Goal: Task Accomplishment & Management: Manage account settings

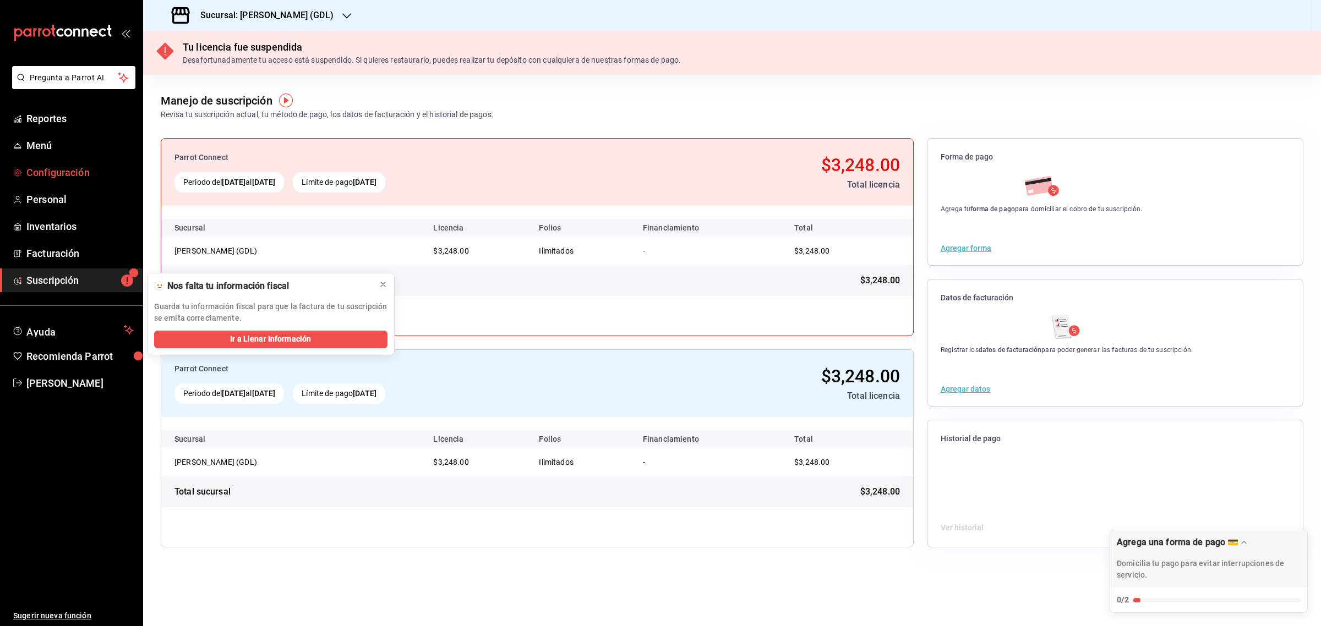
click at [61, 182] on link "Configuración" at bounding box center [71, 173] width 143 height 24
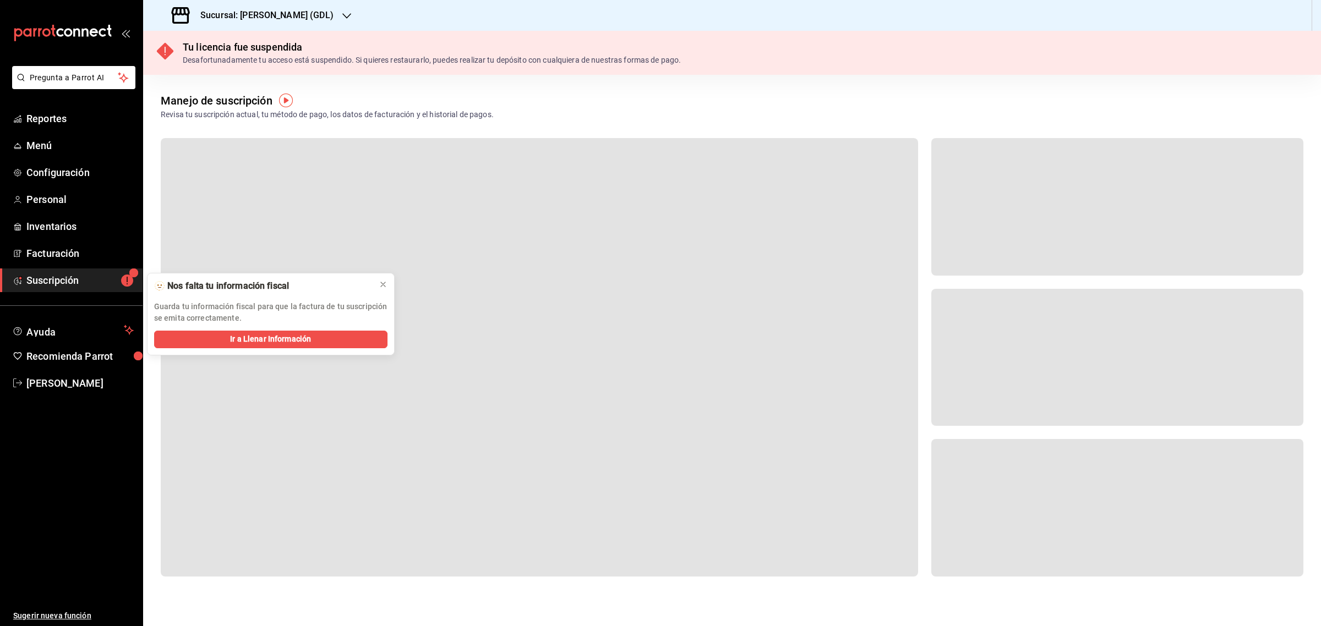
click at [293, 25] on div "Sucursal: [PERSON_NAME] (GDL)" at bounding box center [254, 15] width 204 height 31
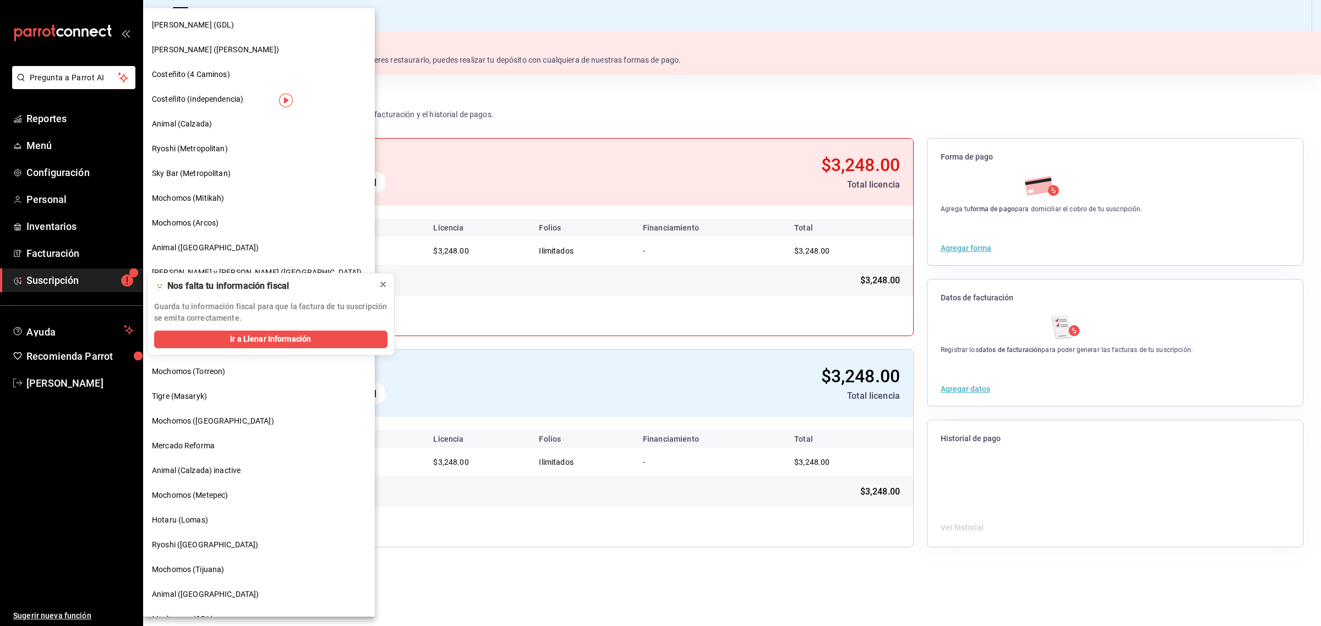
click at [381, 284] on icon at bounding box center [383, 284] width 9 height 9
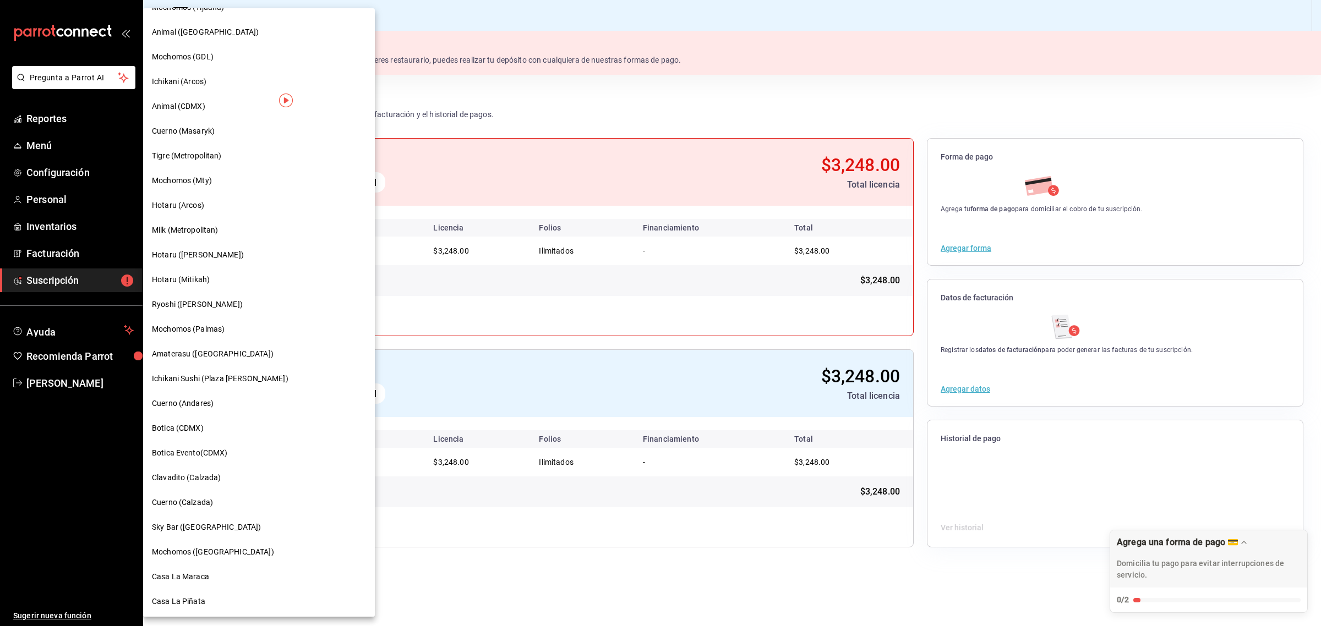
scroll to position [494, 0]
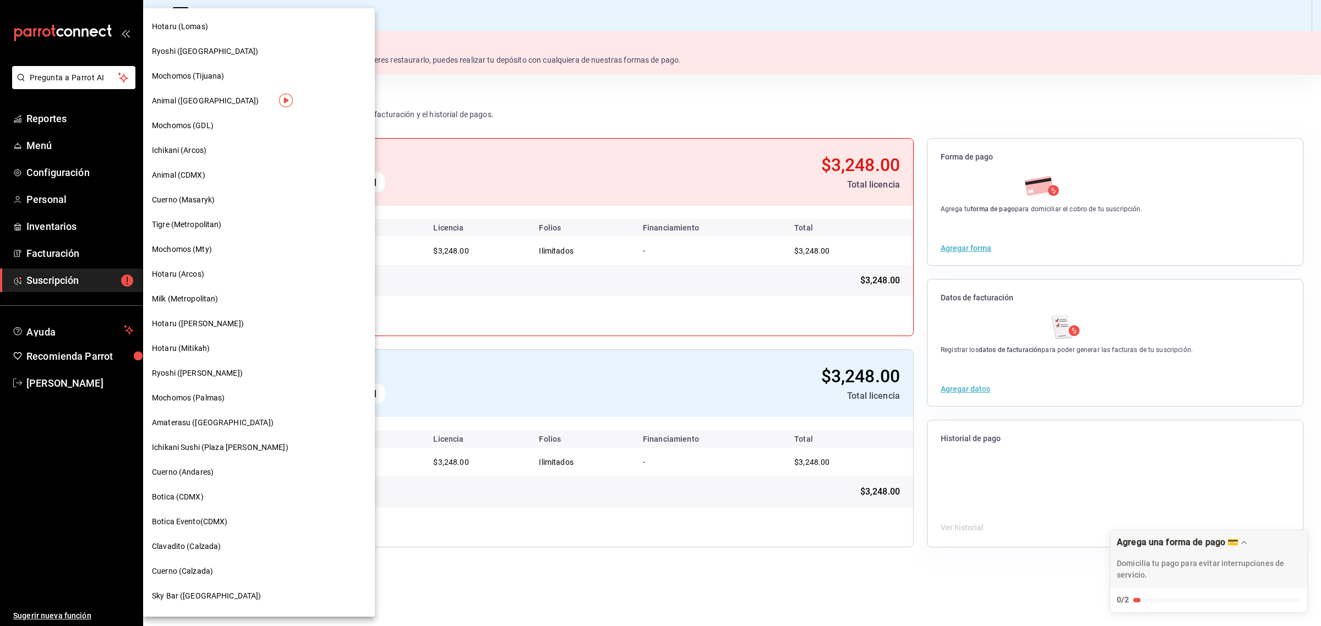
click at [179, 76] on span "Mochomos (Tijuana)" at bounding box center [188, 76] width 72 height 12
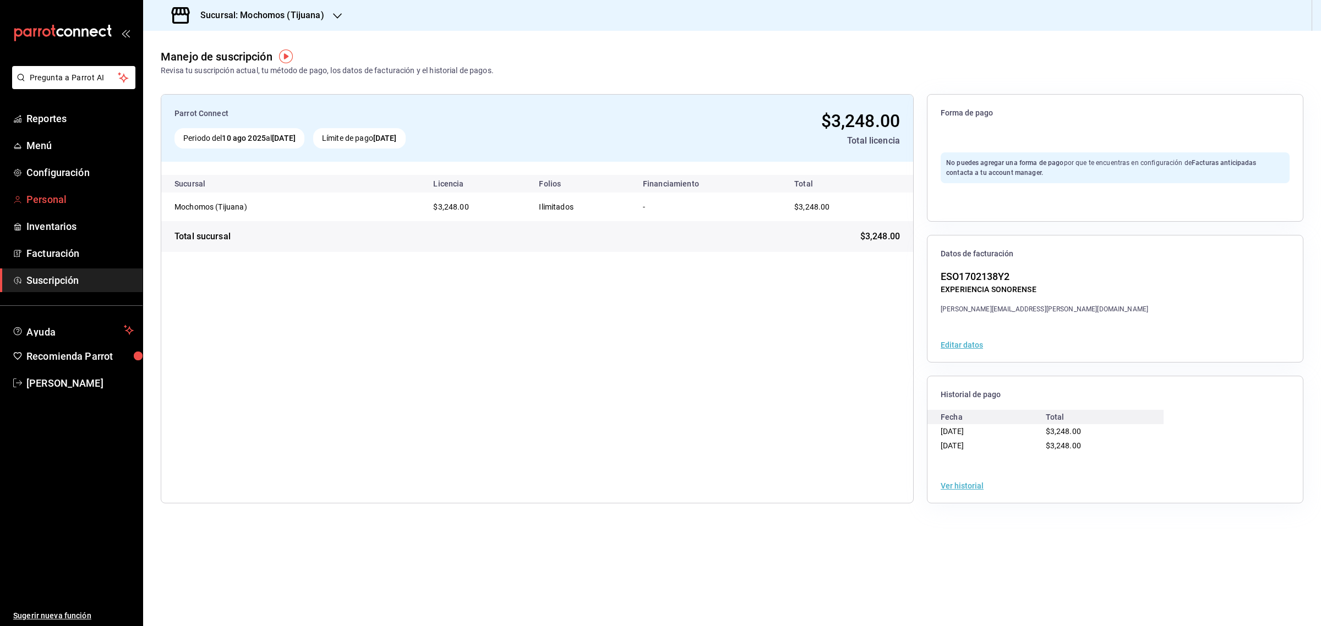
click at [56, 208] on link "Personal" at bounding box center [71, 200] width 143 height 24
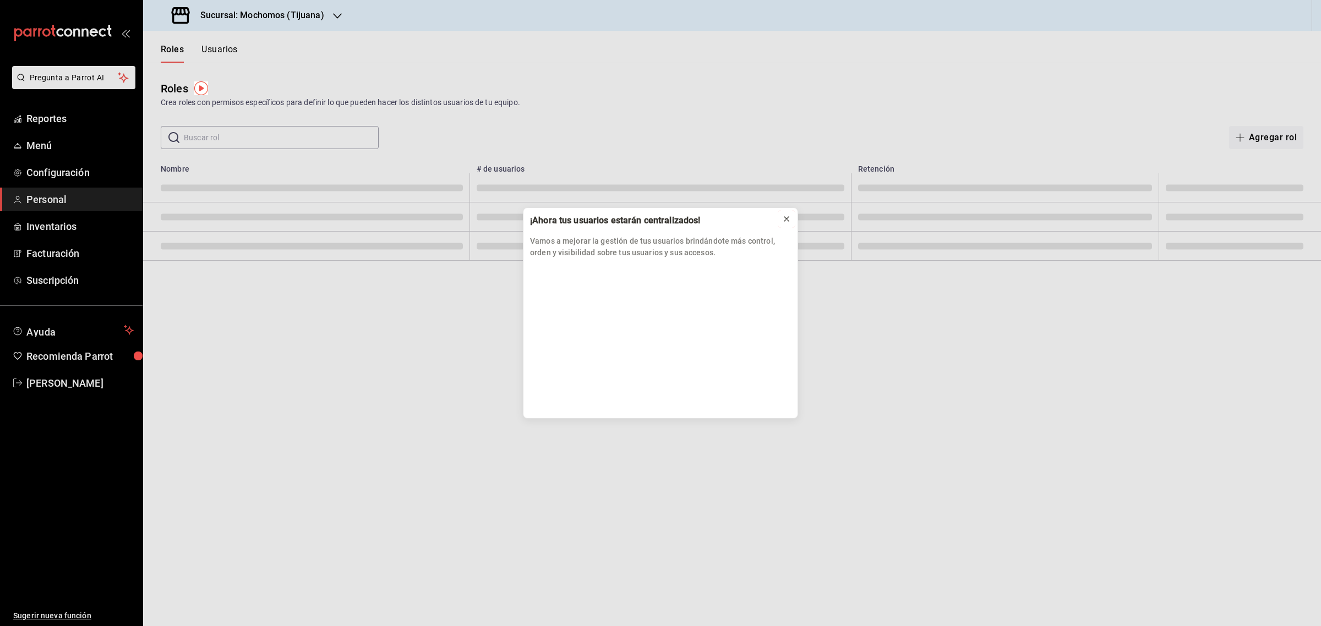
click at [786, 218] on icon at bounding box center [786, 219] width 9 height 9
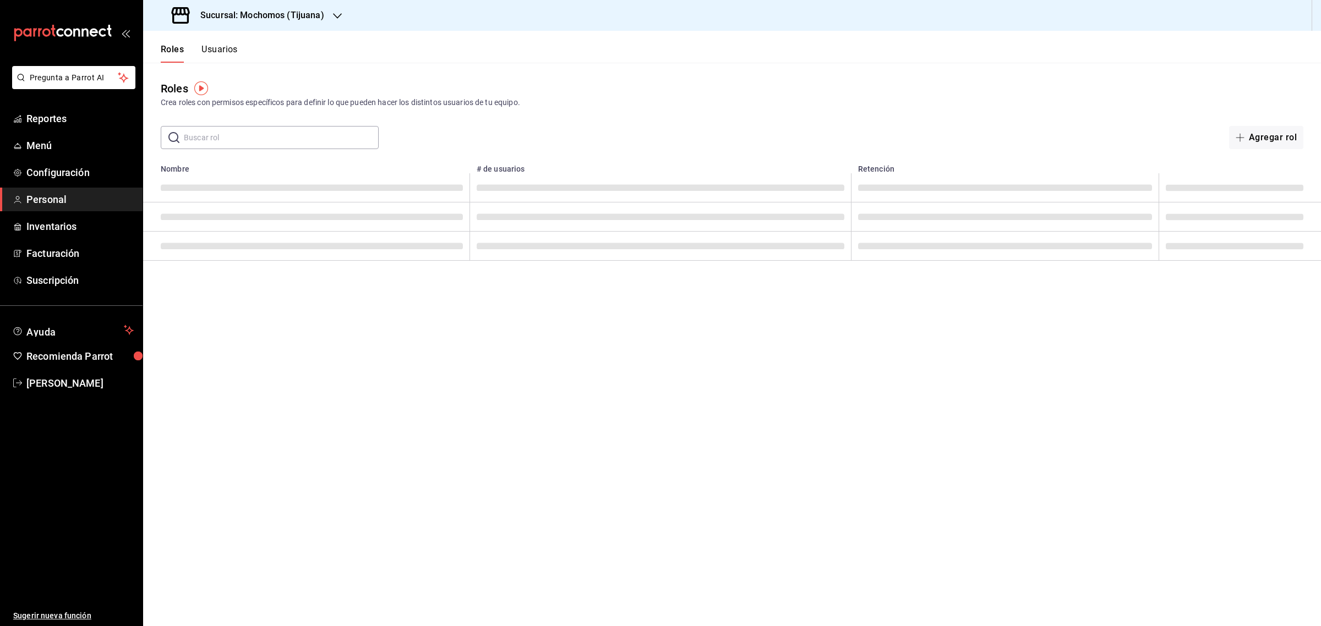
click at [288, 141] on input "text" at bounding box center [281, 138] width 195 height 22
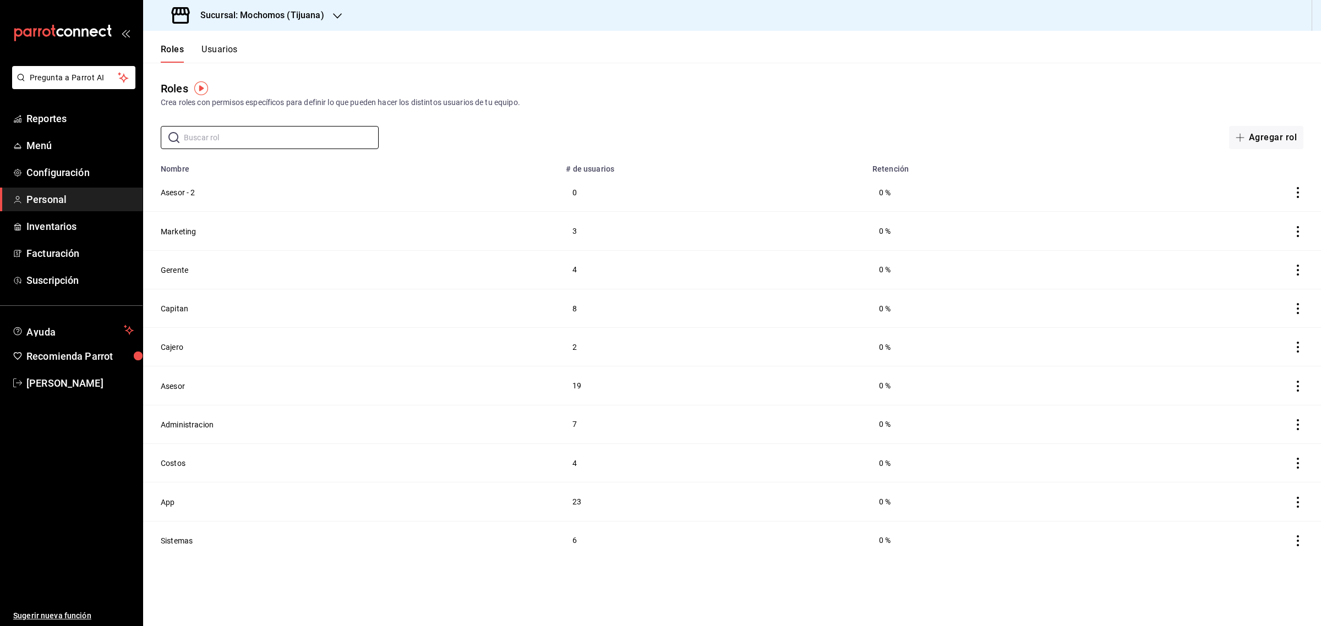
click at [224, 47] on button "Usuarios" at bounding box center [219, 53] width 36 height 19
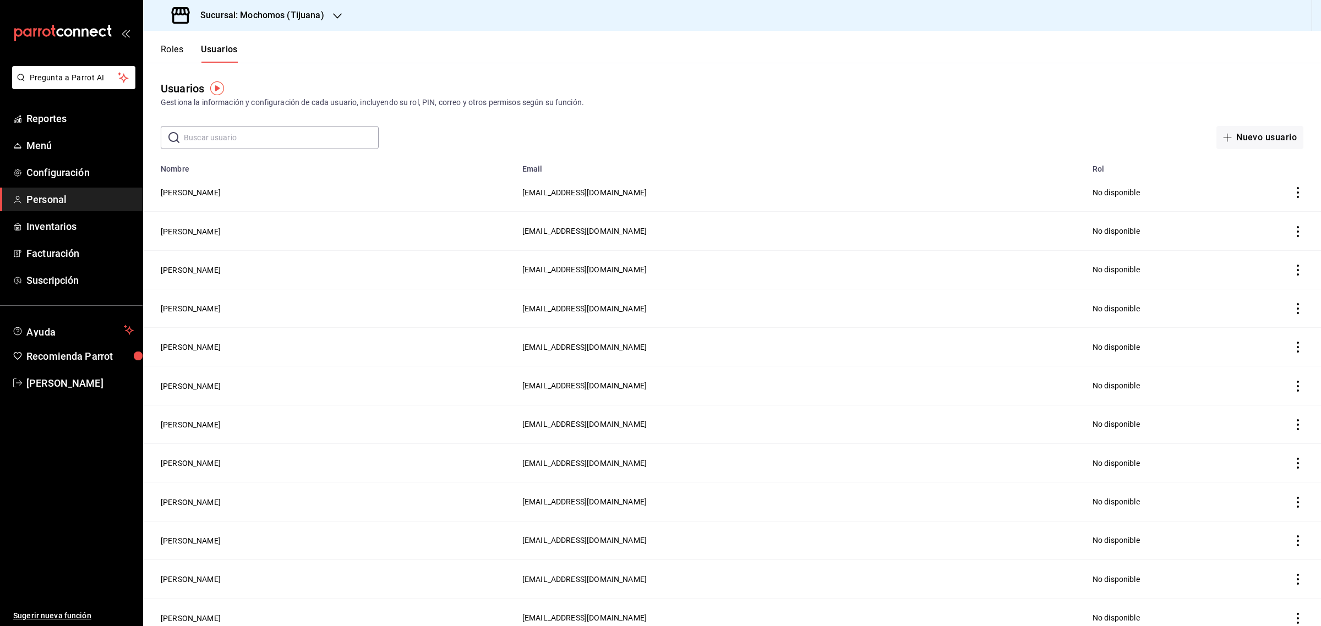
click at [256, 124] on div "Usuarios Gestiona la información y configuración de cada usuario, incluyendo su…" at bounding box center [732, 106] width 1178 height 86
click at [257, 135] on input "text" at bounding box center [281, 138] width 195 height 22
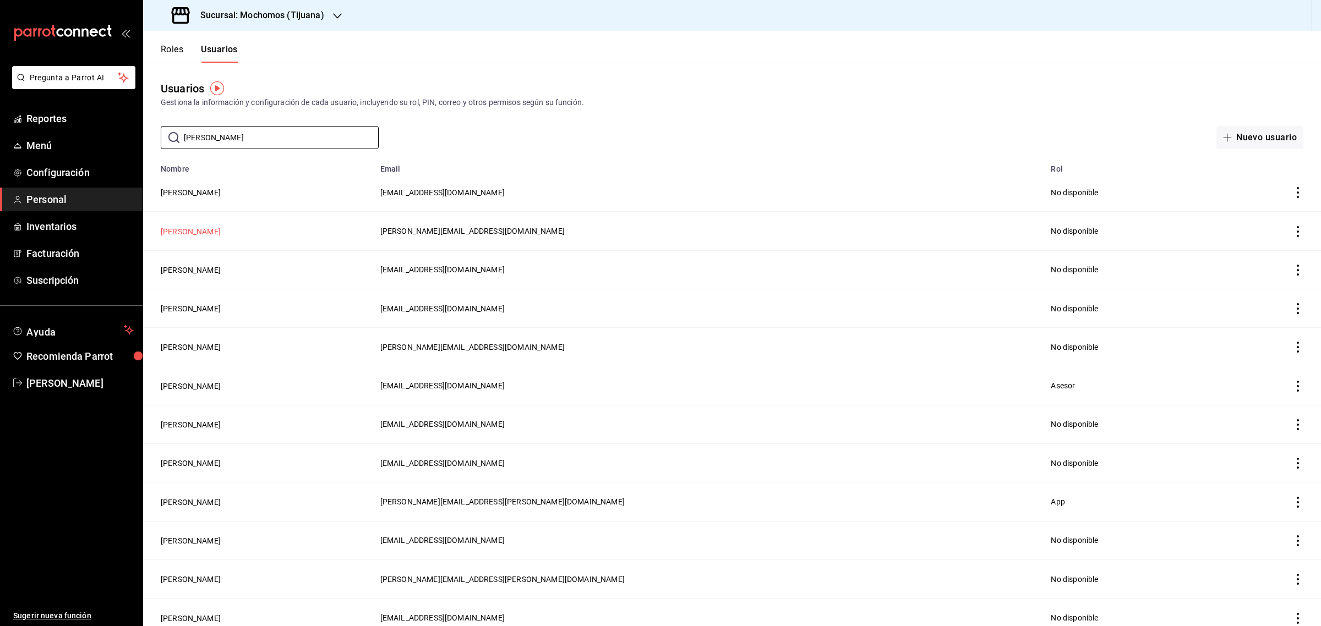
type input "fernando"
drag, startPoint x: 197, startPoint y: 229, endPoint x: 190, endPoint y: 231, distance: 7.3
click at [197, 229] on button "Fernando Aguirre" at bounding box center [191, 231] width 60 height 11
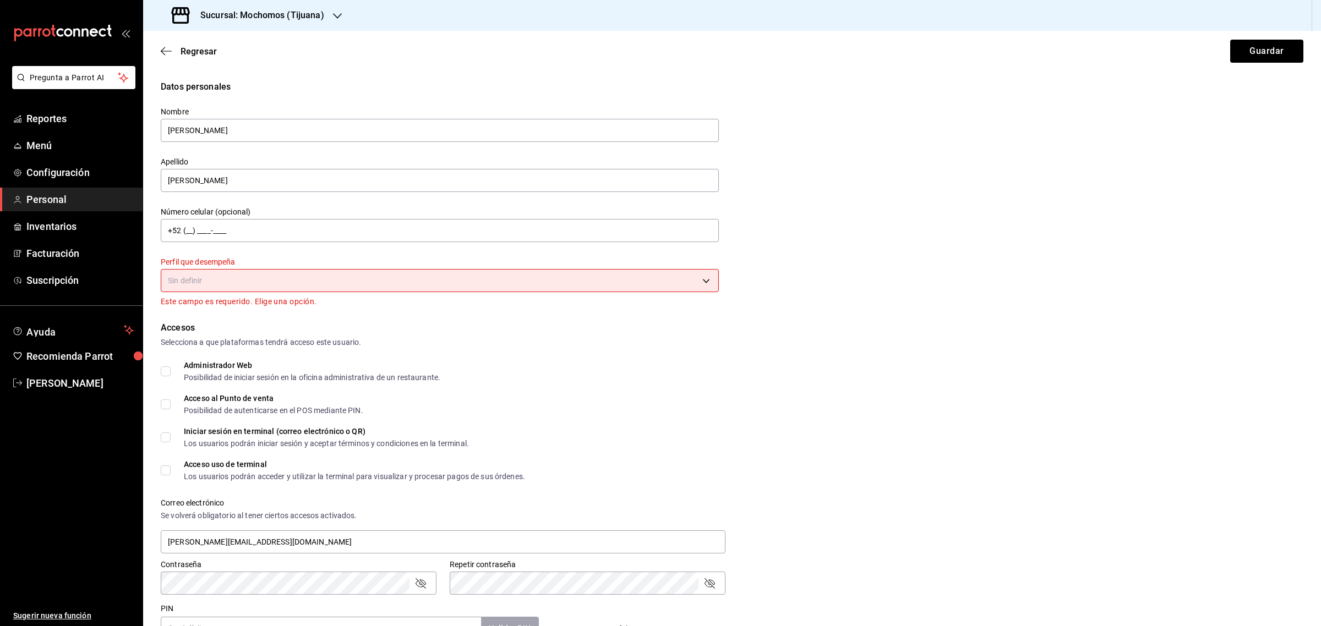
click at [673, 277] on body "Pregunta a Parrot AI Reportes Menú Configuración Personal Inventarios Facturaci…" at bounding box center [660, 313] width 1321 height 626
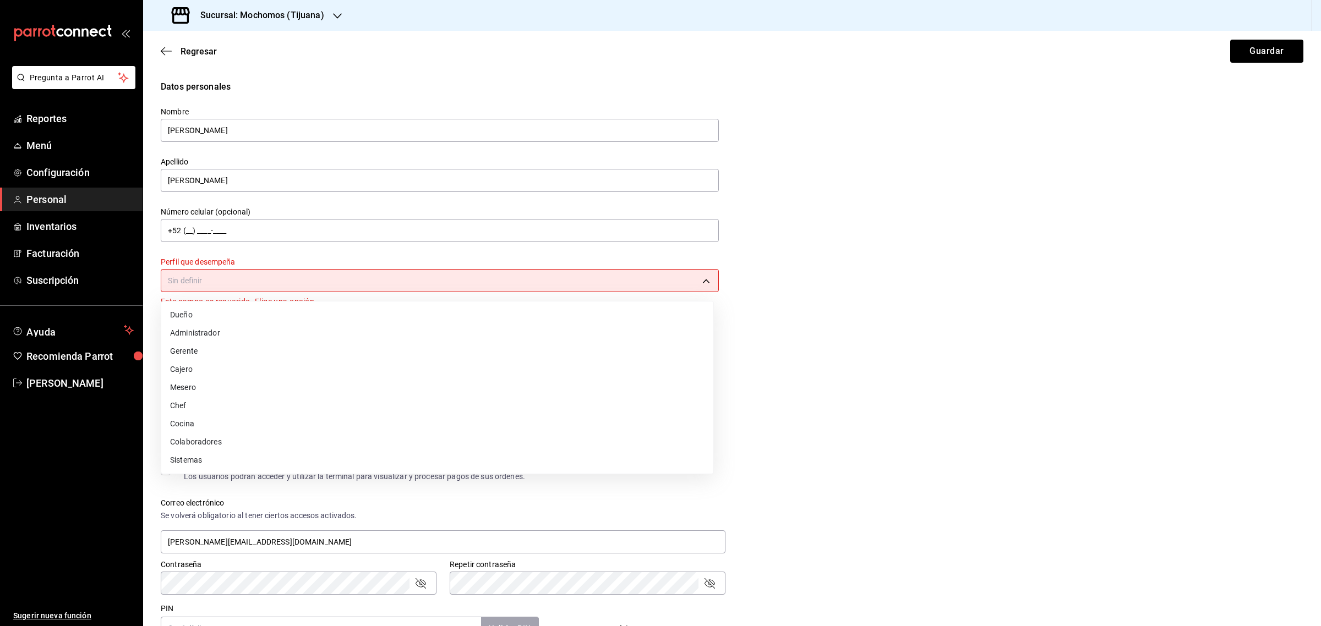
click at [243, 336] on li "Administrador" at bounding box center [437, 333] width 552 height 18
type input "ADMIN"
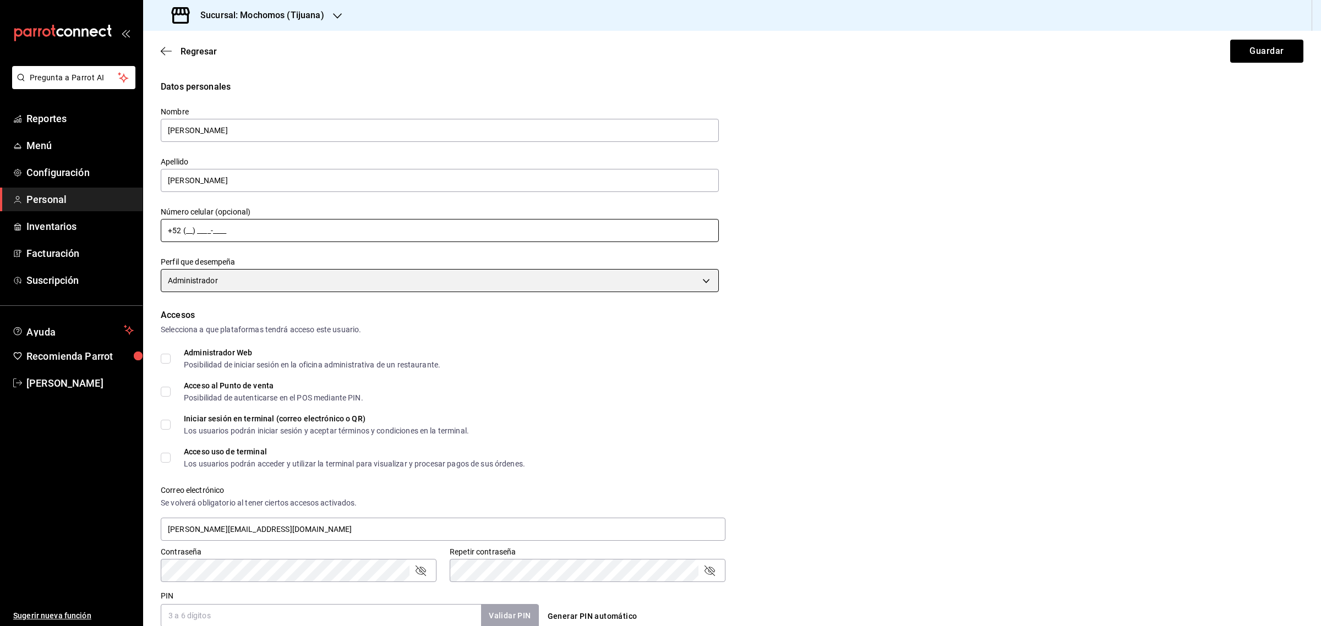
scroll to position [252, 0]
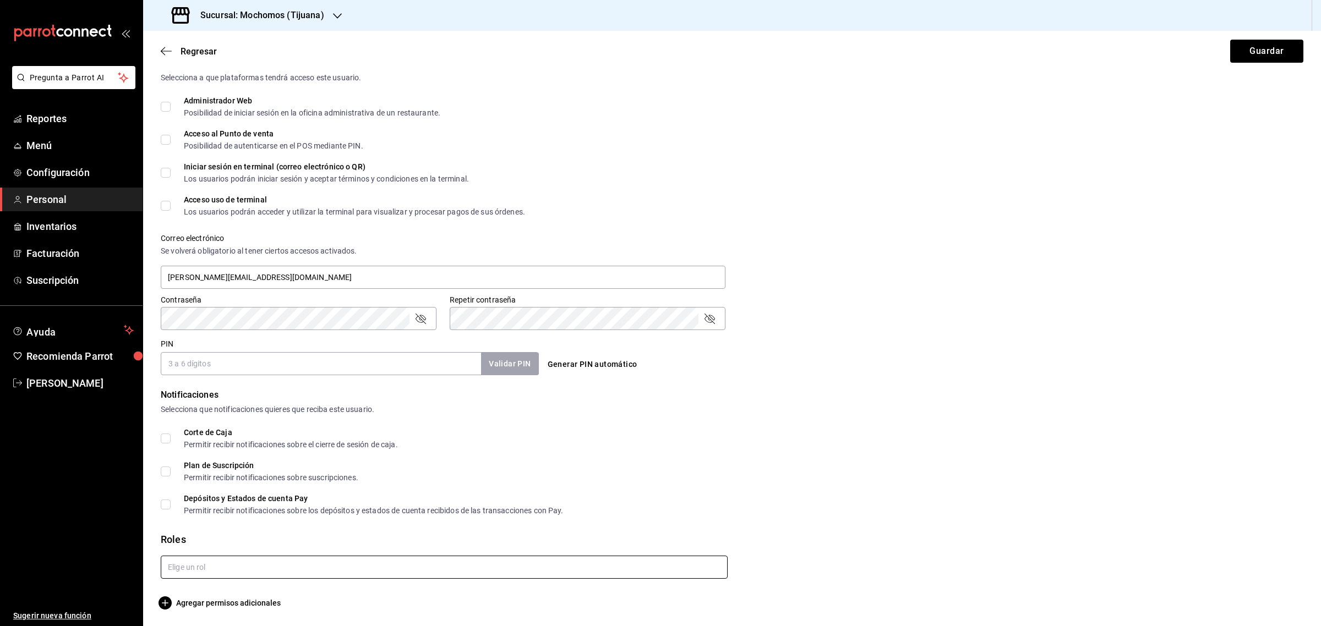
click at [300, 568] on input "text" at bounding box center [444, 567] width 567 height 23
click at [234, 559] on input "text" at bounding box center [444, 567] width 567 height 23
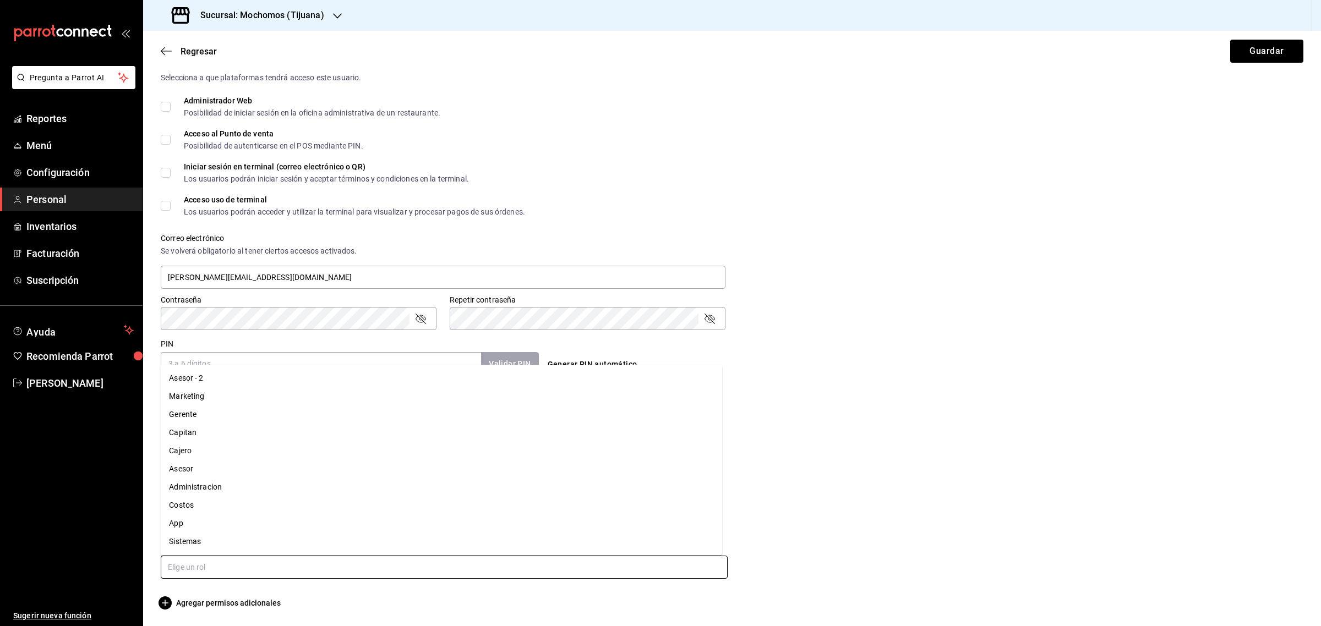
click at [212, 504] on li "Costos" at bounding box center [441, 505] width 562 height 18
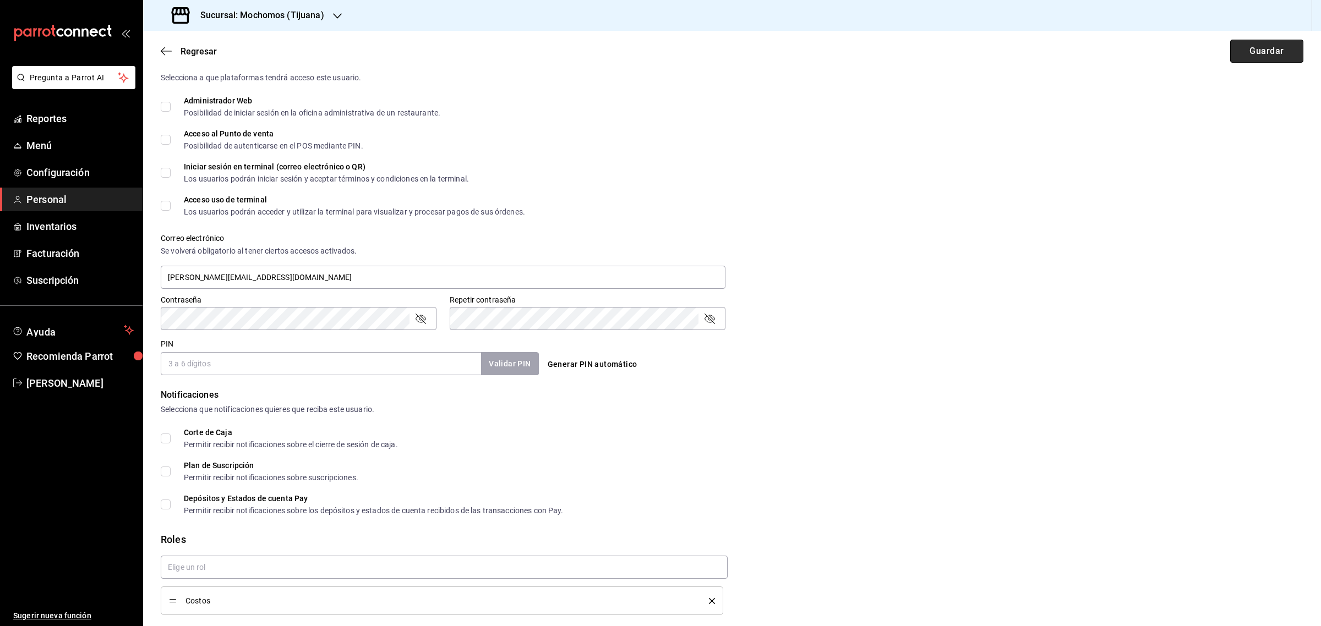
click at [1231, 52] on button "Guardar" at bounding box center [1266, 51] width 73 height 23
checkbox input "true"
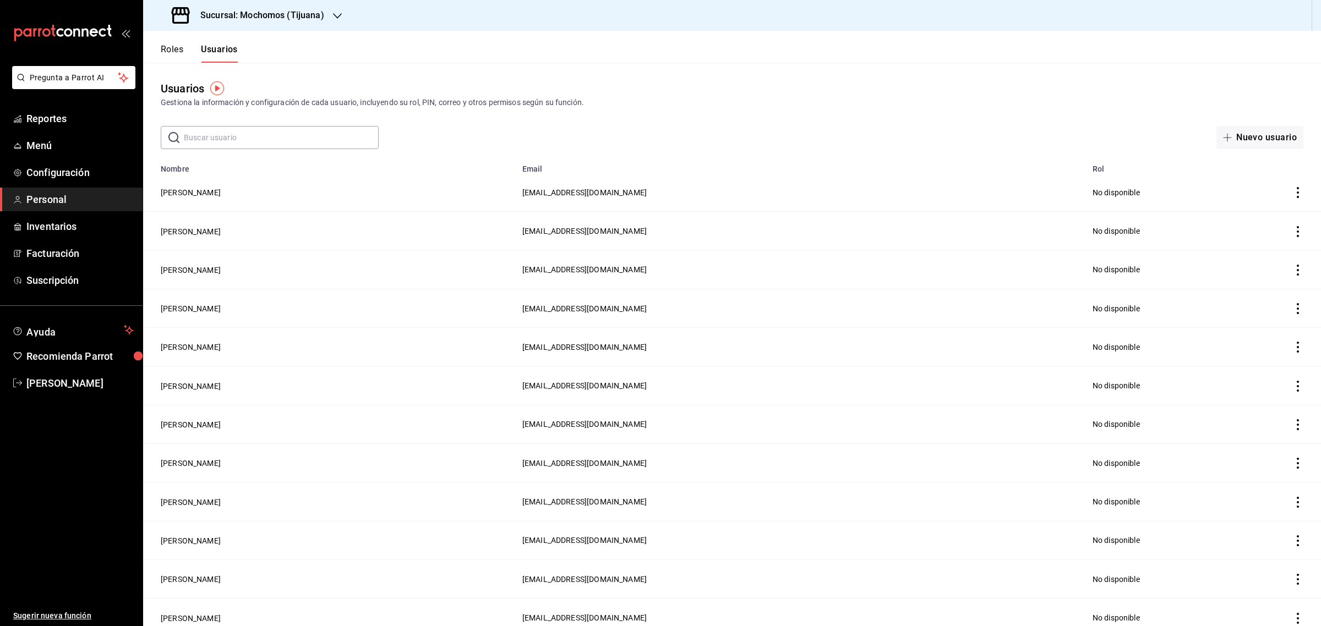
click at [238, 140] on input "text" at bounding box center [281, 138] width 195 height 22
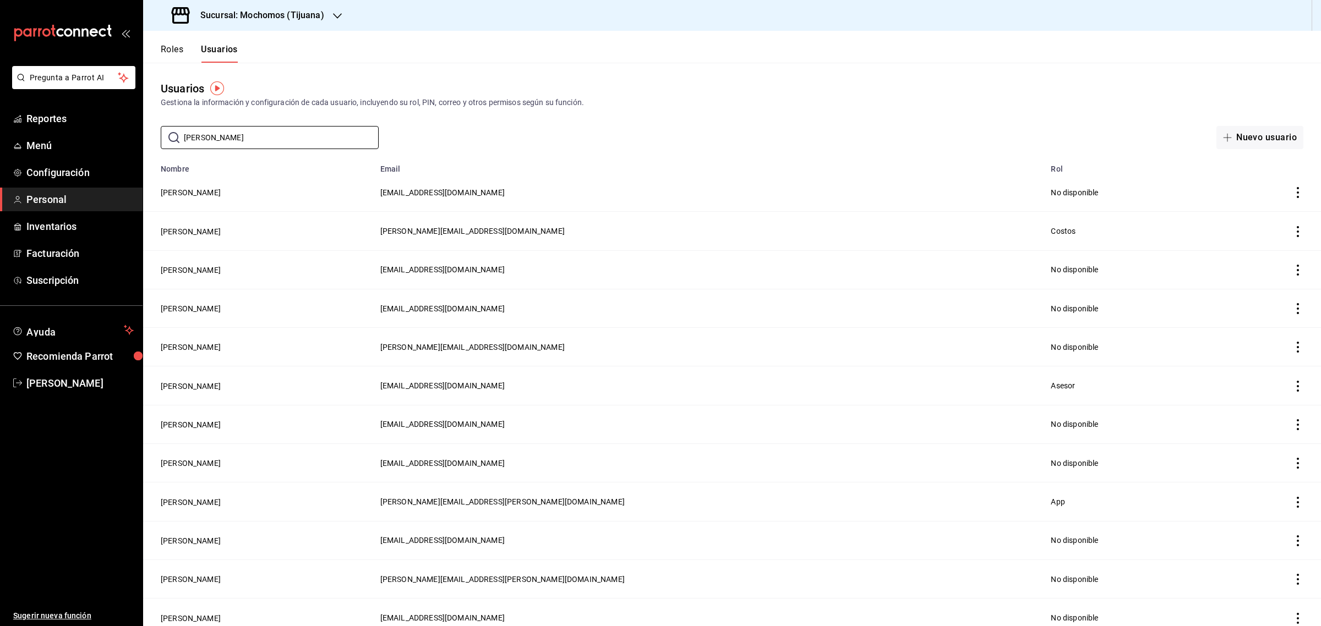
type input "fernando"
click at [306, 6] on div "Sucursal: Mochomos (Tijuana)" at bounding box center [249, 15] width 194 height 31
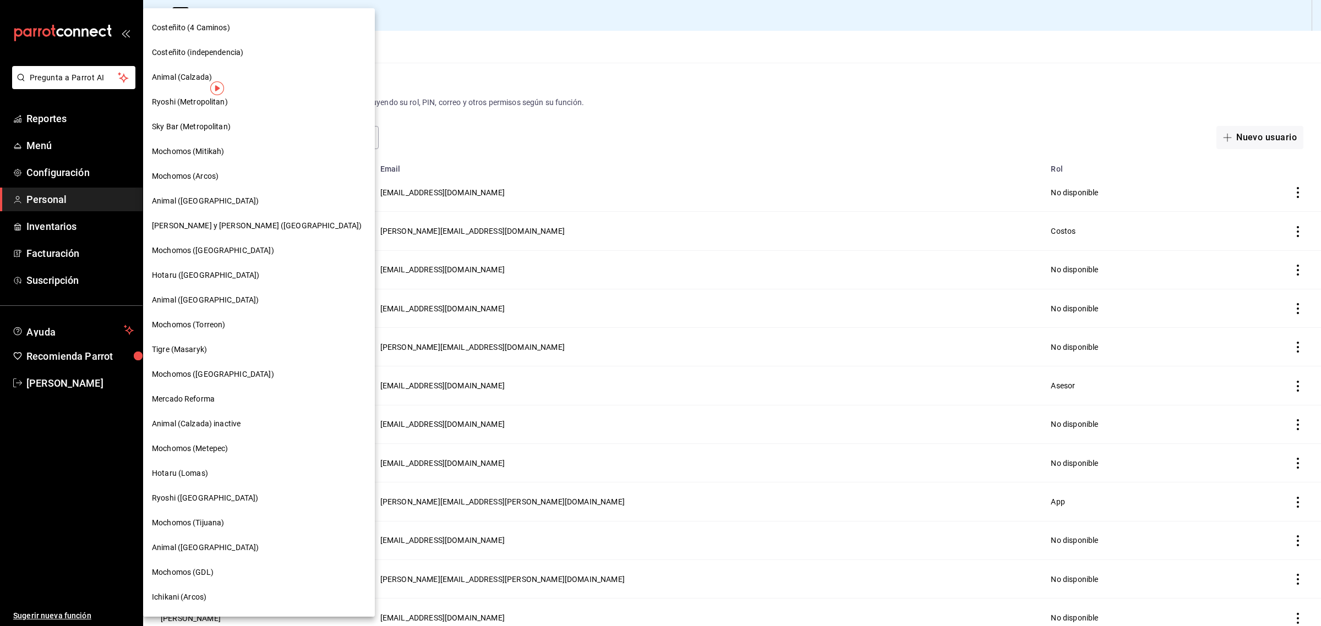
scroll to position [69, 0]
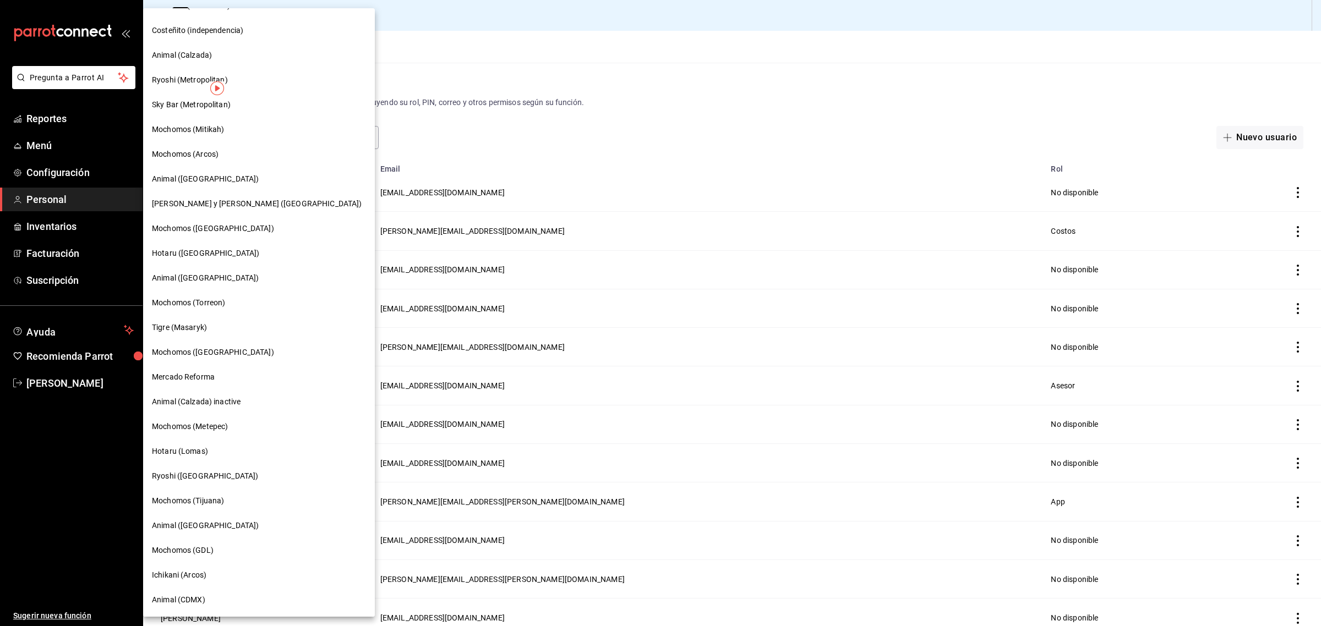
click at [179, 528] on span "Animal ([GEOGRAPHIC_DATA])" at bounding box center [205, 526] width 107 height 12
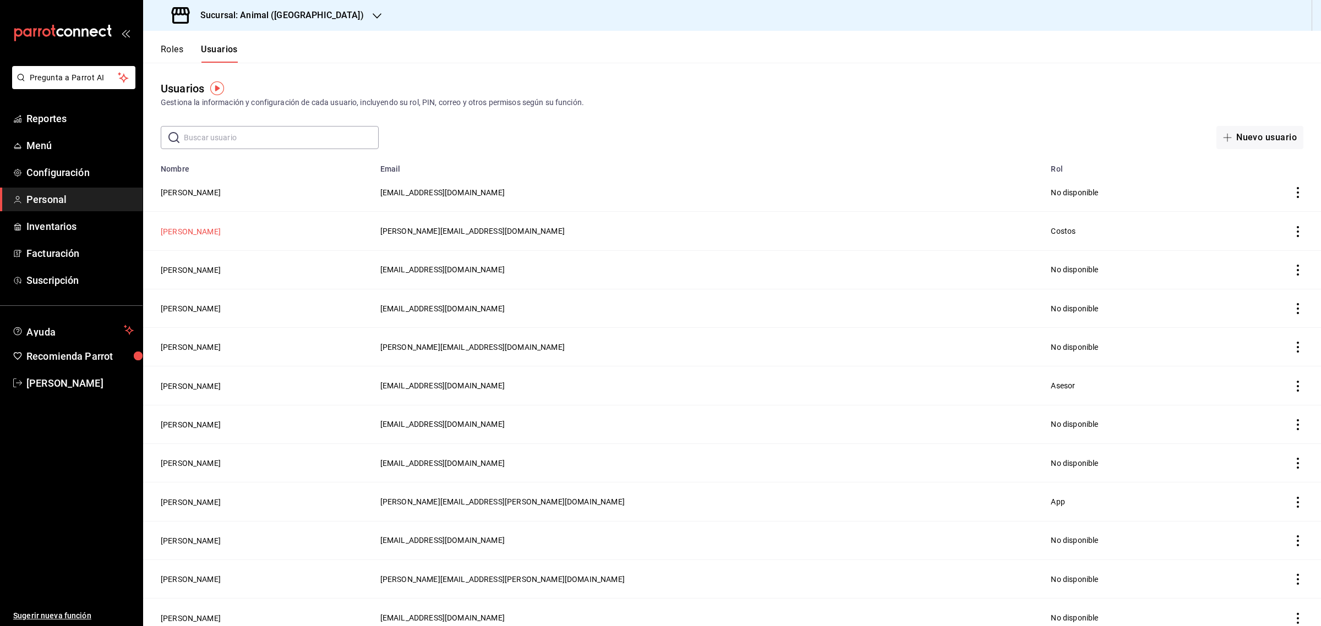
click at [194, 232] on button "Fernando Aguirre" at bounding box center [191, 231] width 60 height 11
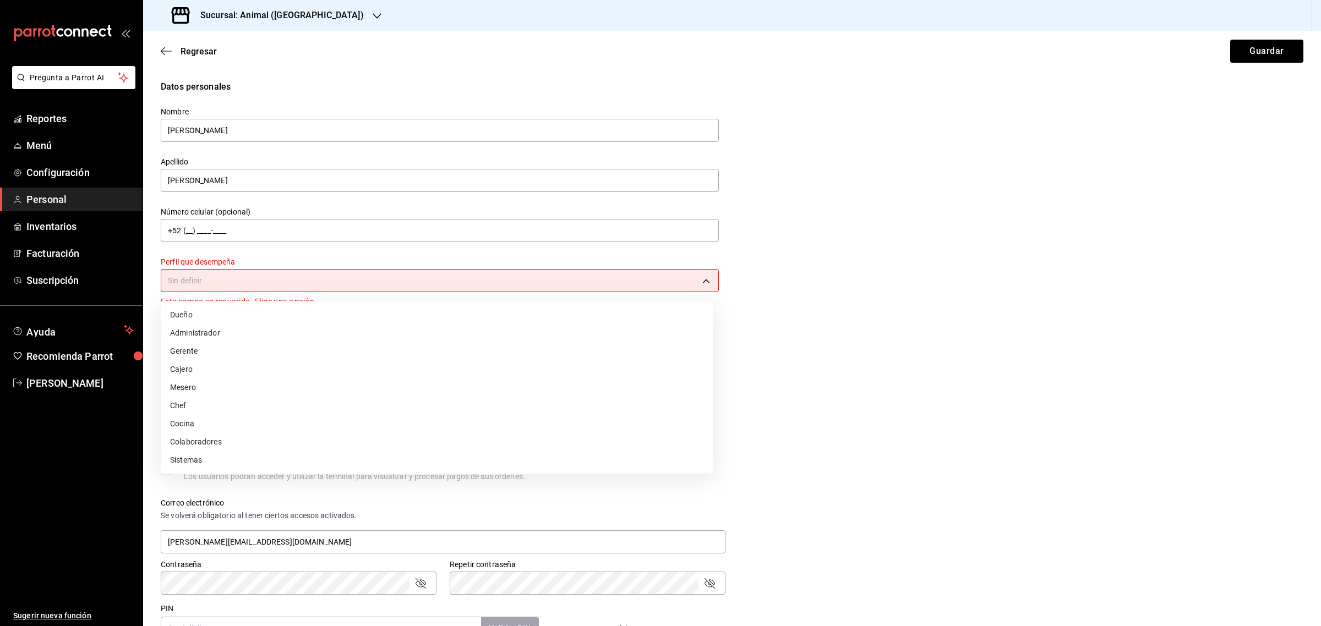
click at [283, 281] on body "Pregunta a Parrot AI Reportes Menú Configuración Personal Inventarios Facturaci…" at bounding box center [660, 313] width 1321 height 626
click at [215, 336] on li "Administrador" at bounding box center [437, 333] width 552 height 18
type input "ADMIN"
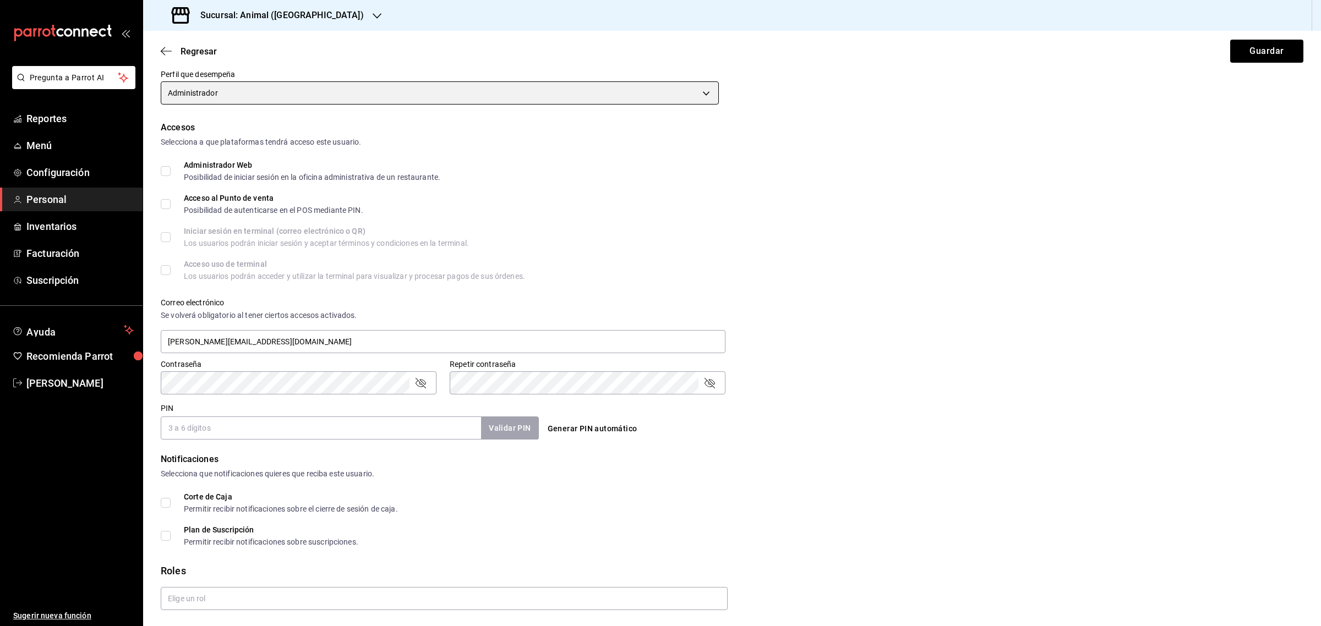
scroll to position [219, 0]
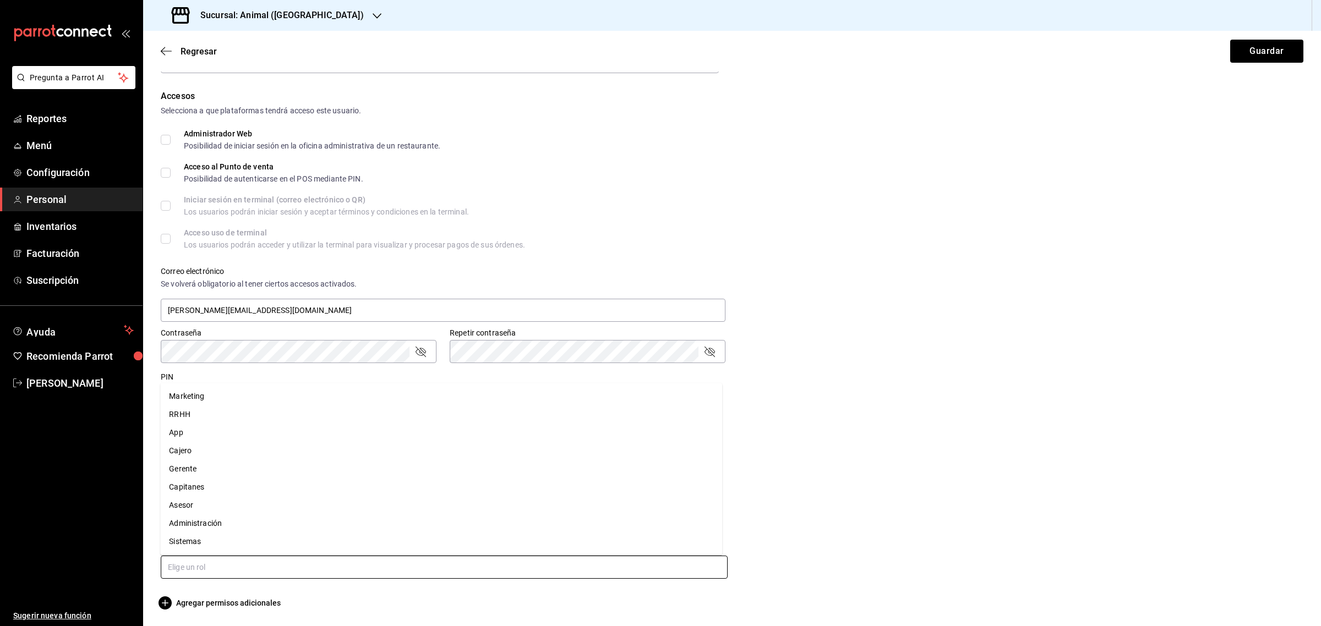
click at [217, 572] on input "text" at bounding box center [444, 567] width 567 height 23
click at [216, 543] on li "Sistemas" at bounding box center [441, 542] width 562 height 18
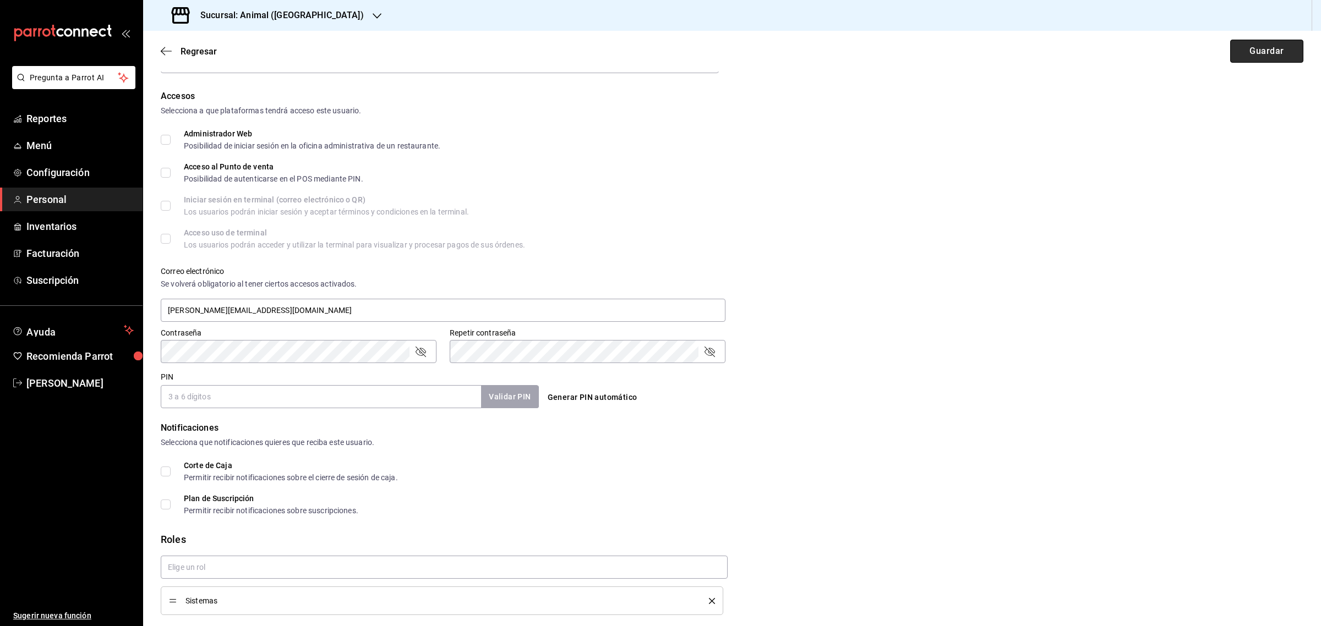
click at [1249, 52] on button "Guardar" at bounding box center [1266, 51] width 73 height 23
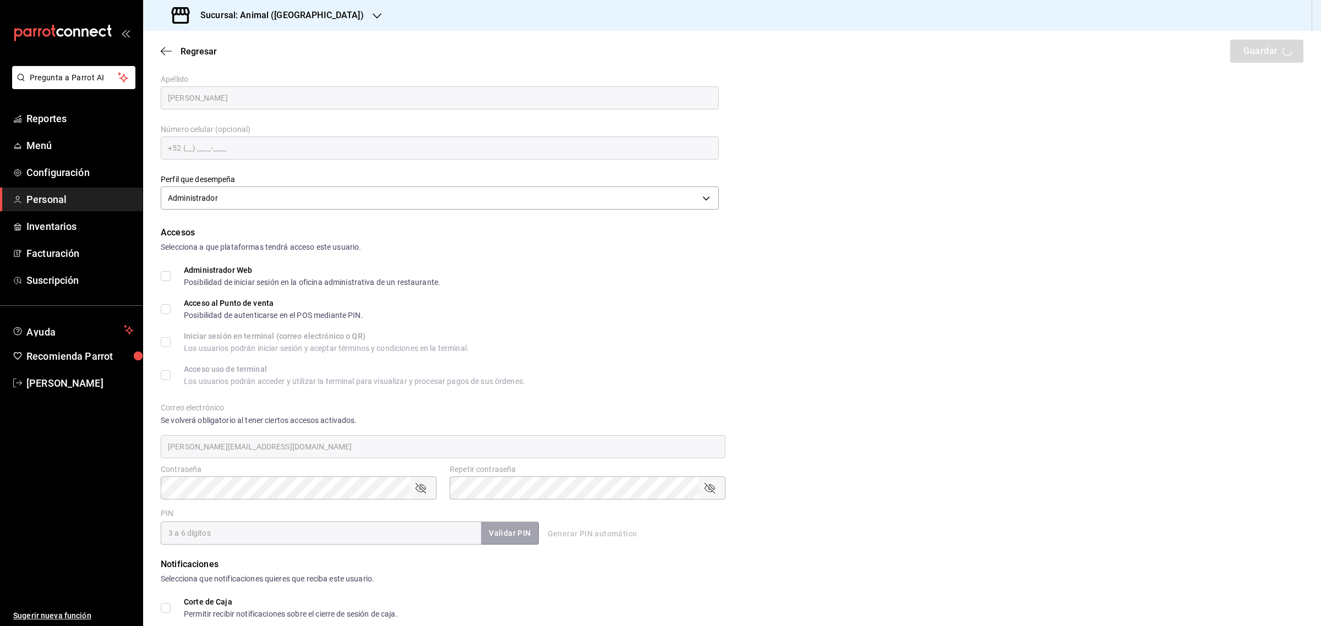
scroll to position [0, 0]
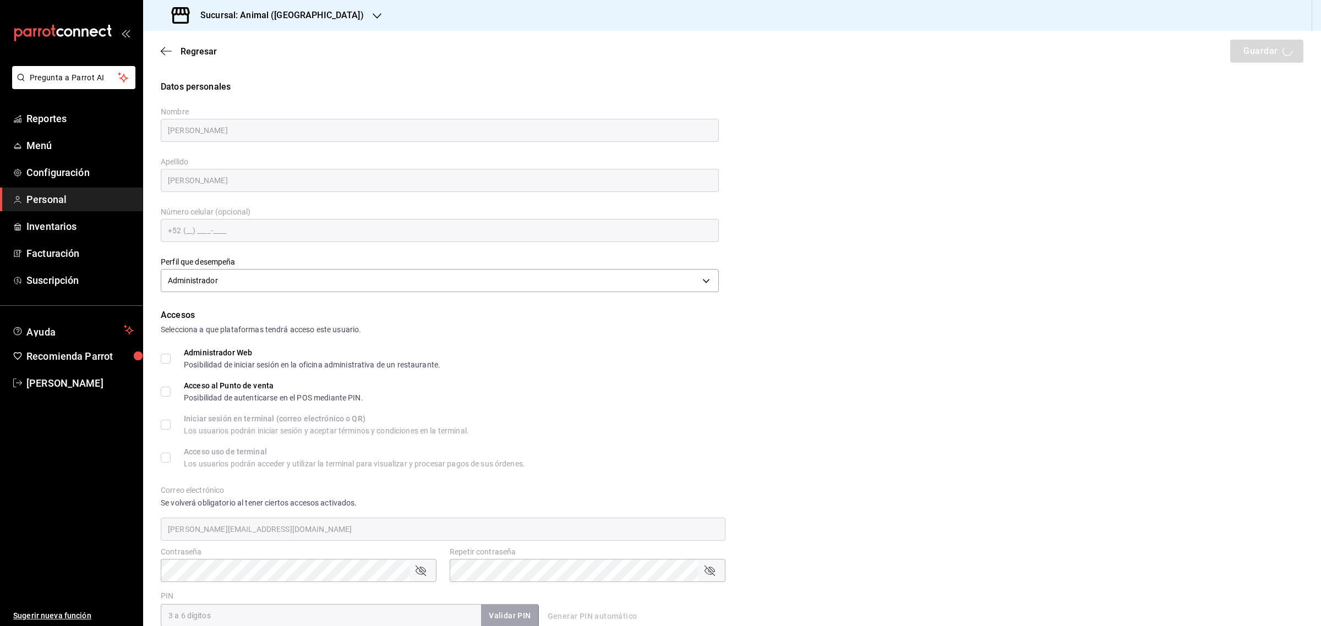
checkbox input "true"
click at [205, 611] on input "PIN" at bounding box center [321, 615] width 320 height 23
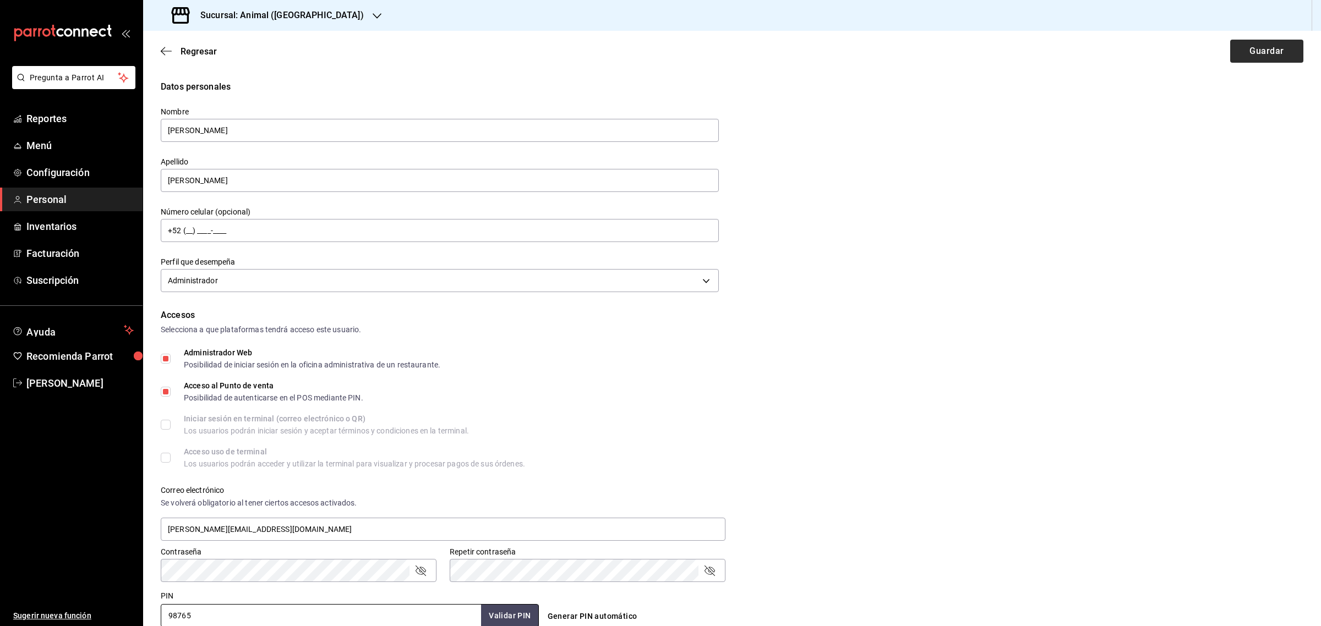
type input "98765"
click at [1257, 47] on button "Guardar" at bounding box center [1266, 51] width 73 height 23
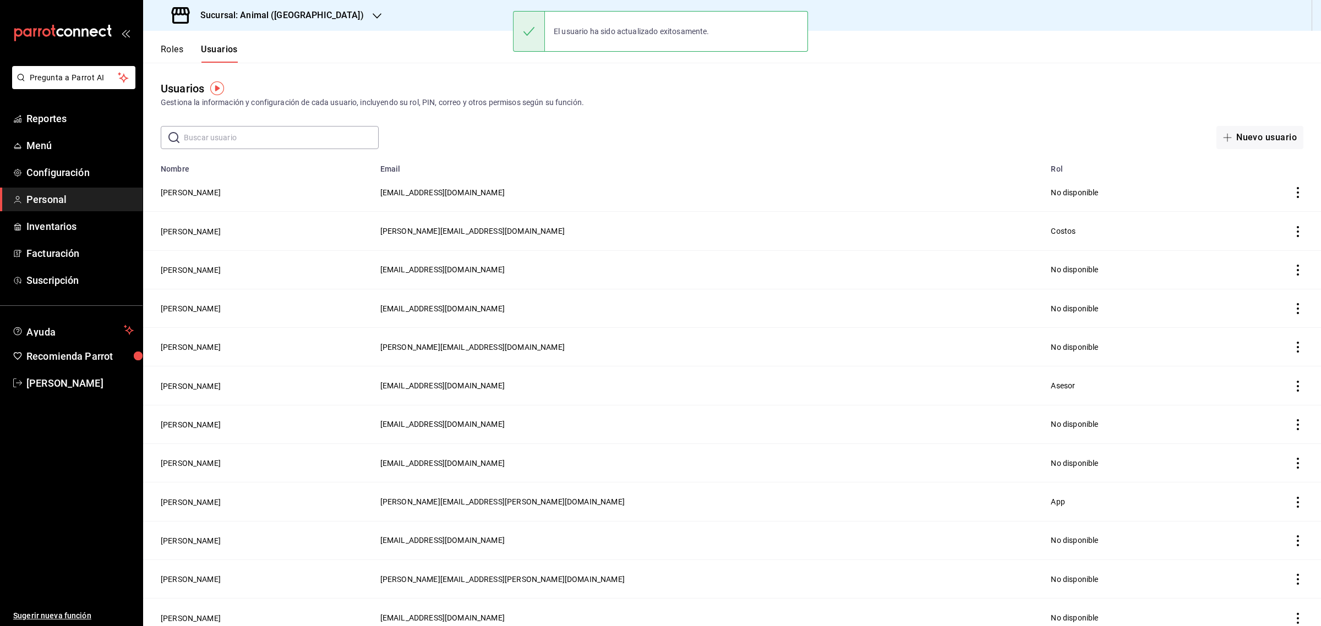
click at [168, 39] on div "Roles Usuarios" at bounding box center [190, 47] width 95 height 32
click at [167, 48] on button "Roles" at bounding box center [172, 53] width 23 height 19
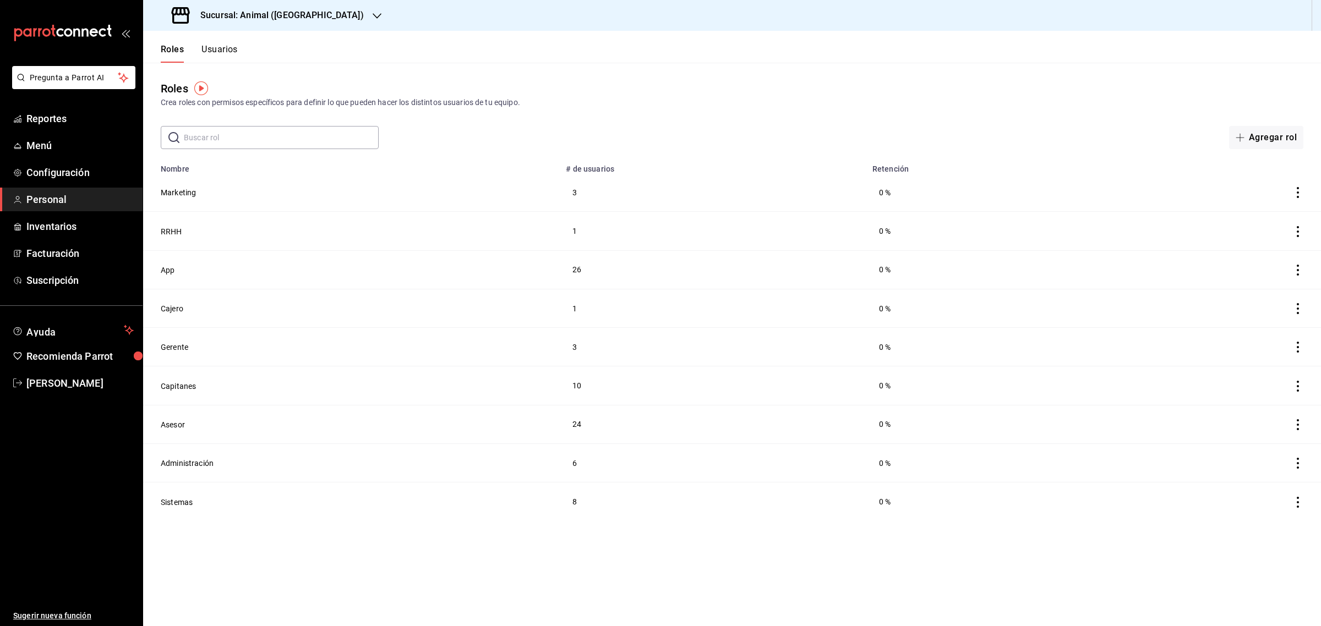
click at [262, 147] on input "text" at bounding box center [281, 138] width 195 height 22
click at [262, 139] on input "text" at bounding box center [281, 138] width 195 height 22
drag, startPoint x: 1251, startPoint y: 142, endPoint x: 471, endPoint y: 1, distance: 792.4
click at [1251, 142] on button "Agregar rol" at bounding box center [1266, 137] width 74 height 23
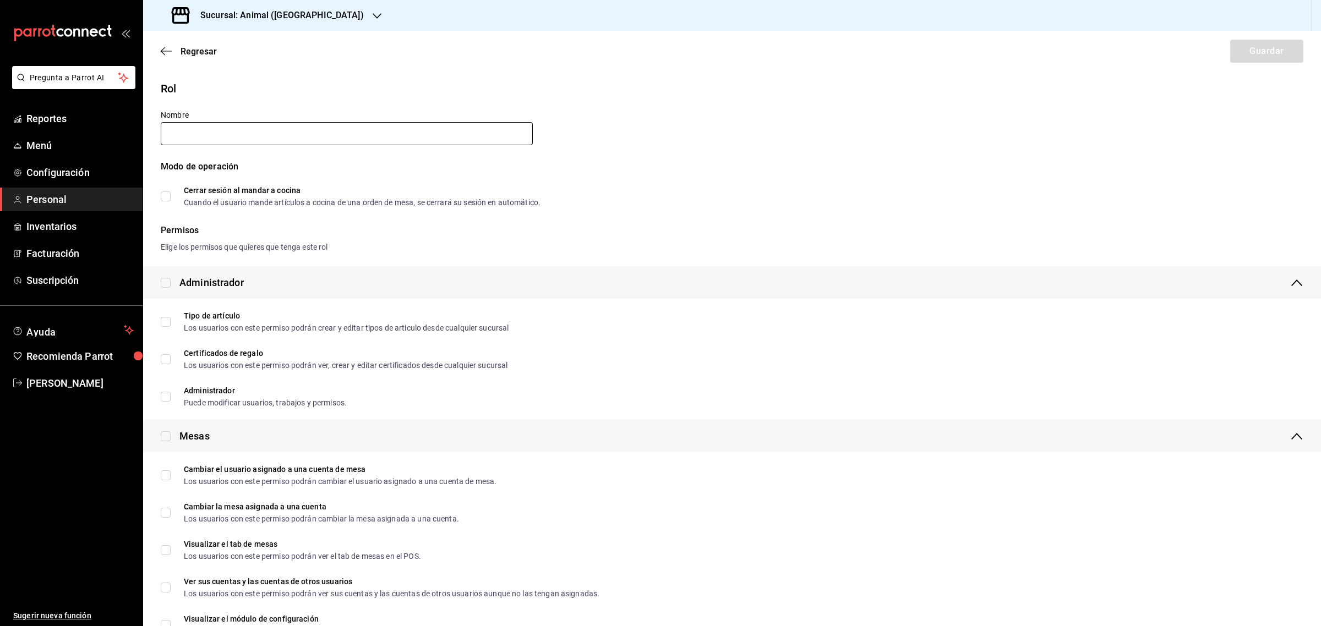
click at [267, 130] on input "text" at bounding box center [347, 133] width 372 height 23
type input "c"
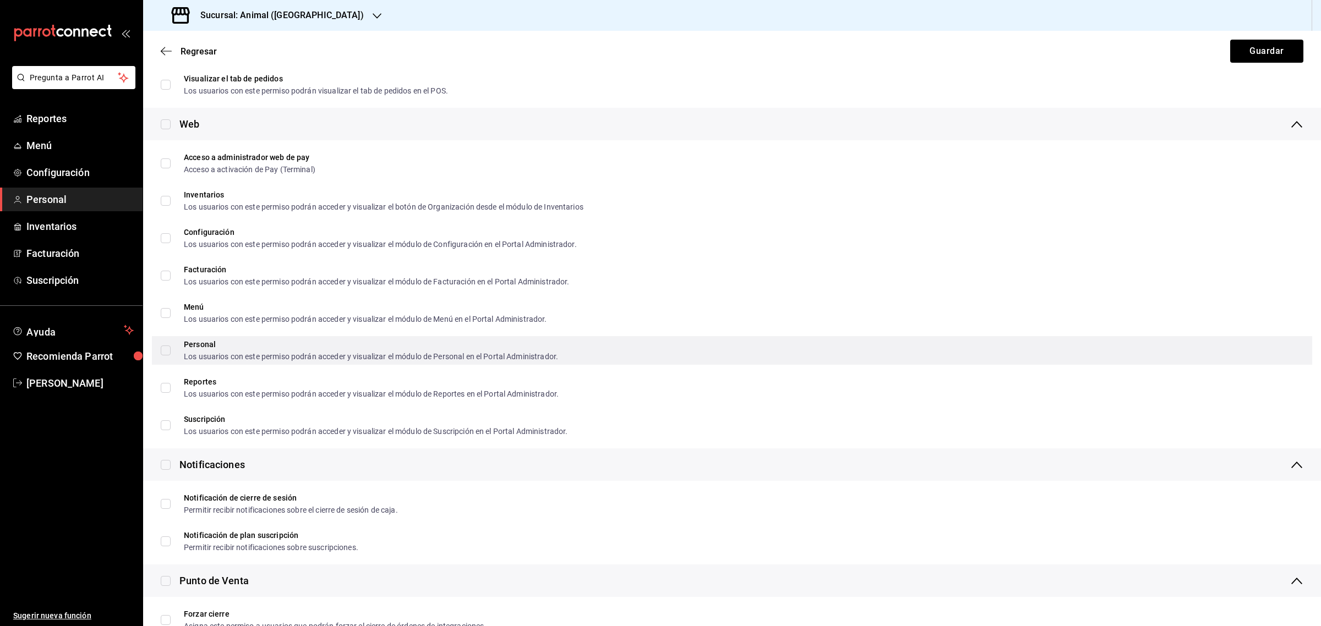
scroll to position [619, 0]
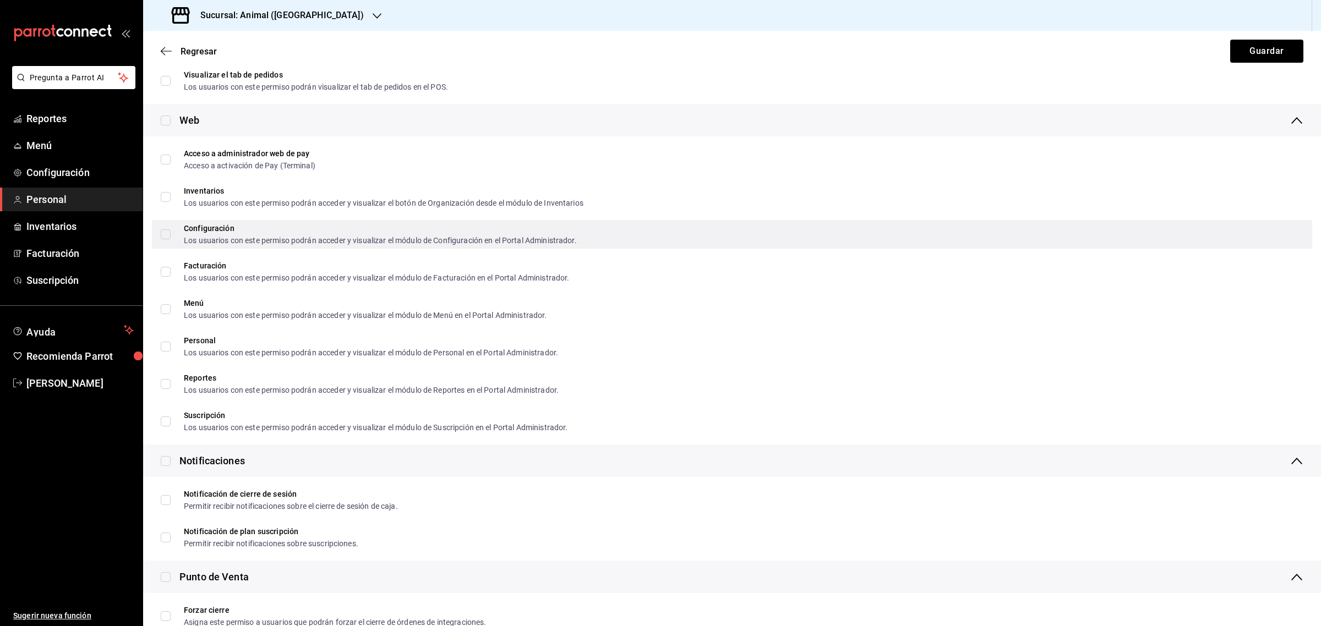
type input "Costos"
click at [164, 233] on input "Configuración Los usuarios con este permiso podrán acceder y visualizar el módu…" at bounding box center [166, 234] width 10 height 10
checkbox input "true"
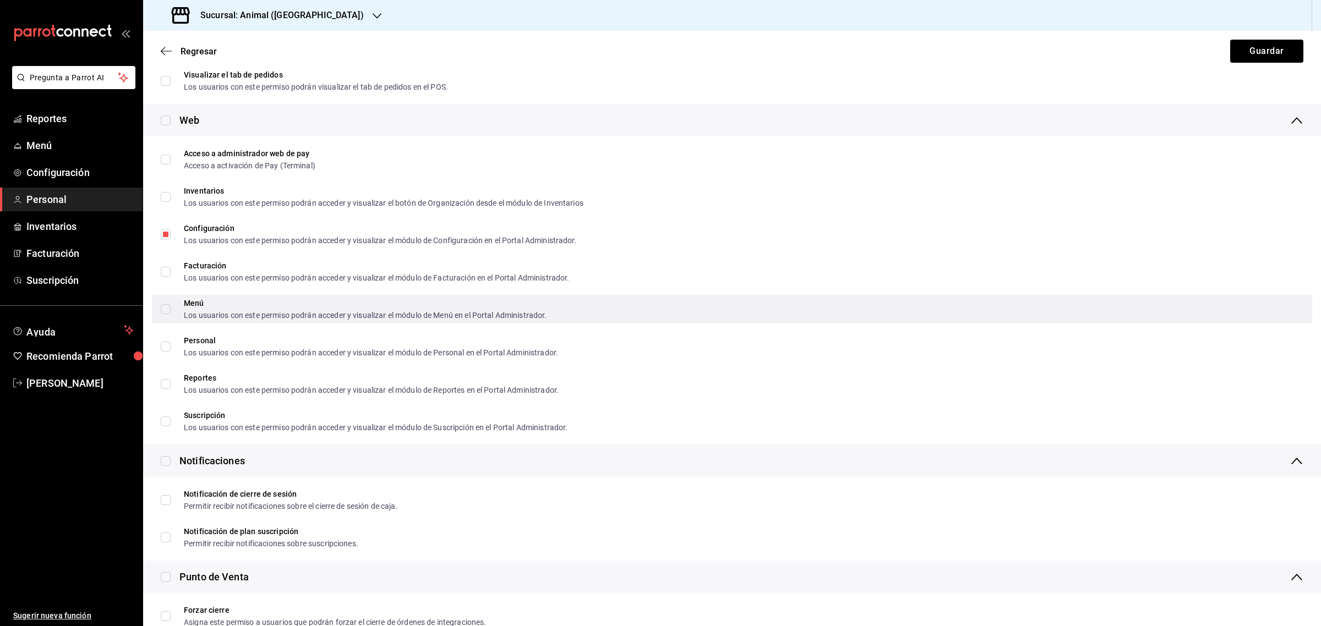
click at [162, 312] on input "Menú Los usuarios con este permiso podrán acceder y visualizar el módulo de Men…" at bounding box center [166, 309] width 10 height 10
checkbox input "true"
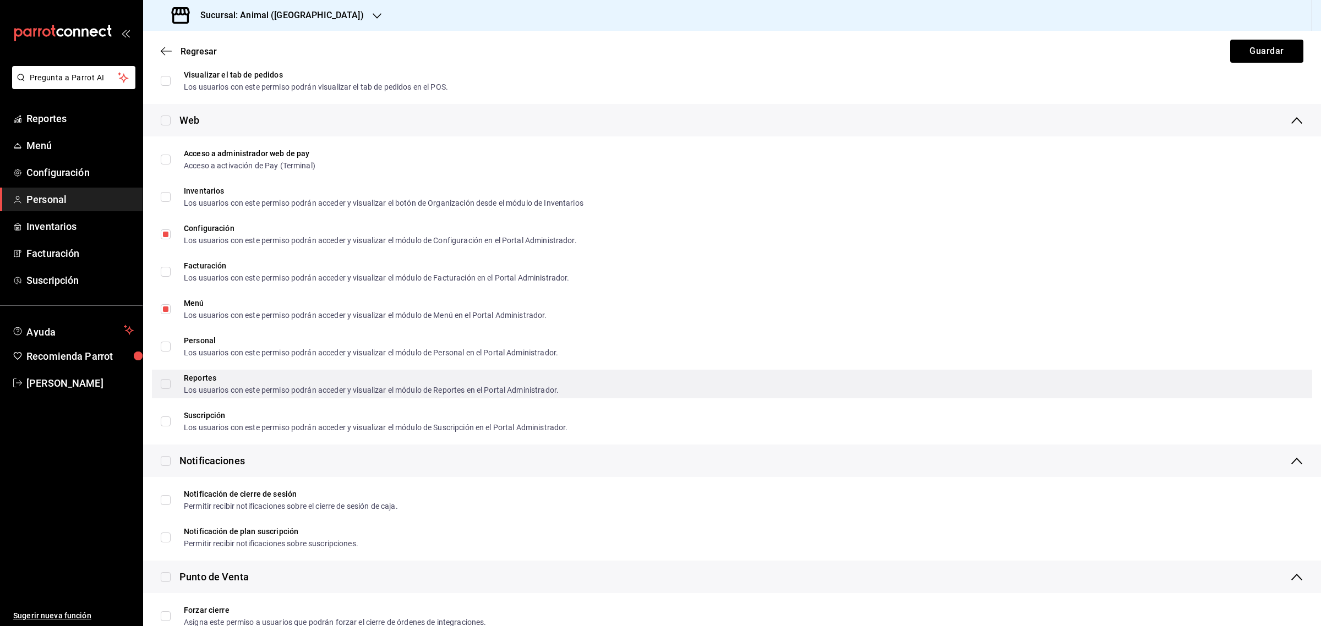
drag, startPoint x: 157, startPoint y: 383, endPoint x: 194, endPoint y: 384, distance: 36.3
click at [158, 383] on div "Reportes Los usuarios con este permiso podrán acceder y visualizar el módulo de…" at bounding box center [732, 384] width 1160 height 29
checkbox input "true"
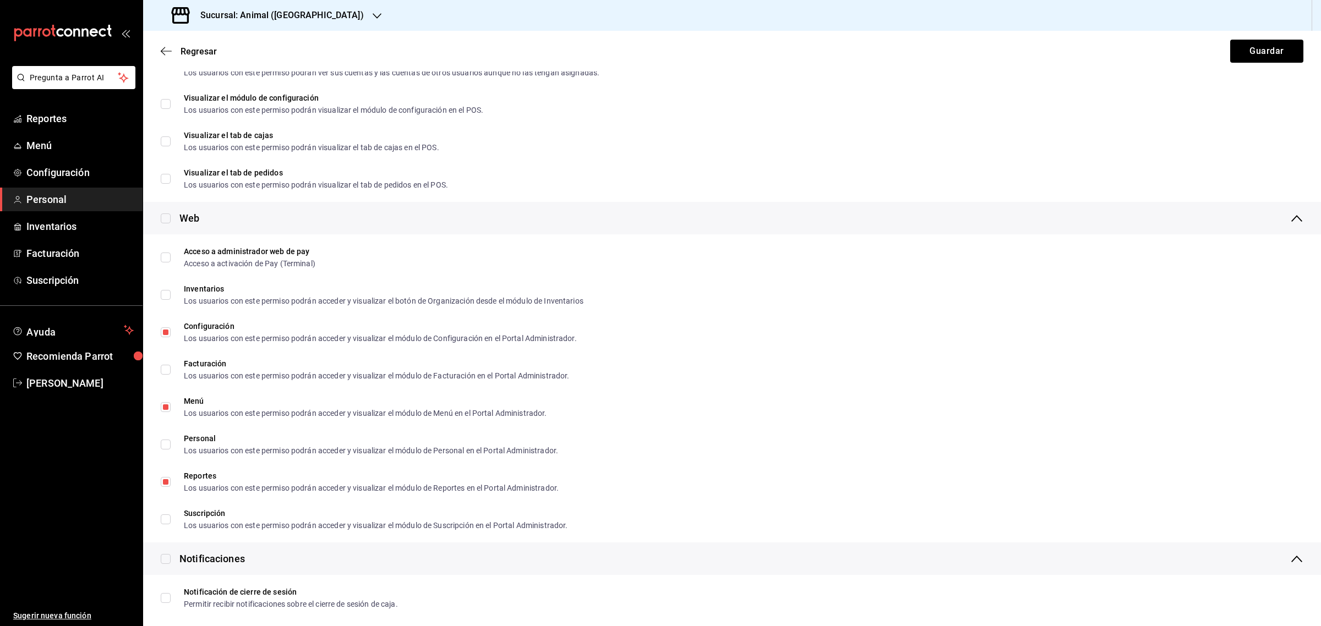
scroll to position [0, 0]
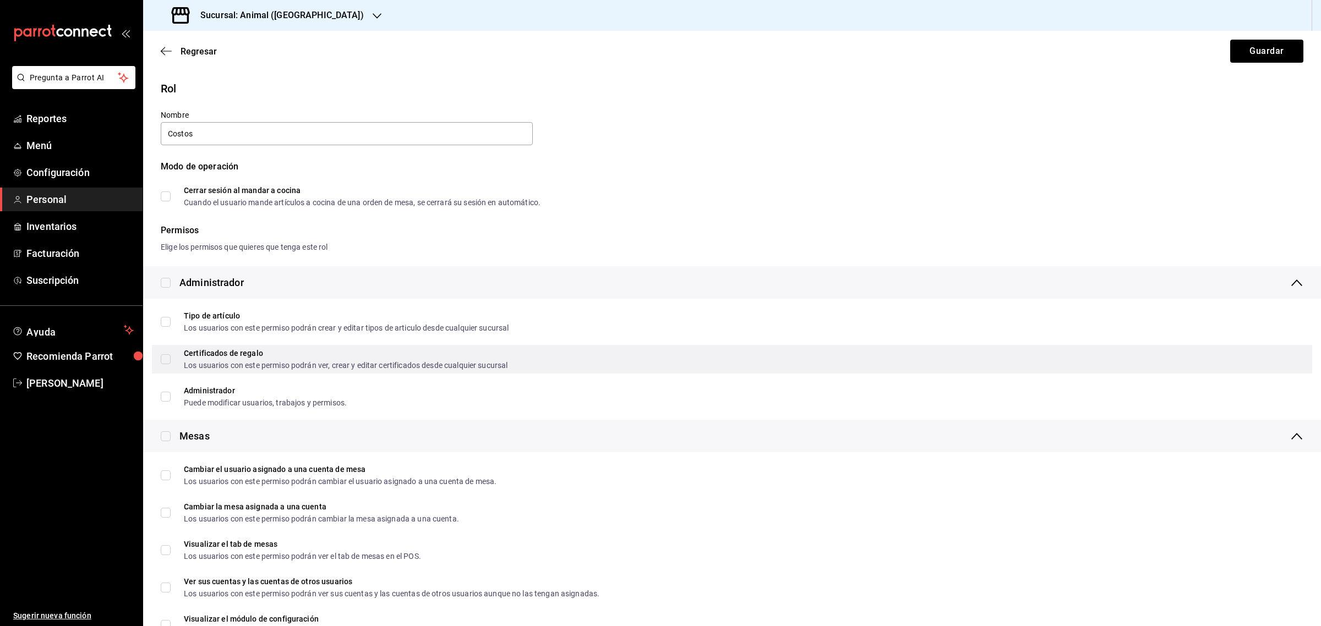
drag, startPoint x: 163, startPoint y: 323, endPoint x: 164, endPoint y: 354, distance: 30.8
click at [166, 332] on div "Tipo de artículo Los usuarios con este permiso podrán crear y editar tipos de a…" at bounding box center [732, 322] width 1160 height 29
checkbox input "true"
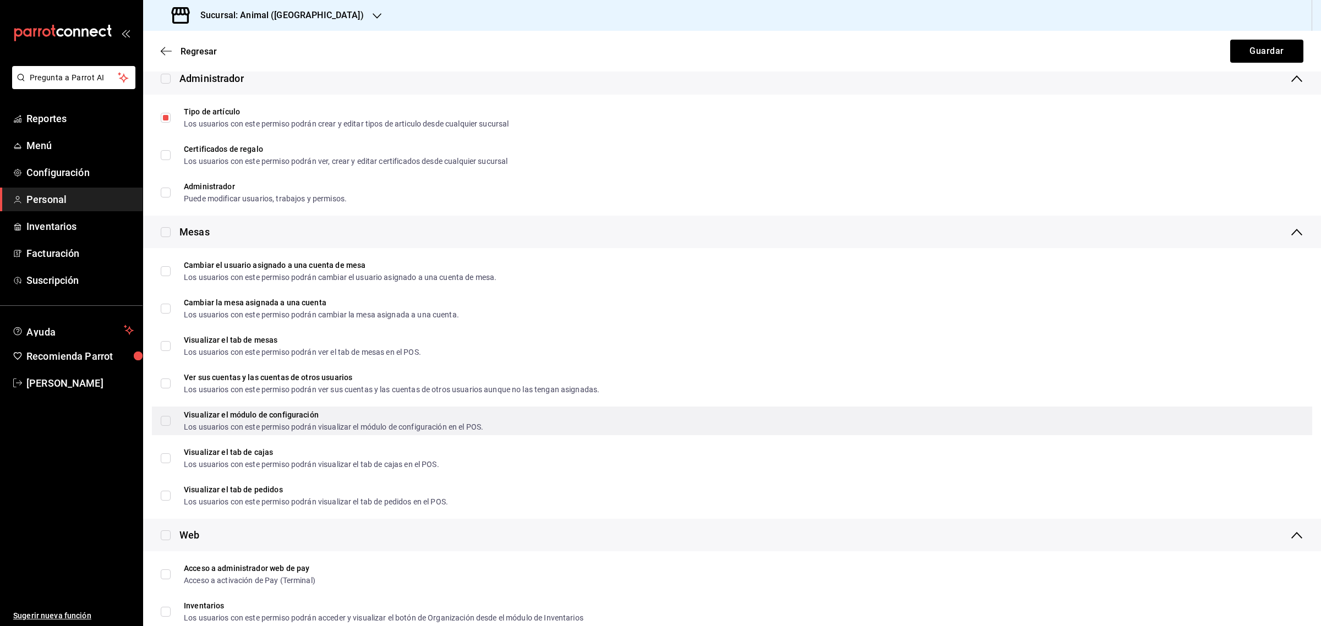
scroll to position [206, 0]
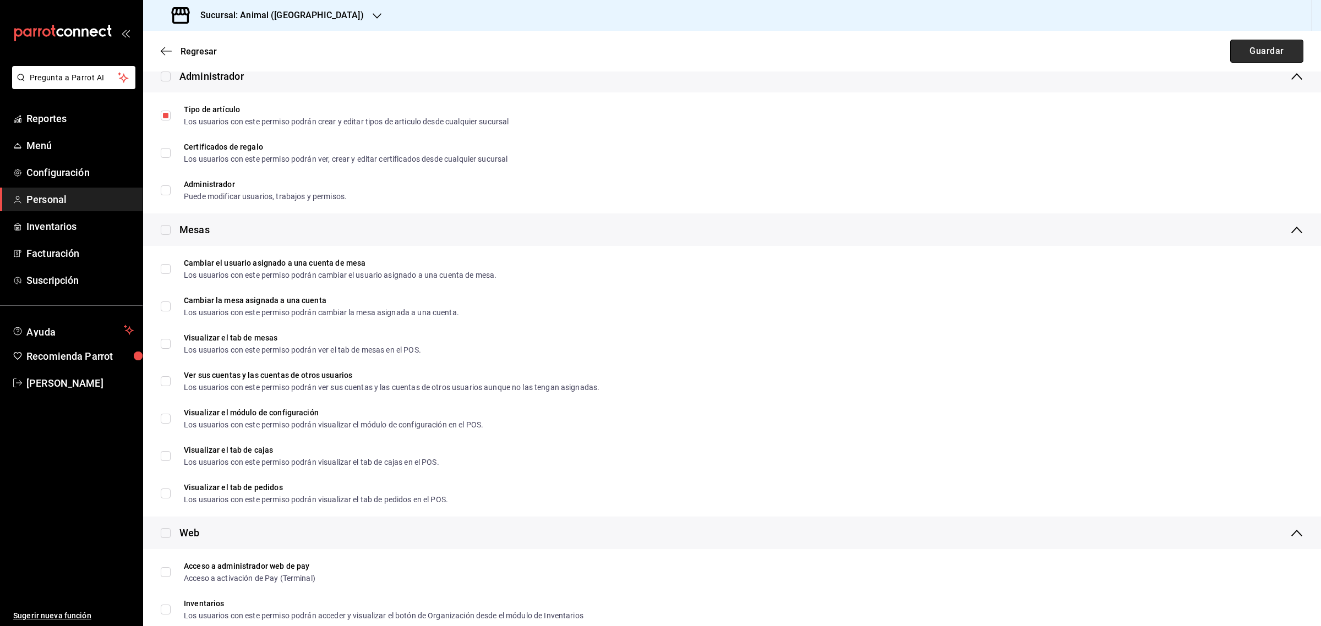
click at [1260, 45] on button "Guardar" at bounding box center [1266, 51] width 73 height 23
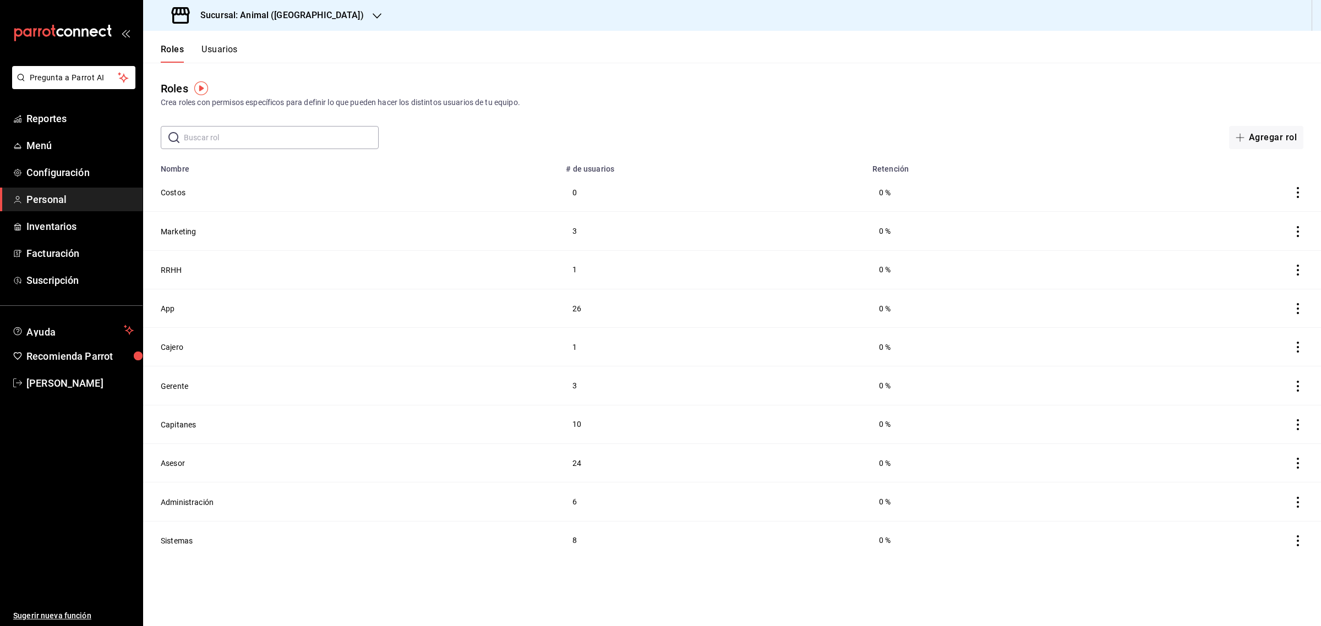
click at [199, 52] on div "Roles Usuarios" at bounding box center [199, 53] width 77 height 19
click at [208, 47] on button "Usuarios" at bounding box center [219, 53] width 36 height 19
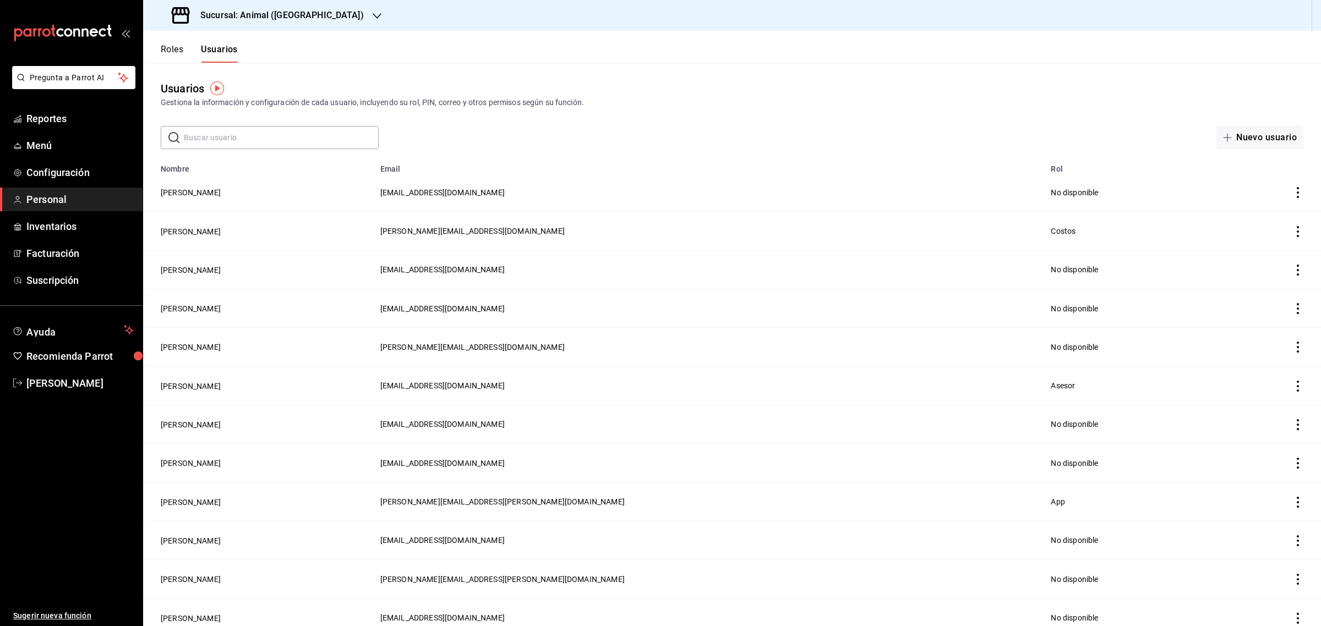
click at [221, 135] on input "text" at bounding box center [281, 138] width 195 height 22
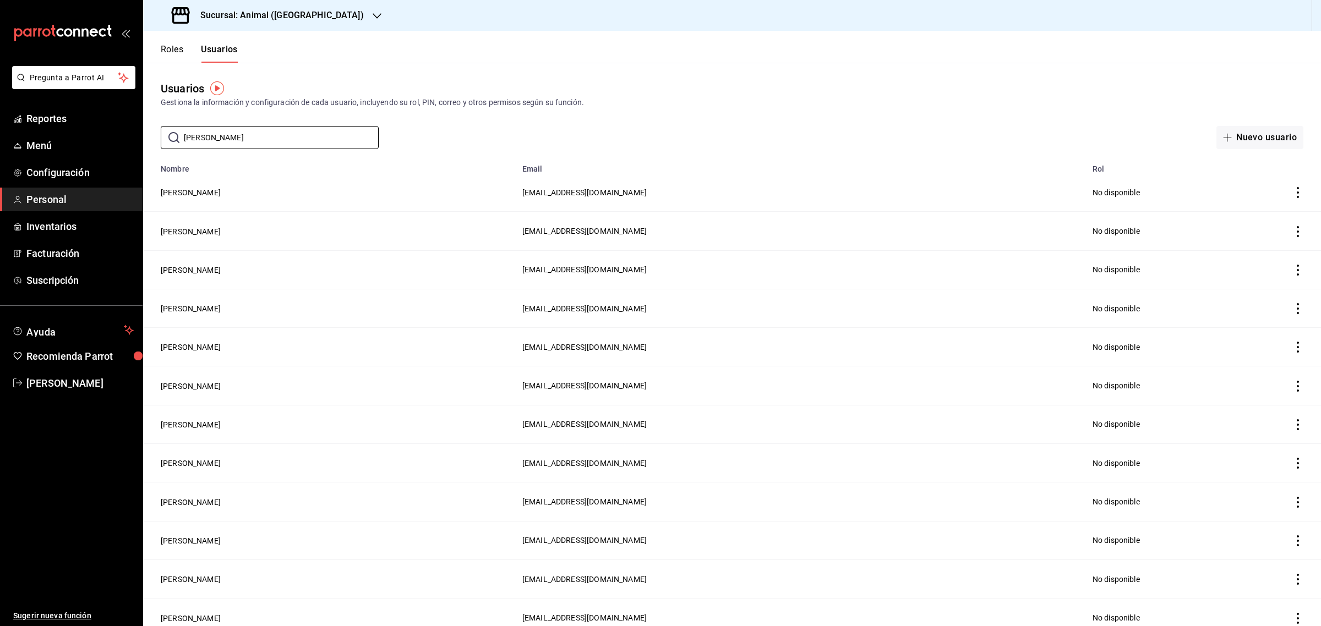
type input "fernando"
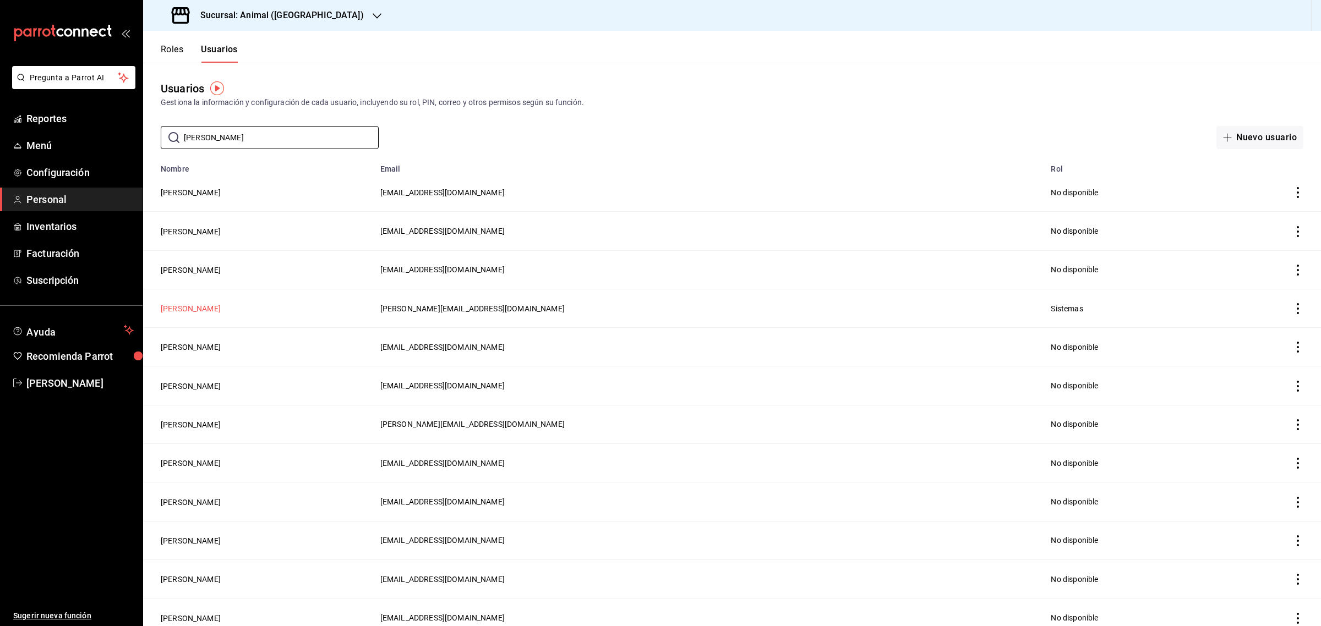
click at [196, 305] on button "Fernando Aguirre" at bounding box center [191, 308] width 60 height 11
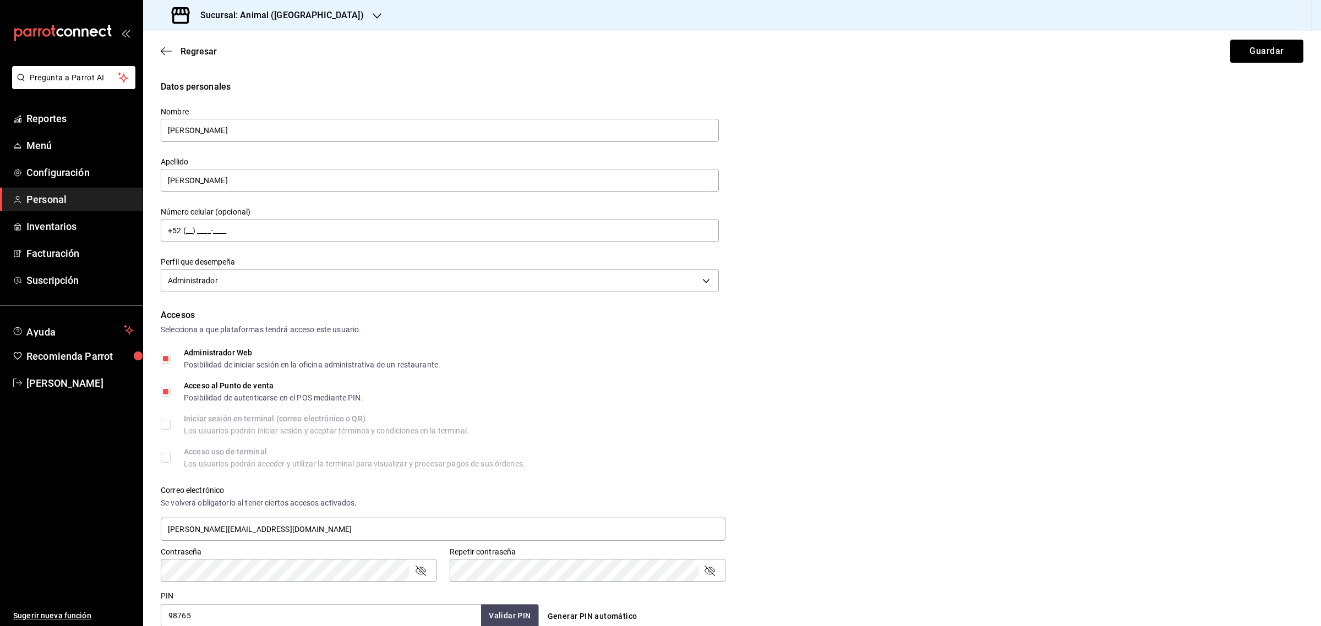
scroll to position [219, 0]
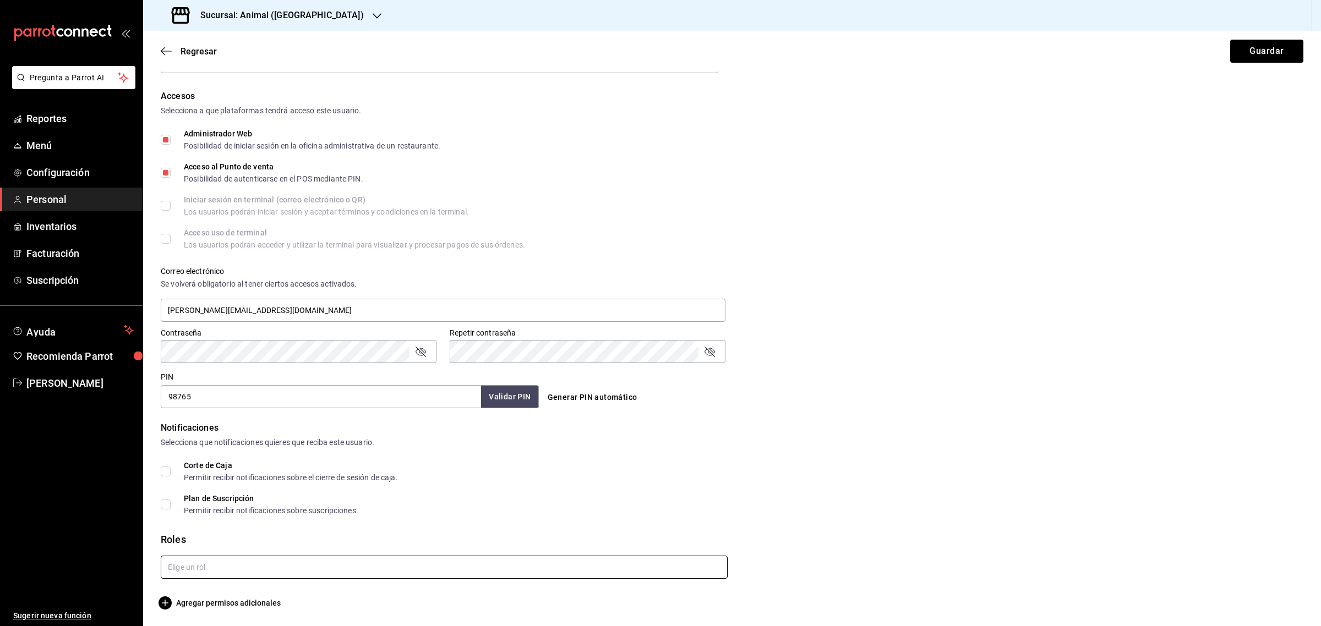
click at [314, 565] on input "text" at bounding box center [444, 567] width 567 height 23
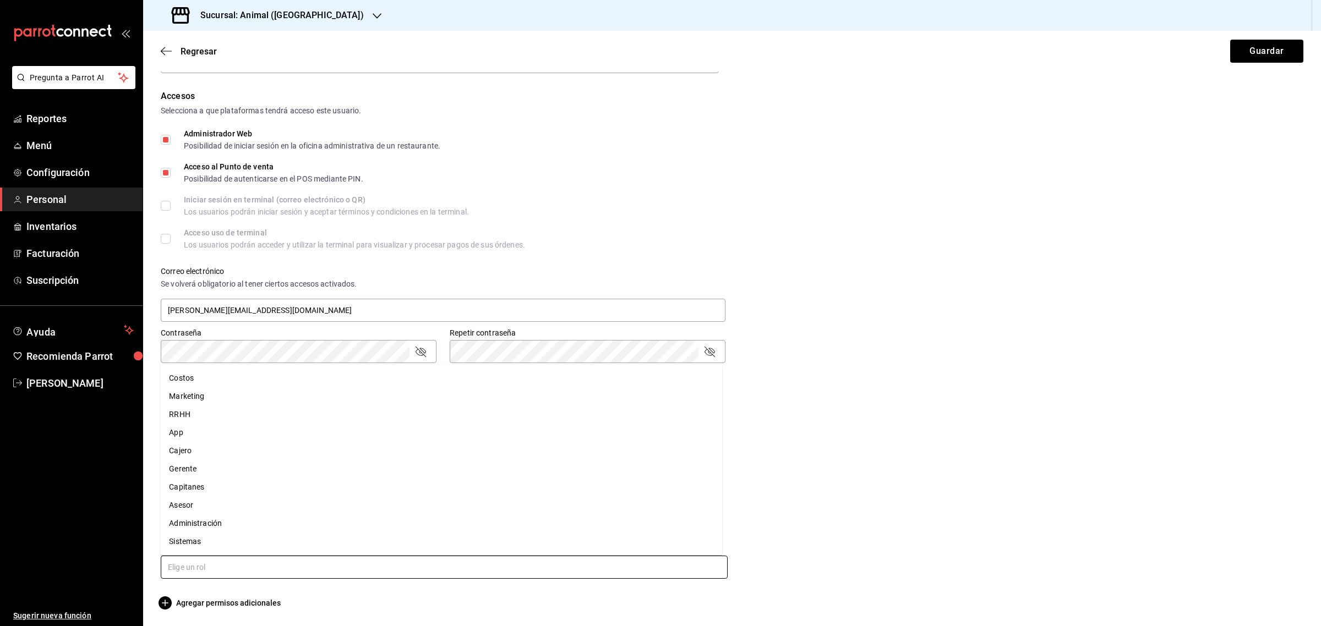
click at [236, 380] on li "Costos" at bounding box center [441, 378] width 562 height 18
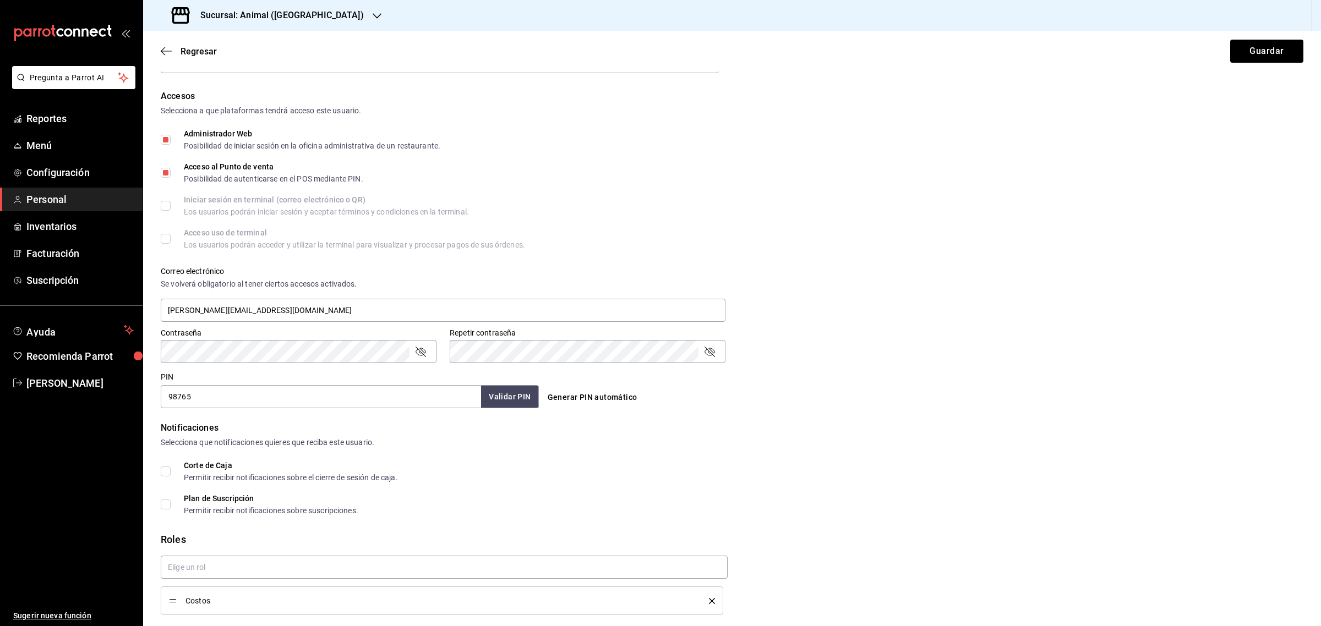
click at [857, 346] on div "Contraseña Contraseña Repetir contraseña Repetir contraseña" at bounding box center [725, 339] width 1156 height 48
drag, startPoint x: 194, startPoint y: 392, endPoint x: 92, endPoint y: 399, distance: 102.0
click at [89, 405] on div "Pregunta a Parrot AI Reportes Menú Configuración Personal Inventarios Facturaci…" at bounding box center [660, 313] width 1321 height 626
click at [1132, 101] on div "Accesos" at bounding box center [732, 96] width 1142 height 13
drag, startPoint x: 1239, startPoint y: 42, endPoint x: 1233, endPoint y: 68, distance: 26.7
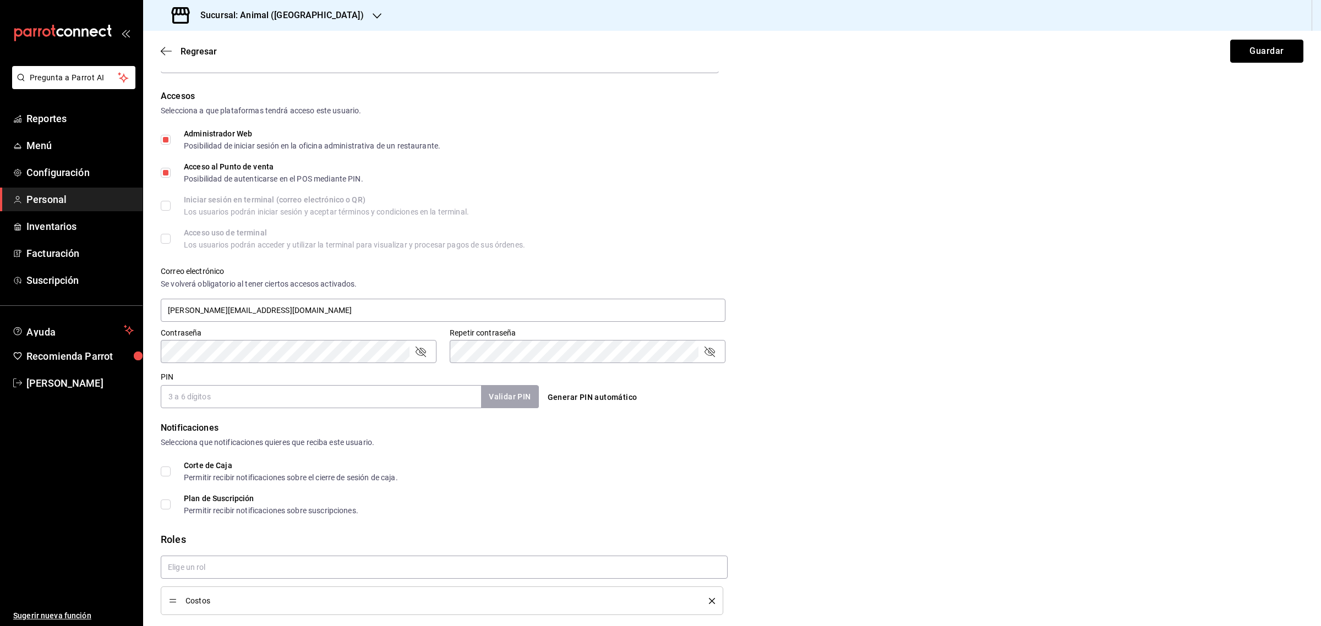
click at [1241, 42] on button "Guardar" at bounding box center [1266, 51] width 73 height 23
click at [168, 136] on input "Administrador Web Posibilidad de iniciar sesión en la oficina administrativa de…" at bounding box center [166, 140] width 10 height 10
checkbox input "false"
click at [166, 173] on input "Acceso al Punto de venta Posibilidad de autenticarse en el POS mediante PIN." at bounding box center [166, 173] width 10 height 10
checkbox input "false"
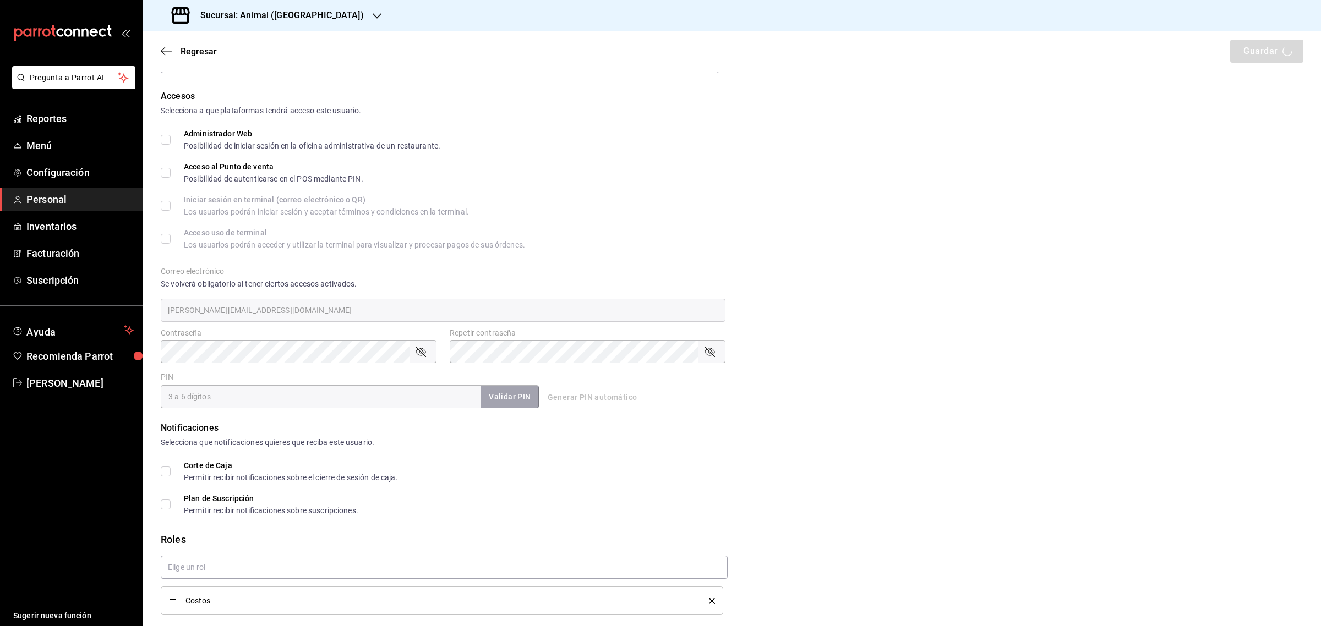
checkbox input "true"
click at [161, 131] on label "Administrador Web Posibilidad de iniciar sesión en la oficina administrativa de…" at bounding box center [301, 140] width 280 height 20
click at [161, 135] on input "Administrador Web Posibilidad de iniciar sesión en la oficina administrativa de…" at bounding box center [166, 140] width 10 height 10
checkbox input "false"
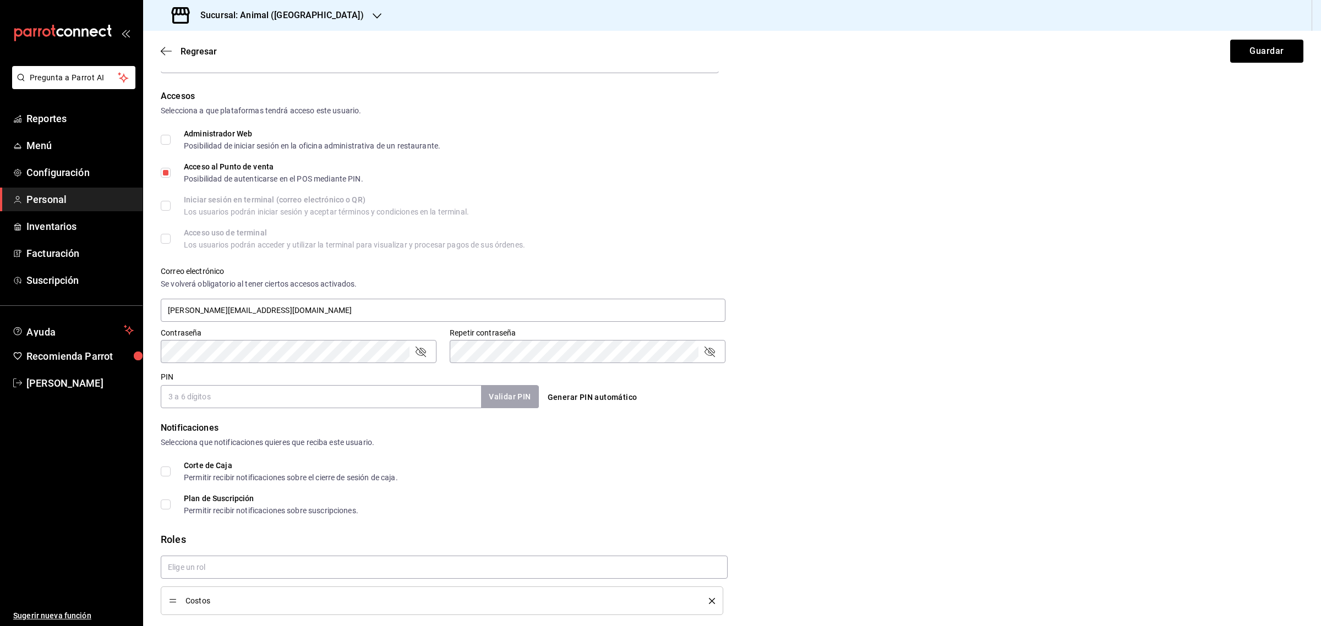
drag, startPoint x: 165, startPoint y: 178, endPoint x: 176, endPoint y: 174, distance: 11.5
click at [165, 177] on label "Acceso al Punto de venta Posibilidad de autenticarse en el POS mediante PIN." at bounding box center [262, 173] width 203 height 20
click at [165, 177] on input "Acceso al Punto de venta Posibilidad de autenticarse en el POS mediante PIN." at bounding box center [166, 173] width 10 height 10
checkbox input "false"
click at [1254, 53] on button "Guardar" at bounding box center [1266, 51] width 73 height 23
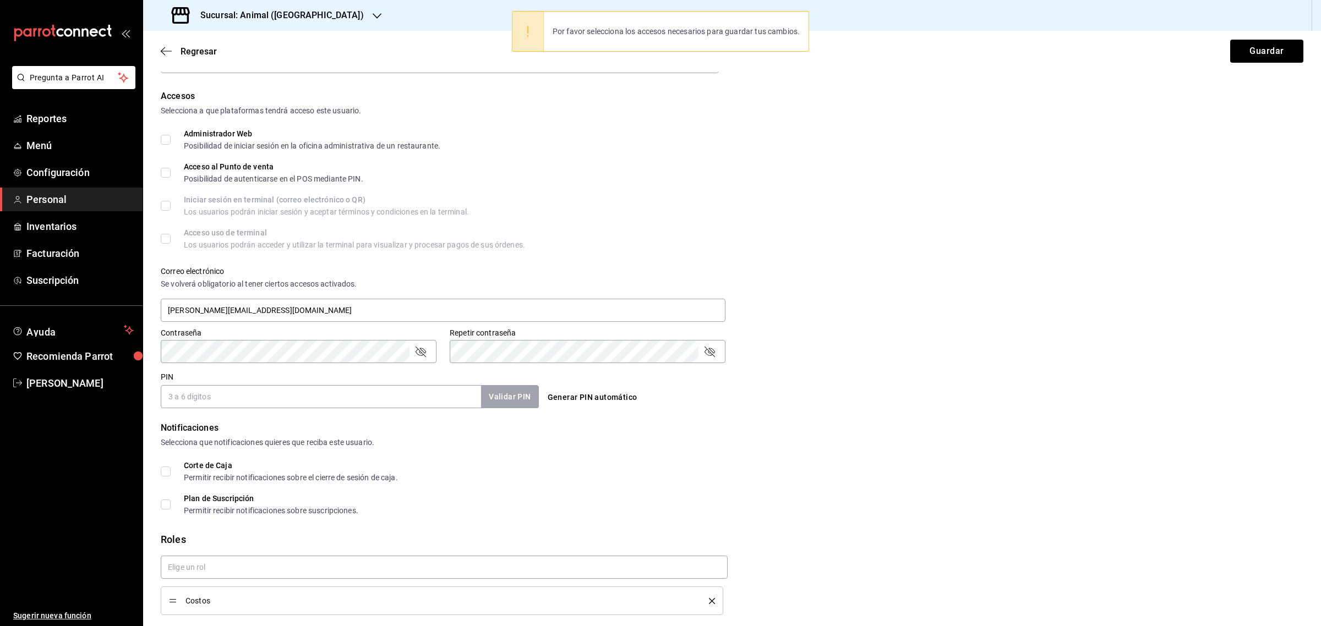
click at [263, 404] on input "PIN" at bounding box center [321, 396] width 320 height 23
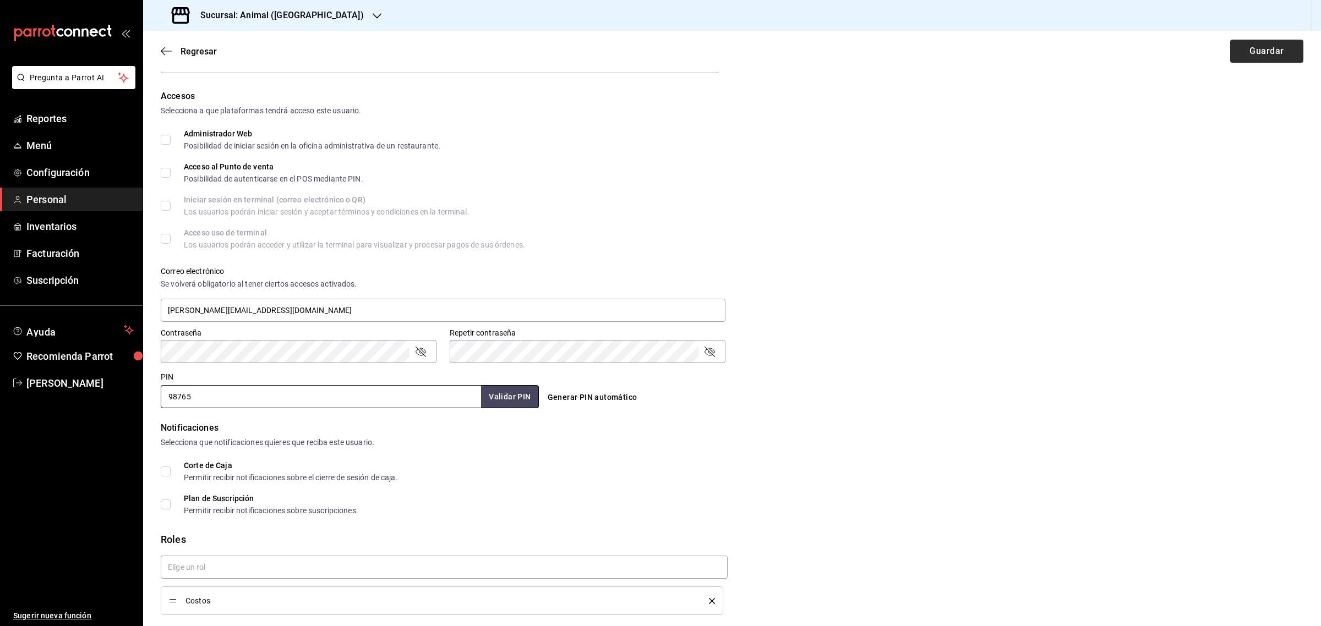
type input "98765"
click at [1240, 48] on button "Guardar" at bounding box center [1266, 51] width 73 height 23
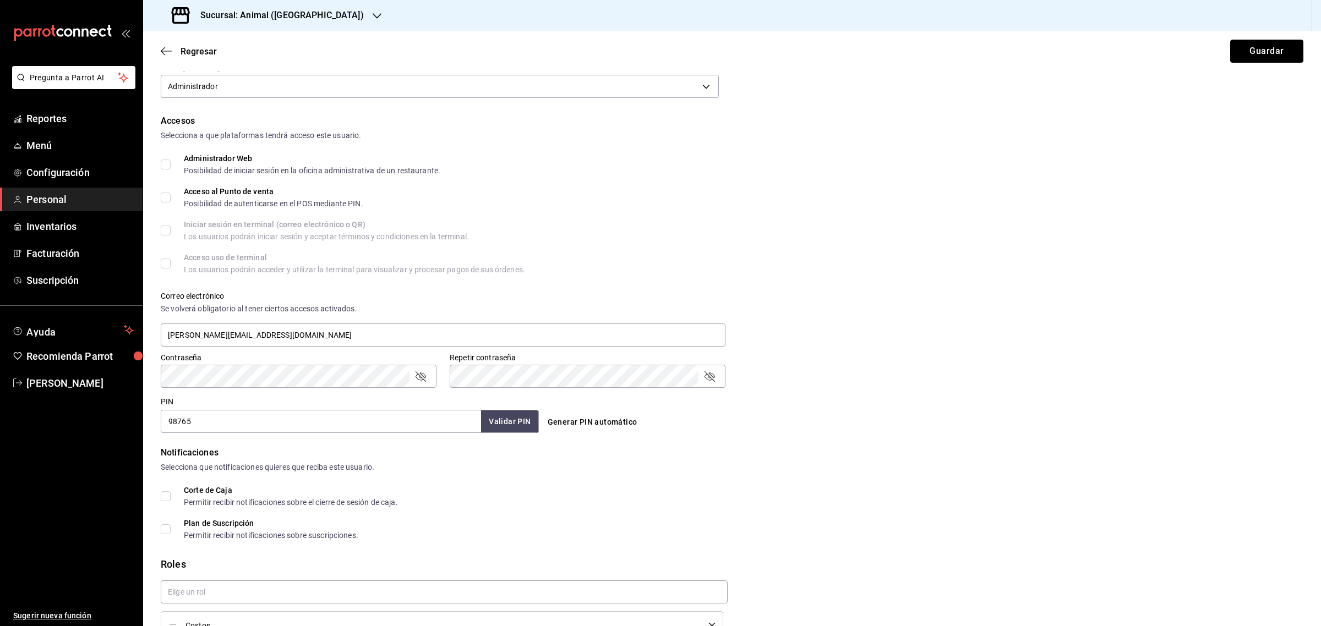
scroll to position [256, 0]
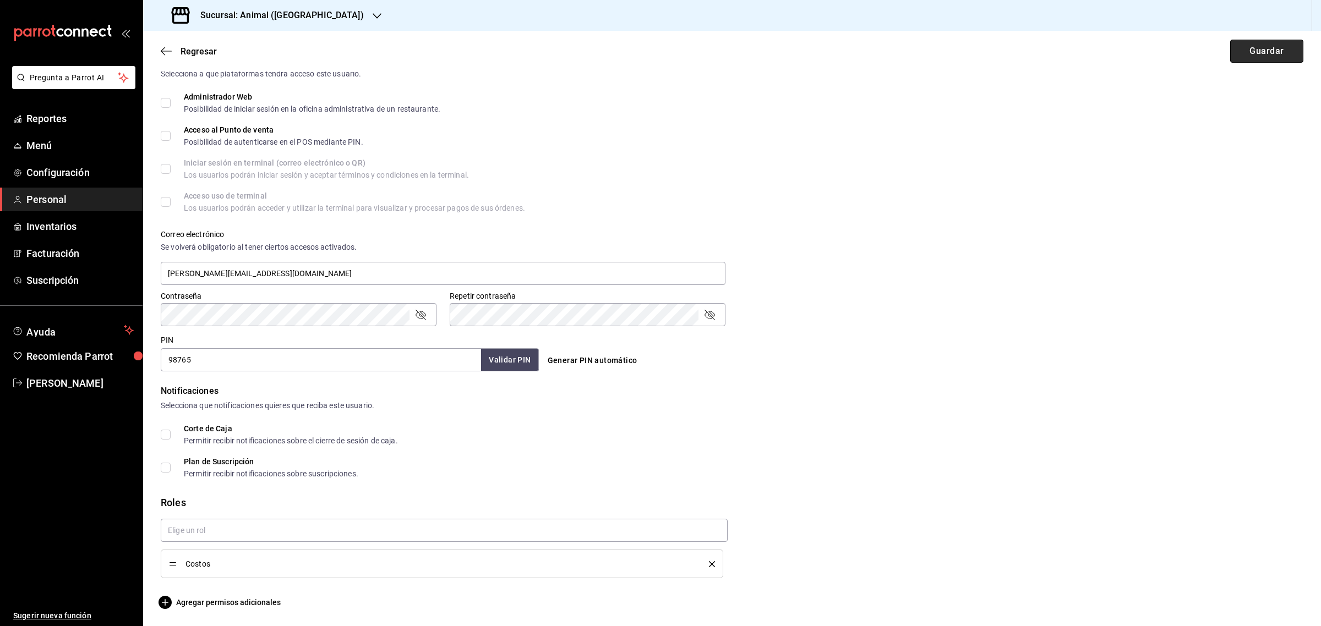
click at [1258, 54] on button "Guardar" at bounding box center [1266, 51] width 73 height 23
click at [1255, 48] on button "Guardar" at bounding box center [1266, 51] width 73 height 23
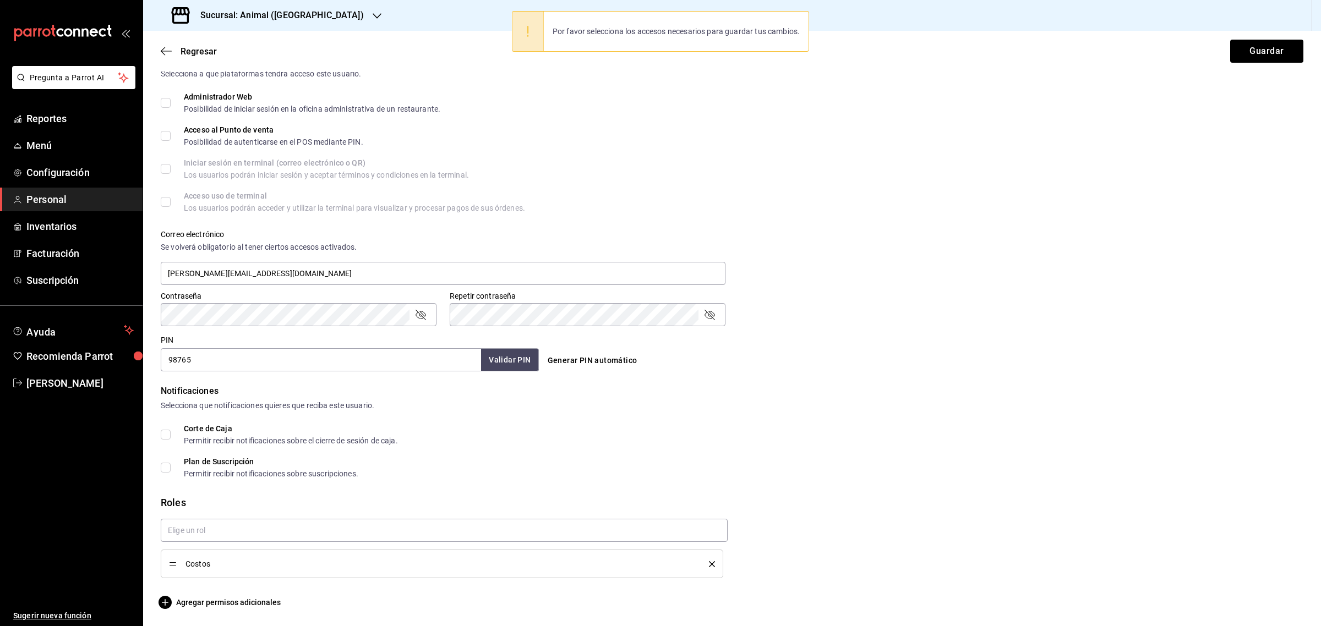
click at [168, 99] on input "Administrador Web Posibilidad de iniciar sesión en la oficina administrativa de…" at bounding box center [166, 103] width 10 height 10
checkbox input "true"
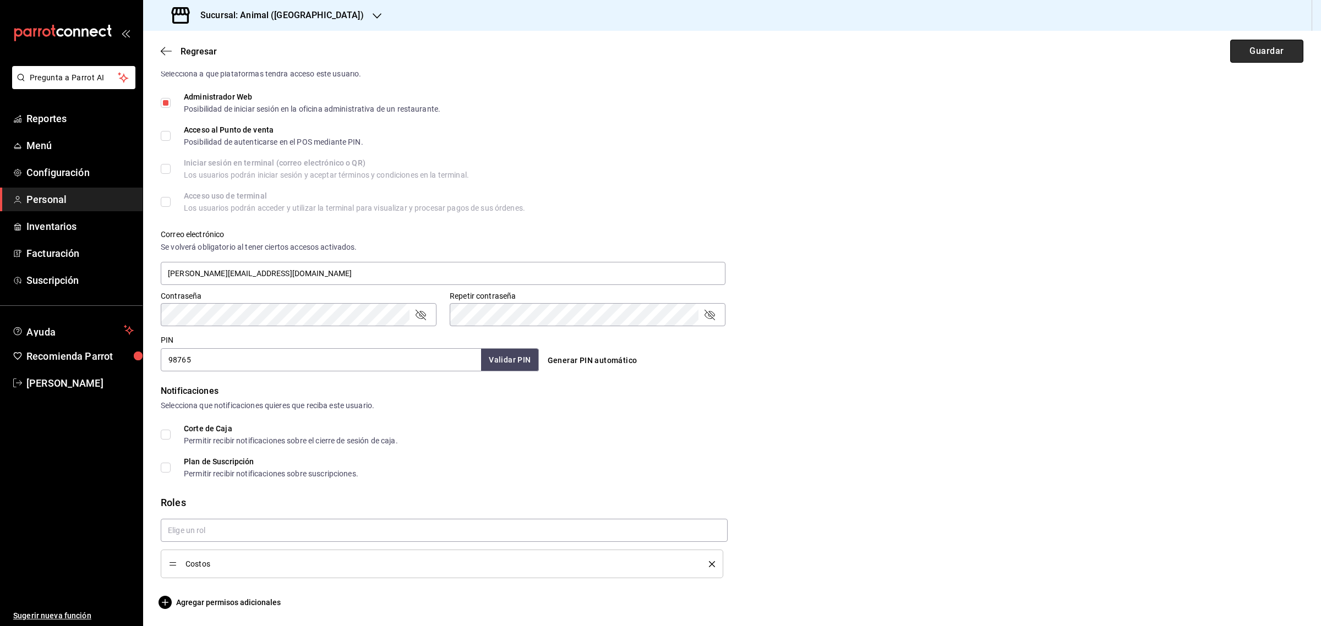
click at [1257, 50] on button "Guardar" at bounding box center [1266, 51] width 73 height 23
drag, startPoint x: 163, startPoint y: 469, endPoint x: 224, endPoint y: 460, distance: 61.8
click at [164, 469] on input "Plan de Suscripción Permitir recibir notificaciones sobre suscripciones." at bounding box center [166, 468] width 10 height 10
checkbox input "true"
click at [1256, 47] on button "Guardar" at bounding box center [1266, 51] width 73 height 23
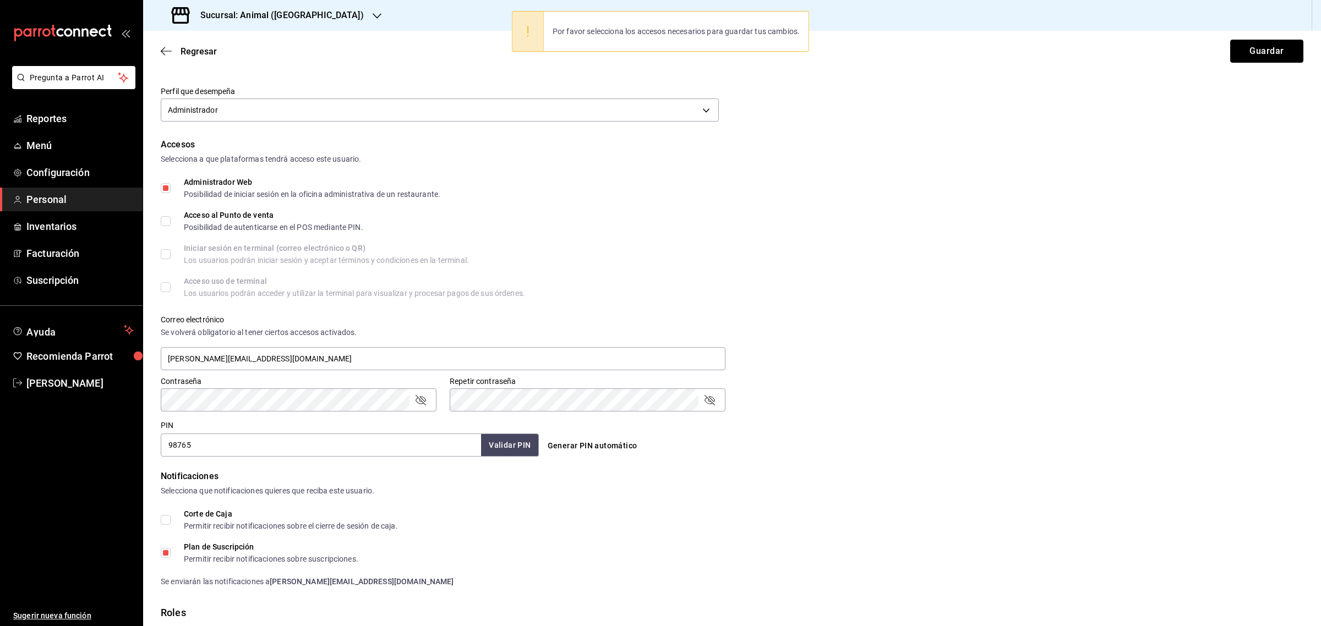
scroll to position [281, 0]
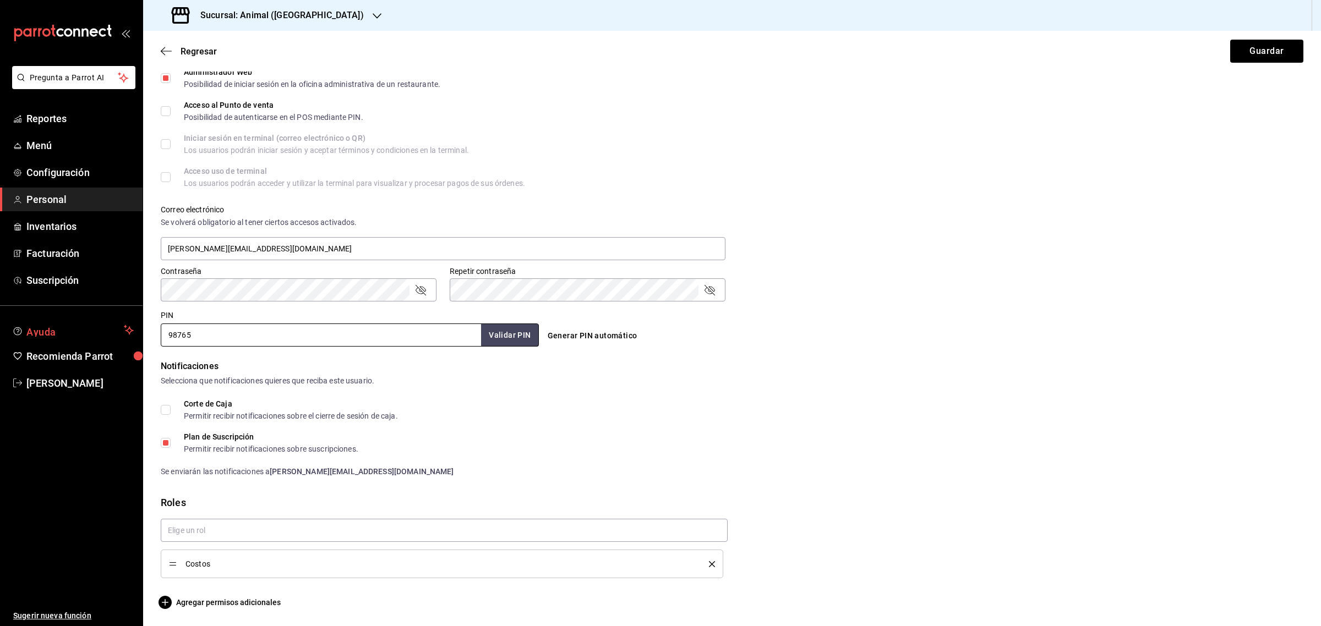
drag, startPoint x: 232, startPoint y: 342, endPoint x: 67, endPoint y: 326, distance: 166.3
click at [70, 332] on div "Pregunta a Parrot AI Reportes Menú Configuración Personal Inventarios Facturaci…" at bounding box center [660, 313] width 1321 height 626
click at [1240, 56] on button "Guardar" at bounding box center [1266, 51] width 73 height 23
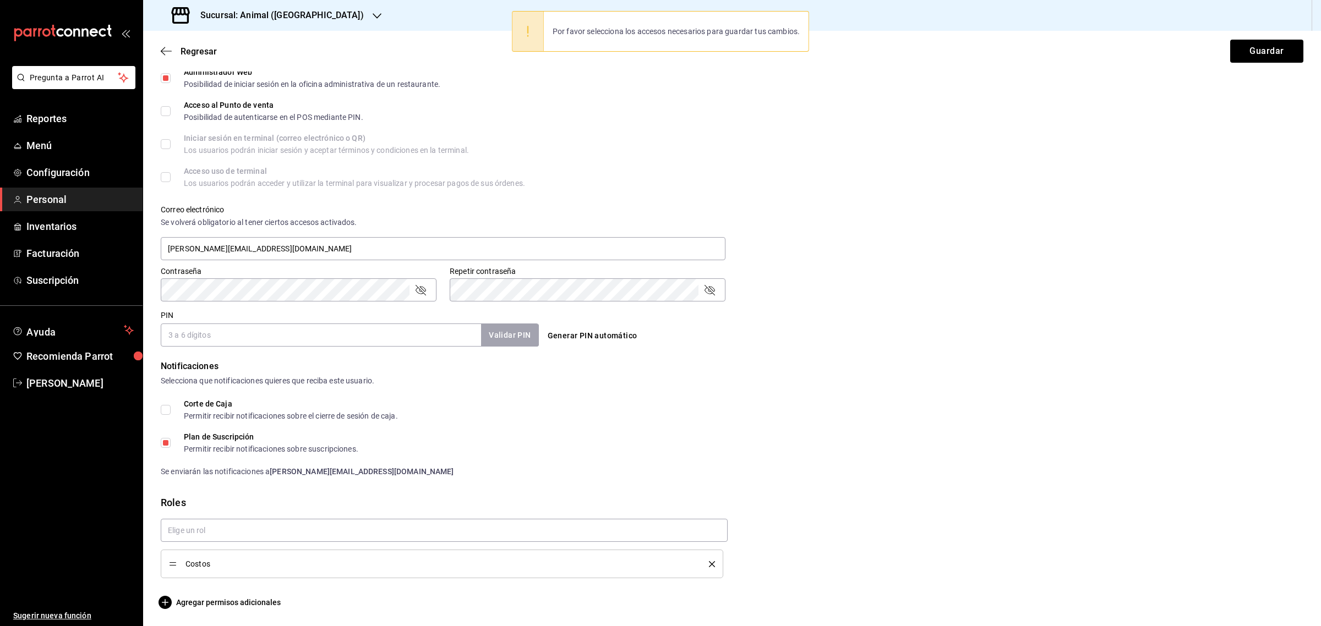
drag, startPoint x: 164, startPoint y: 411, endPoint x: 161, endPoint y: 422, distance: 10.8
click at [164, 412] on input "Corte de Caja Permitir recibir notificaciones sobre el cierre de sesión de caja." at bounding box center [166, 410] width 10 height 10
checkbox input "true"
drag, startPoint x: 164, startPoint y: 112, endPoint x: 171, endPoint y: 136, distance: 25.1
click at [164, 116] on input "Acceso al Punto de venta Posibilidad de autenticarse en el POS mediante PIN." at bounding box center [166, 111] width 10 height 10
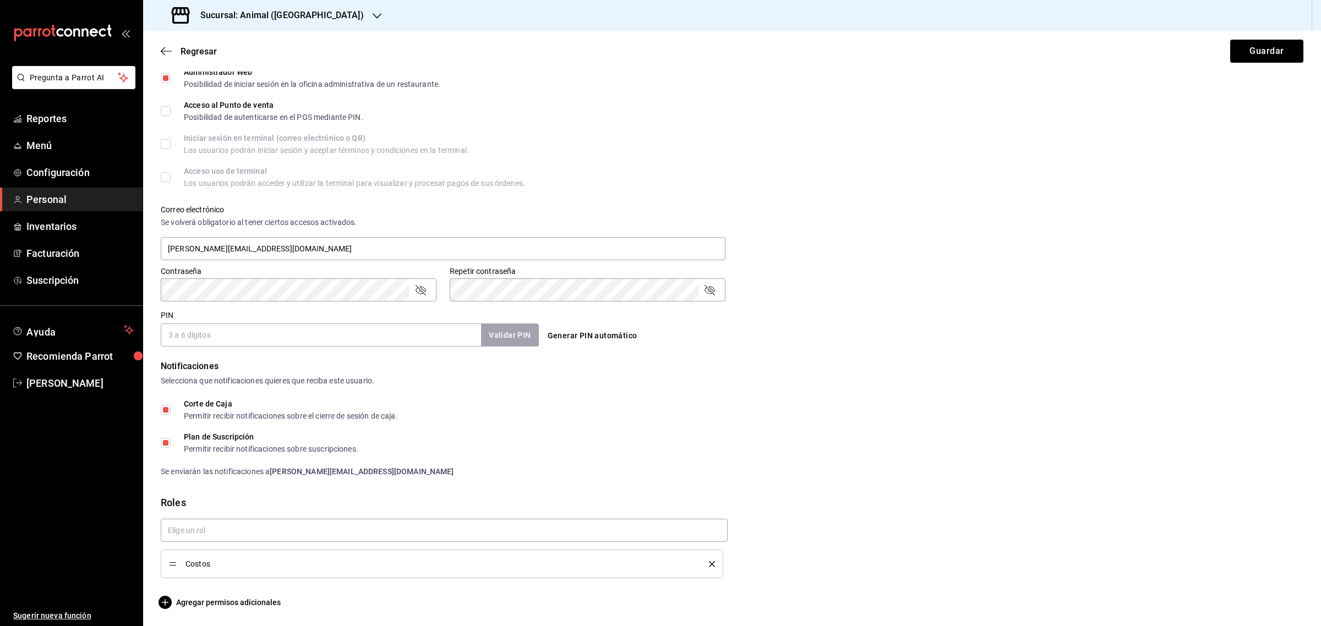
checkbox input "true"
click at [1273, 56] on button "Guardar" at bounding box center [1266, 51] width 73 height 23
click at [1269, 47] on button "Guardar" at bounding box center [1266, 51] width 73 height 23
click at [245, 340] on input "PIN" at bounding box center [321, 335] width 320 height 23
type input "98765"
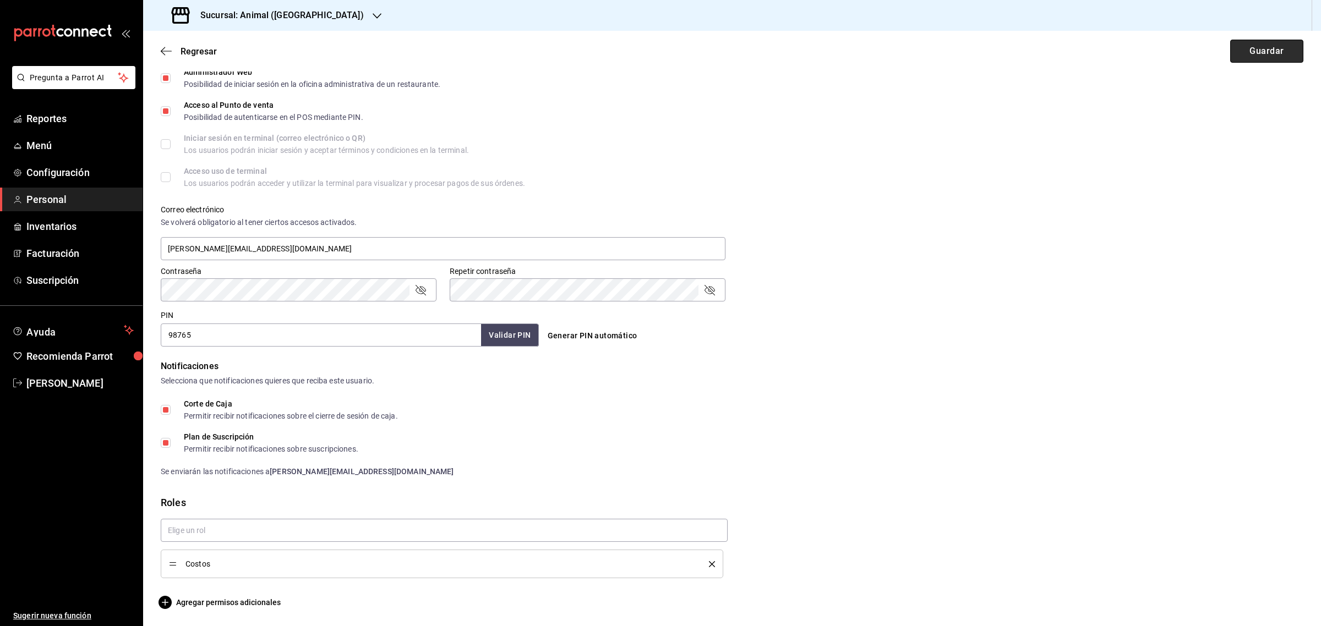
click at [1254, 57] on button "Guardar" at bounding box center [1266, 51] width 73 height 23
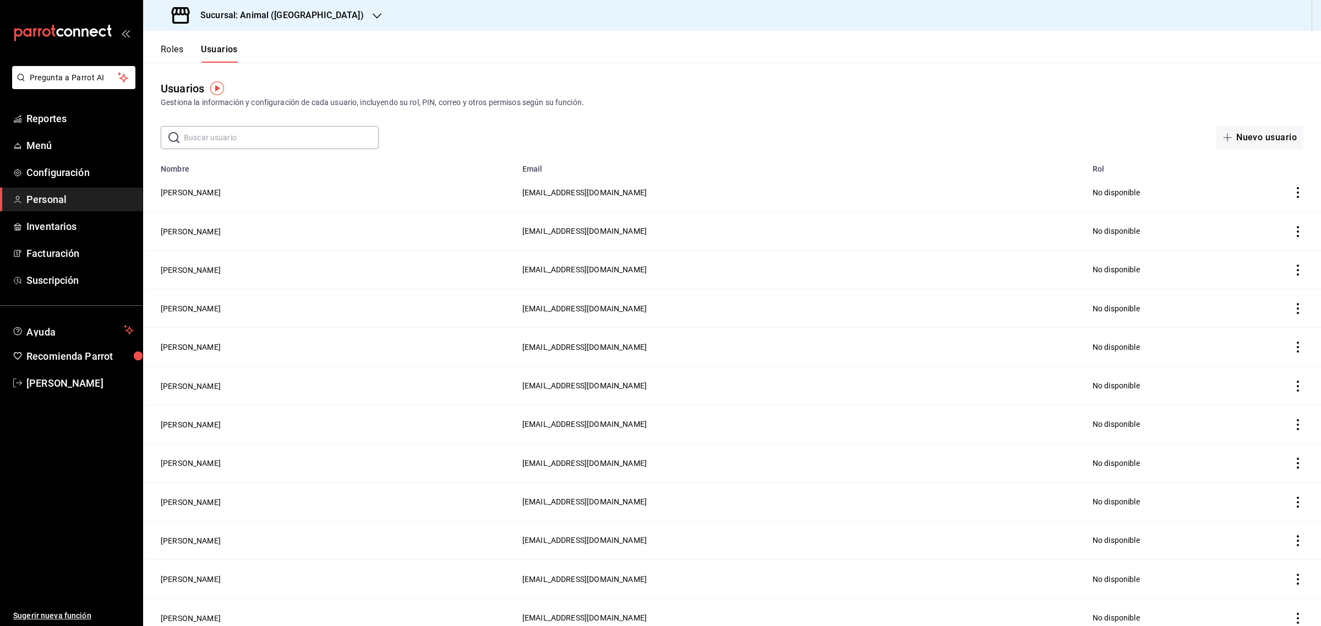
click at [271, 18] on h3 "Sucursal: Animal (Tijuana)" at bounding box center [277, 15] width 172 height 13
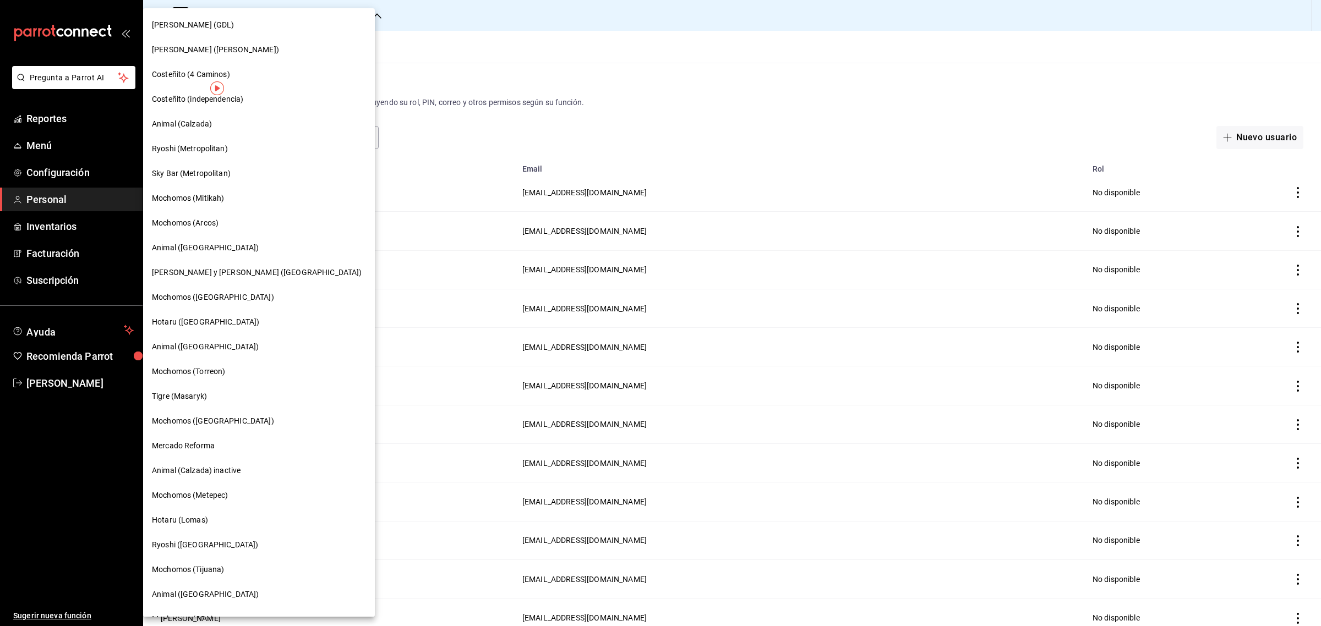
scroll to position [562, 0]
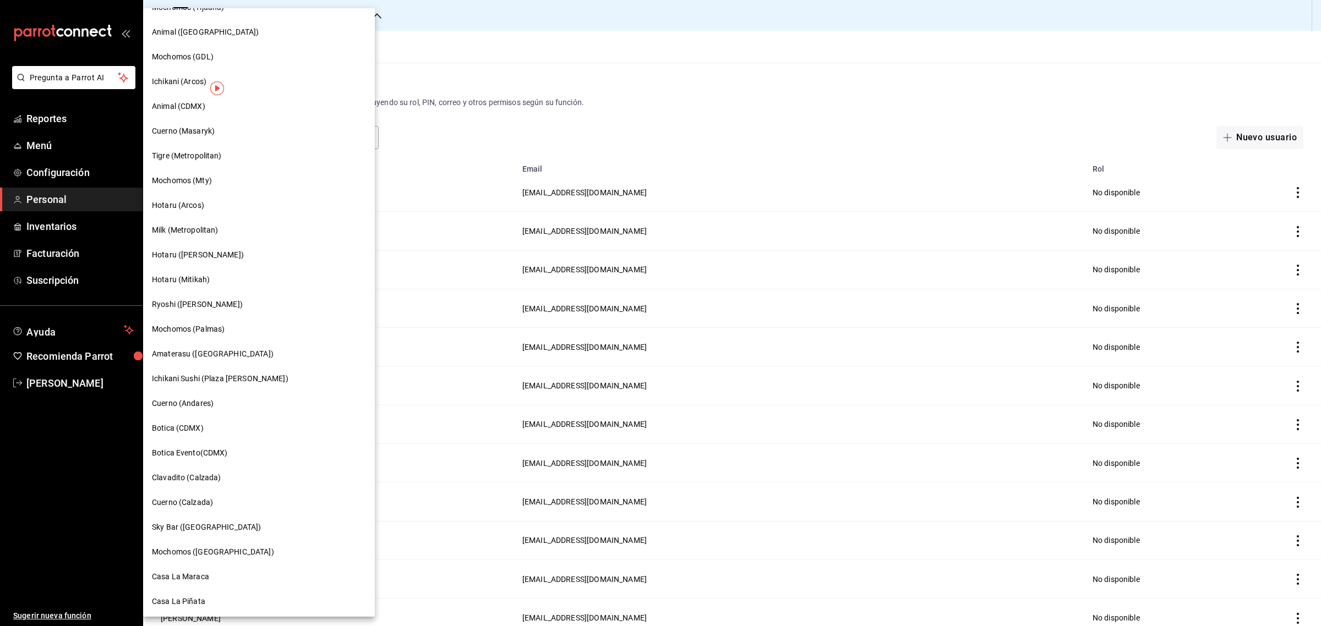
click at [182, 573] on span "Casa La Maraca" at bounding box center [180, 577] width 57 height 12
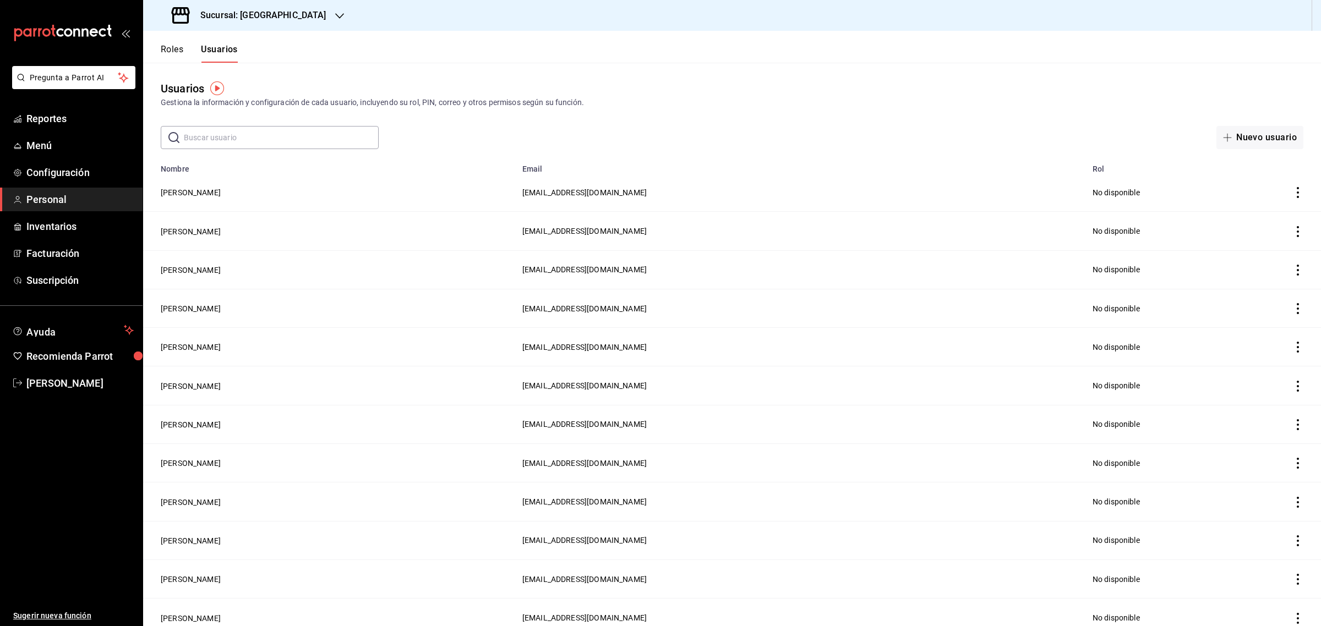
click at [227, 133] on input "text" at bounding box center [281, 138] width 195 height 22
click at [182, 317] on td "Angel Sanchez" at bounding box center [329, 308] width 373 height 39
click at [182, 313] on button "Angel Sanchez" at bounding box center [191, 308] width 60 height 11
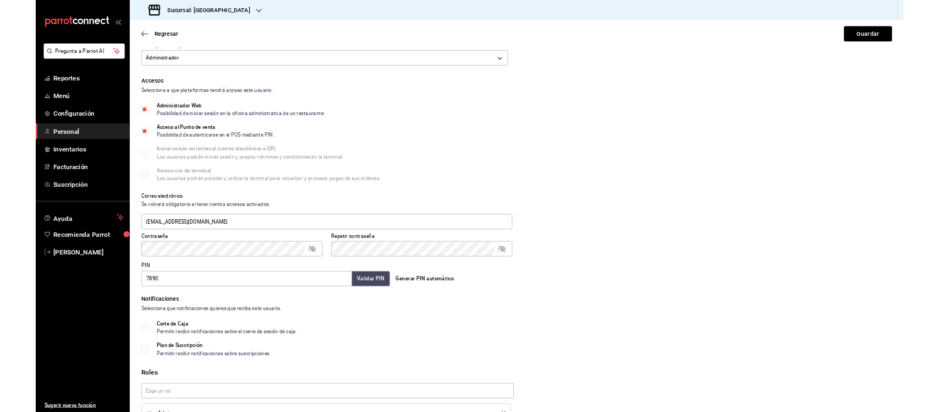
scroll to position [256, 0]
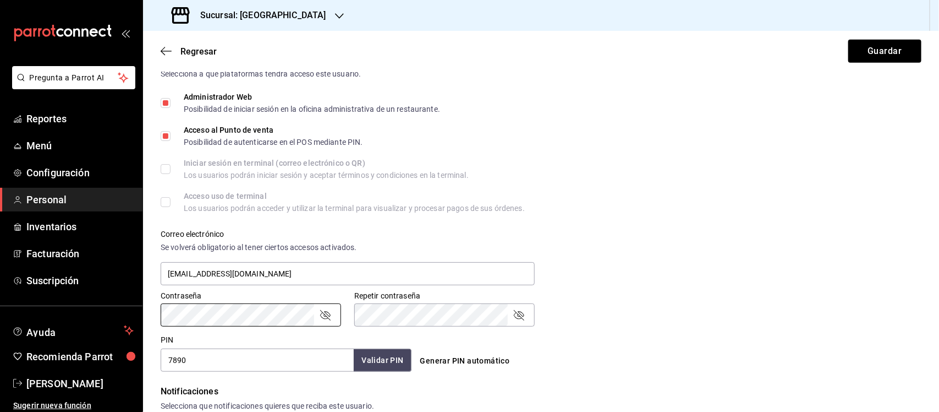
click at [425, 300] on div "Repetir contraseña Repetir contraseña" at bounding box center [444, 308] width 180 height 35
click at [840, 102] on div "Administrador Web Posibilidad de iniciar sesión en la oficina administrativa de…" at bounding box center [541, 103] width 761 height 20
click at [873, 56] on button "Guardar" at bounding box center [885, 51] width 73 height 23
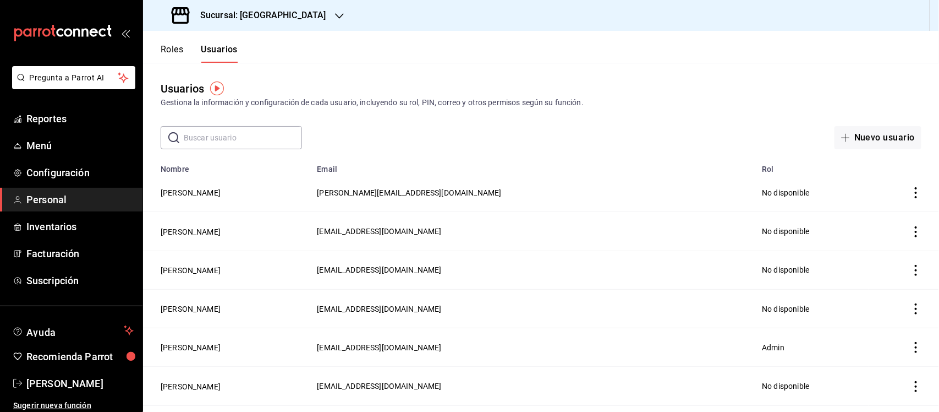
click at [199, 139] on input "text" at bounding box center [243, 138] width 118 height 22
type input "angel"
click at [325, 13] on div "Sucursal: Casa La Maraca" at bounding box center [250, 15] width 196 height 31
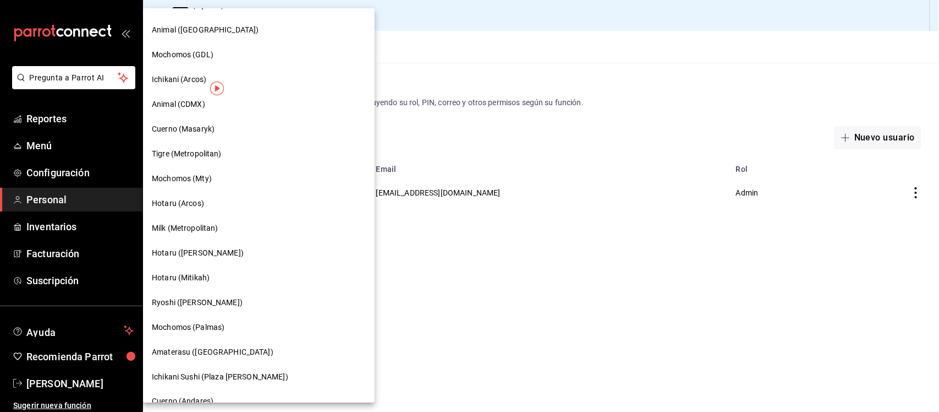
scroll to position [777, 0]
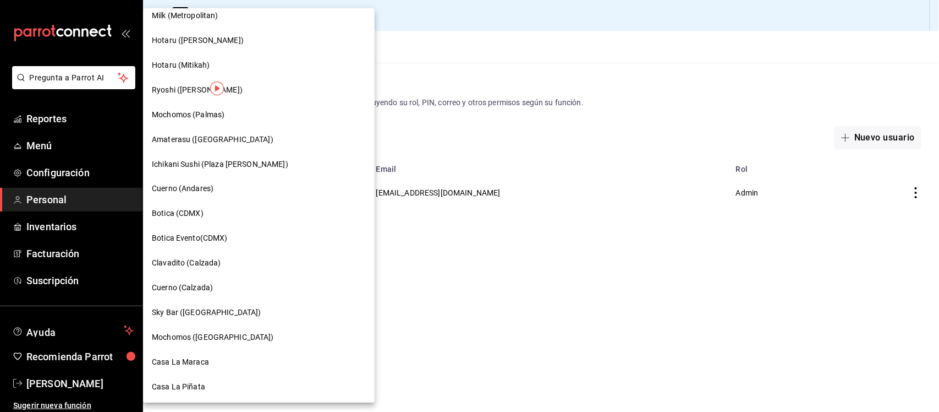
click at [188, 382] on span "Casa La Piñata" at bounding box center [178, 387] width 53 height 12
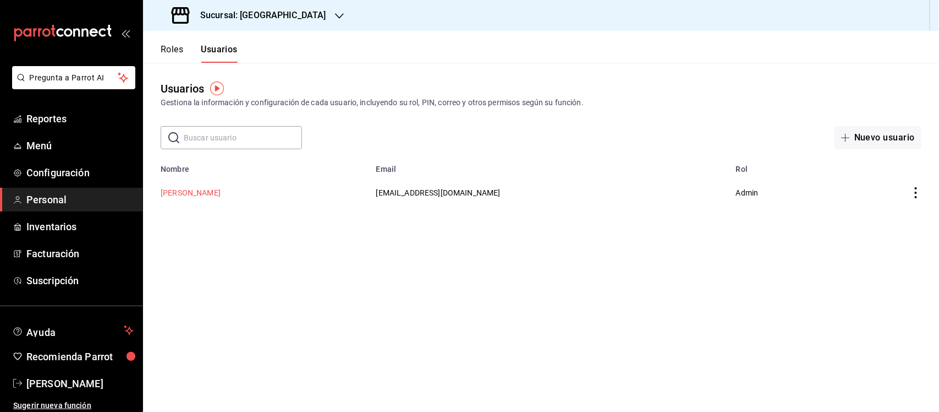
click at [193, 196] on button "Angel Sanchez" at bounding box center [191, 192] width 60 height 11
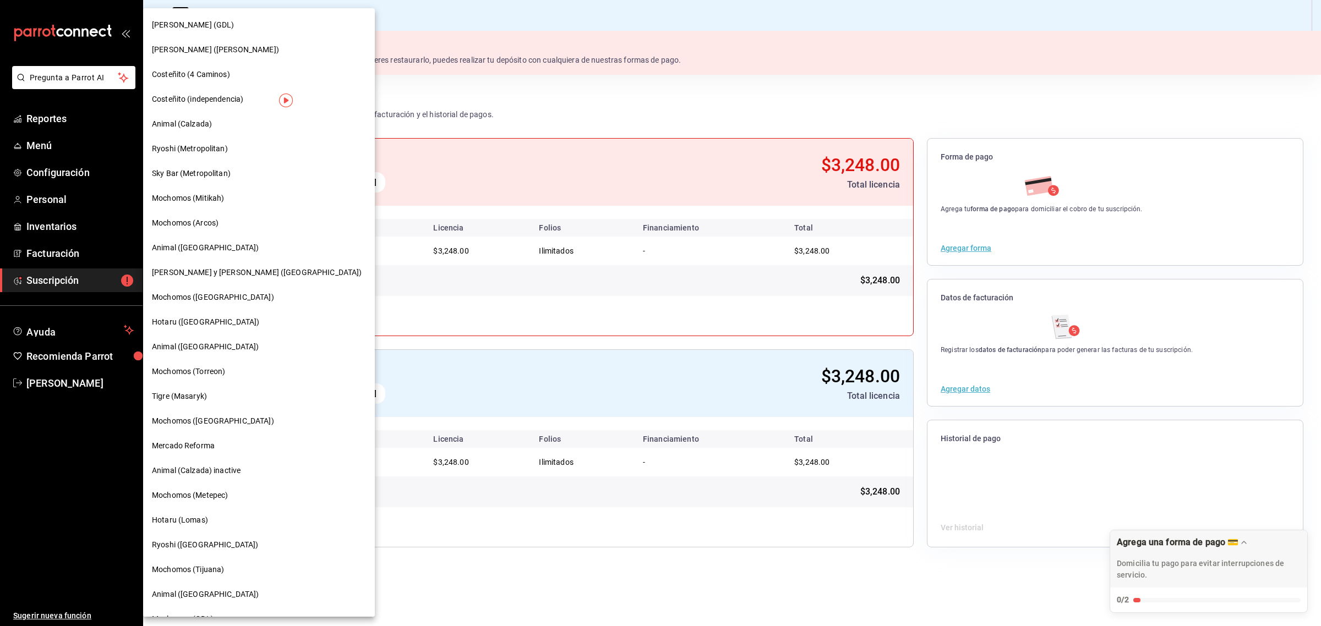
scroll to position [562, 0]
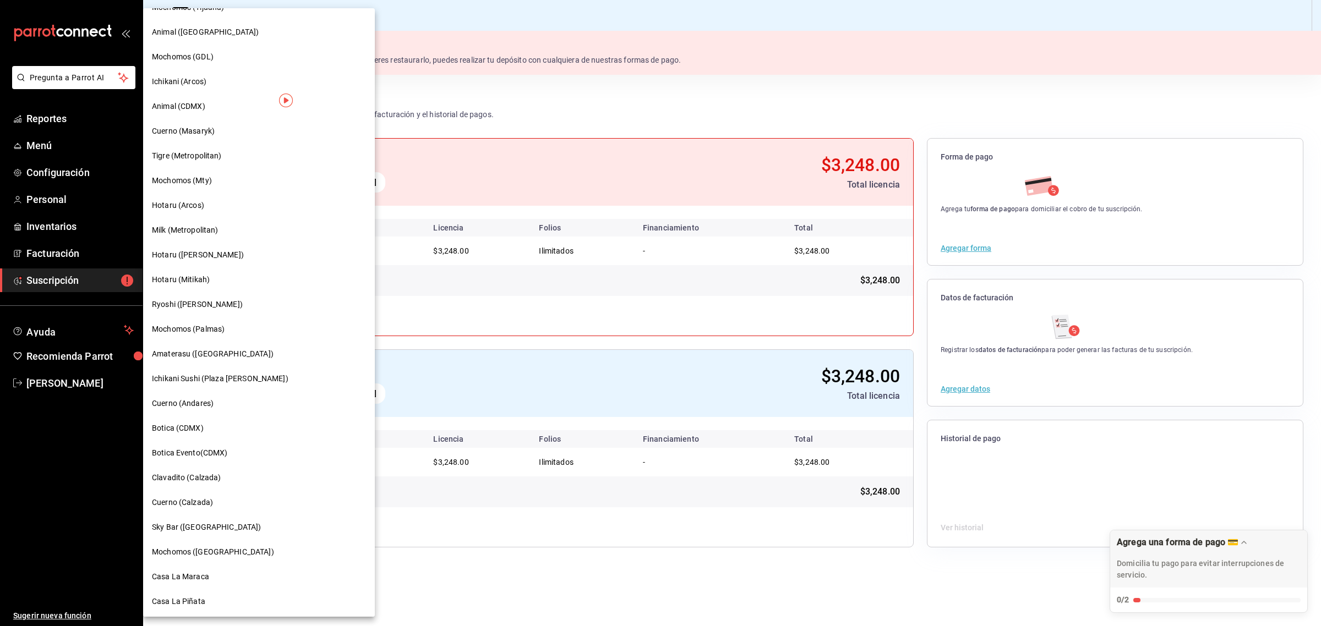
click at [606, 105] on div at bounding box center [660, 313] width 1321 height 626
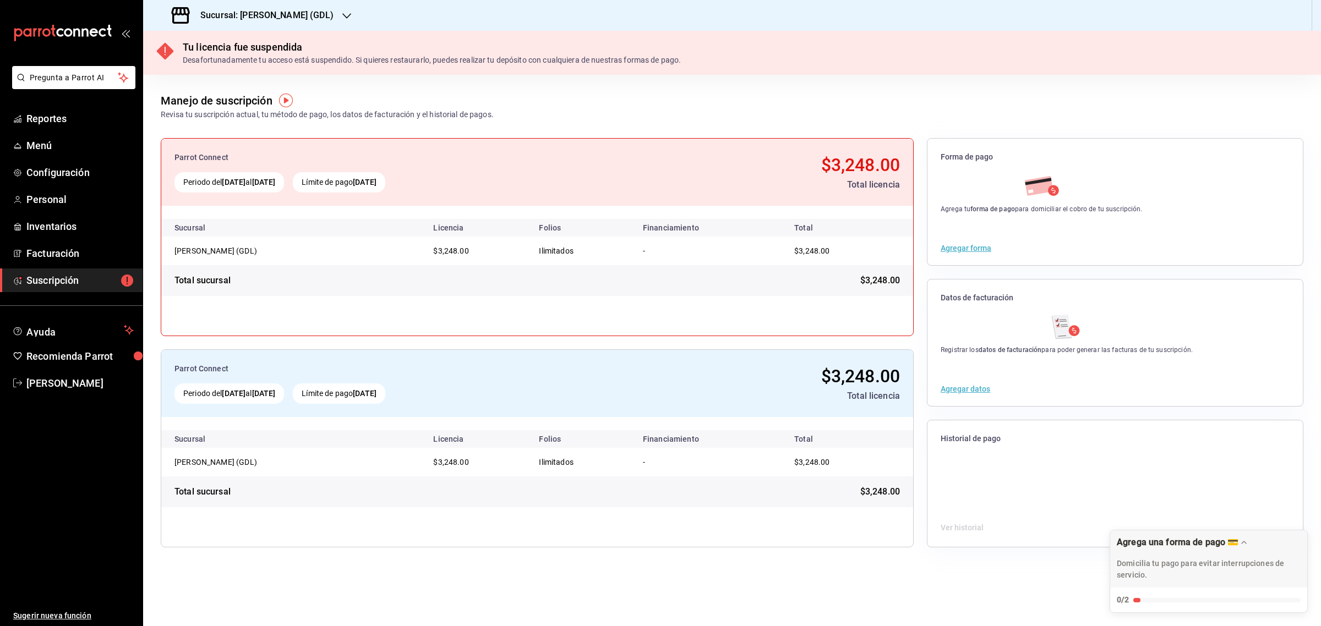
click at [229, 14] on h3 "Sucursal: [PERSON_NAME] (GDL)" at bounding box center [262, 15] width 142 height 13
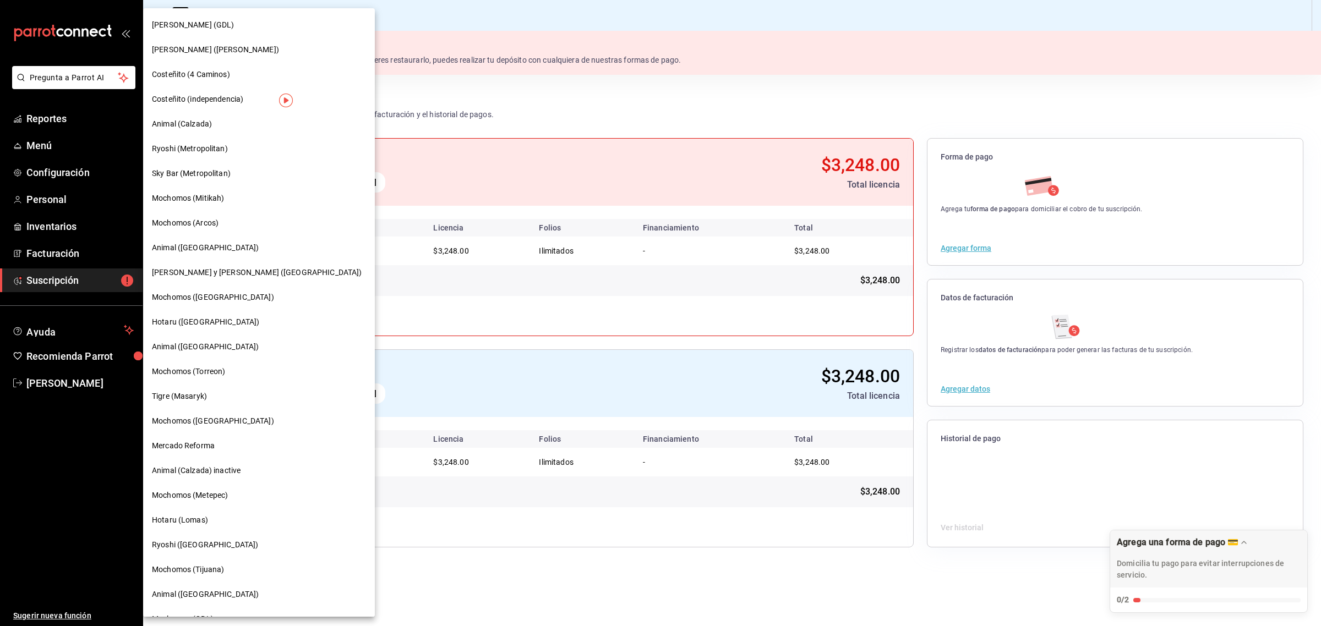
click at [190, 51] on span "[PERSON_NAME] ([PERSON_NAME])" at bounding box center [215, 50] width 127 height 12
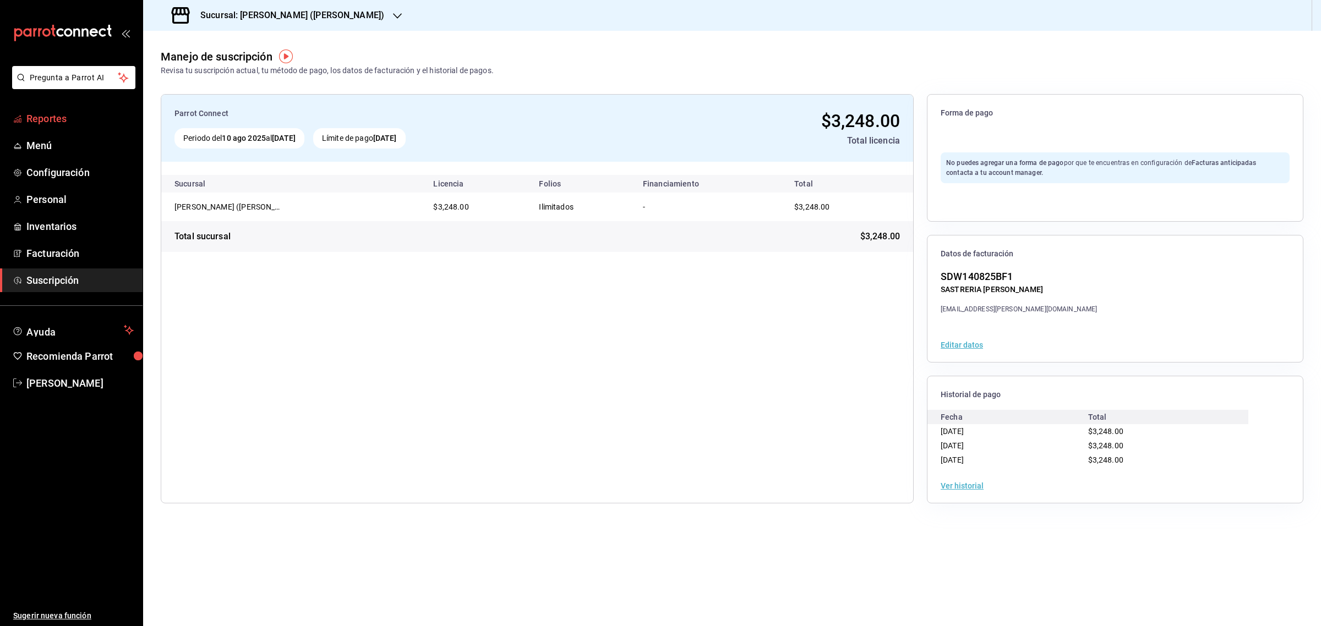
click at [42, 113] on span "Reportes" at bounding box center [79, 118] width 107 height 15
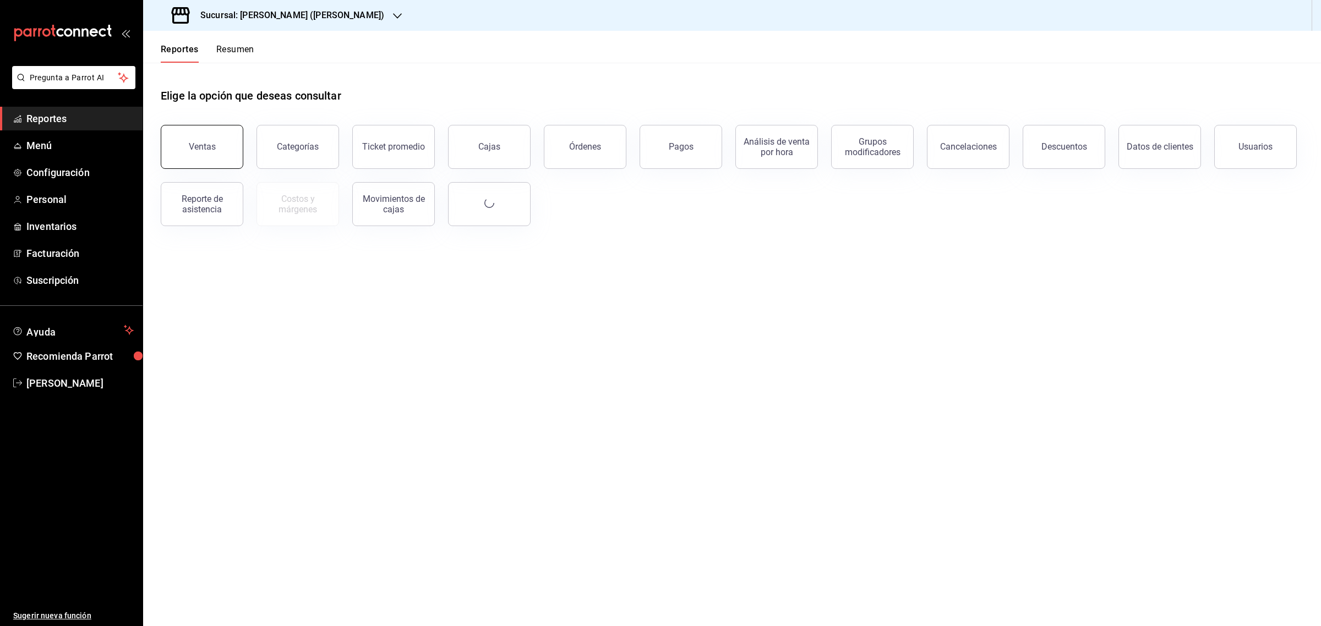
click at [184, 133] on button "Ventas" at bounding box center [202, 147] width 83 height 44
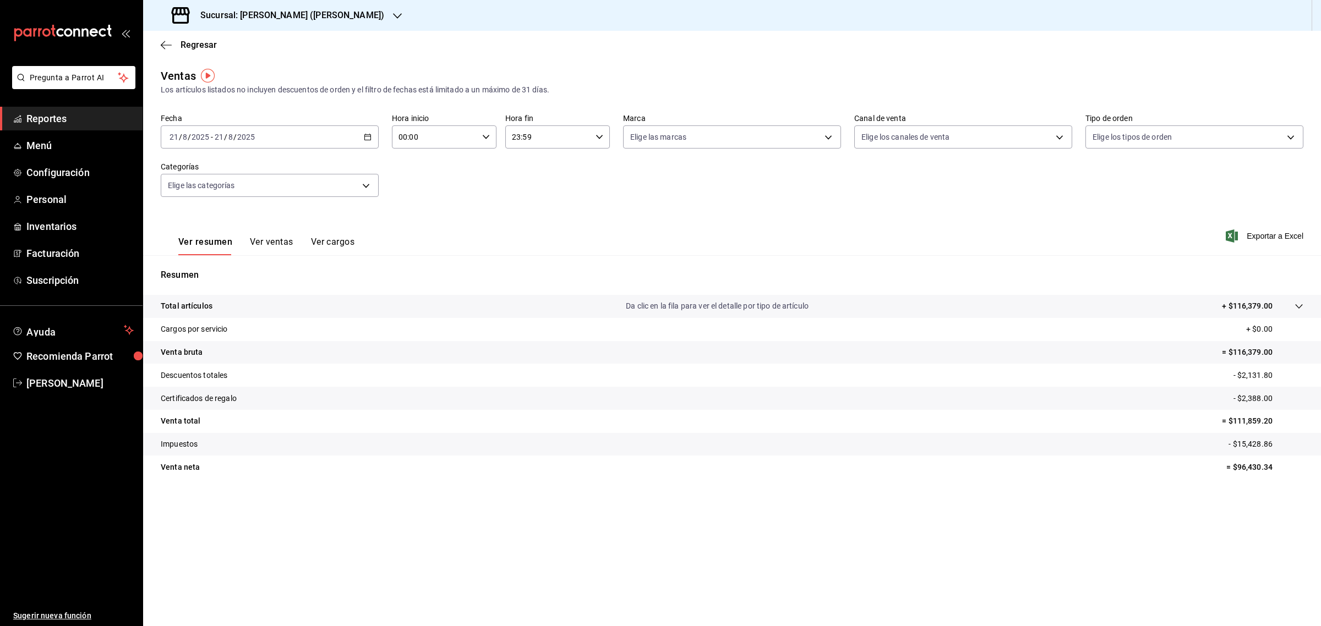
click at [1297, 306] on icon at bounding box center [1298, 306] width 7 height 4
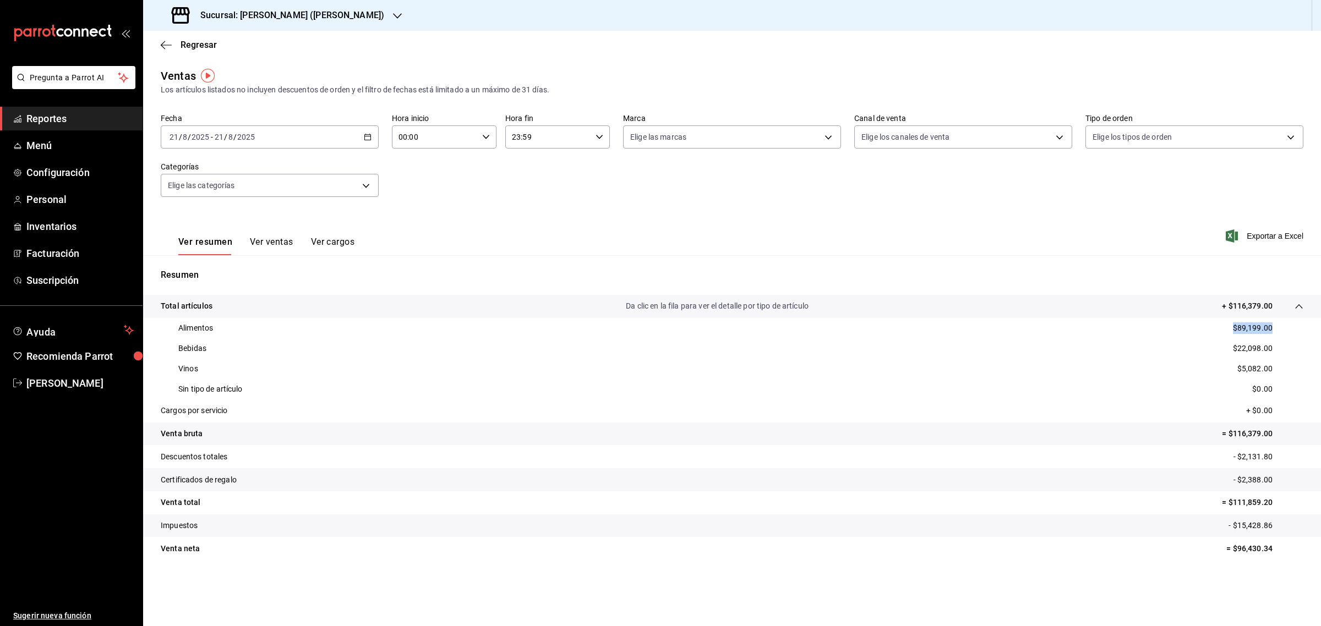
drag, startPoint x: 1261, startPoint y: 332, endPoint x: 1257, endPoint y: 348, distance: 16.4
click at [1270, 335] on div "Alimentos $89,199.00" at bounding box center [732, 328] width 1142 height 20
click at [1264, 351] on p "$22,098.00" at bounding box center [1253, 349] width 40 height 12
drag, startPoint x: 1250, startPoint y: 366, endPoint x: 1267, endPoint y: 373, distance: 17.8
click at [1270, 366] on p "$5,082.00" at bounding box center [1254, 369] width 35 height 12
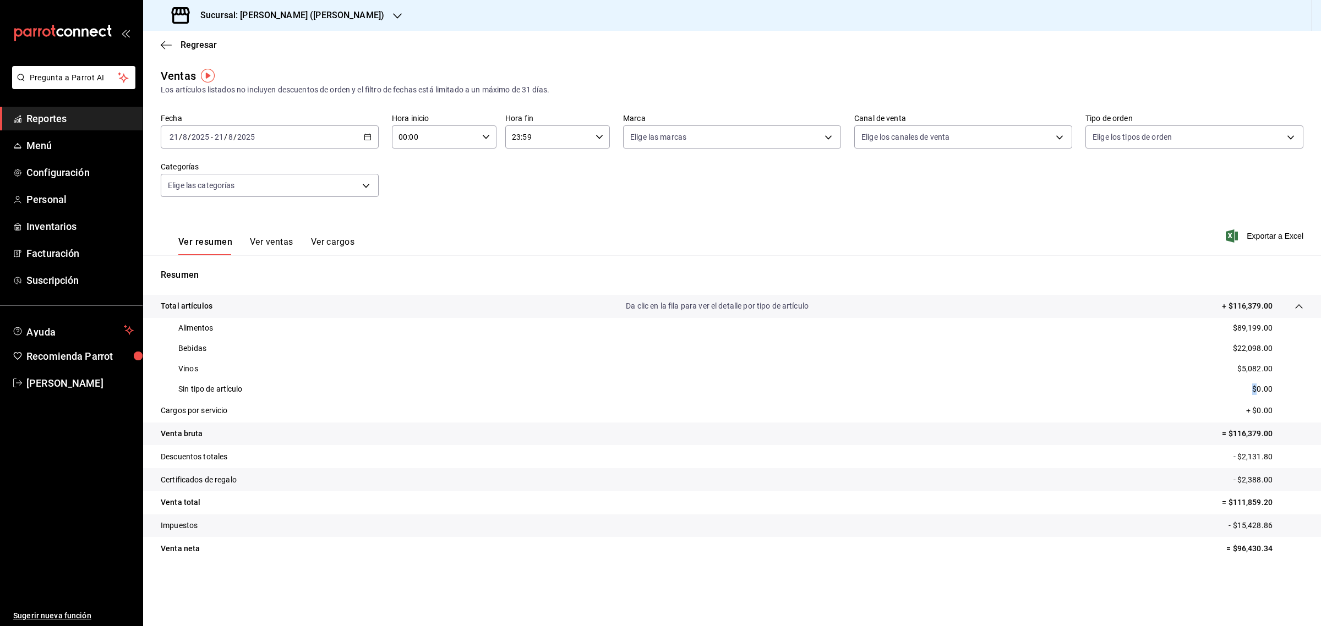
drag, startPoint x: 1252, startPoint y: 386, endPoint x: 1252, endPoint y: 395, distance: 8.8
click at [1273, 388] on div "Sin tipo de artículo $0.00" at bounding box center [732, 389] width 1142 height 20
click at [1304, 308] on tr "Total artículos Da clic en la fila para ver el detalle por tipo de artículo + $…" at bounding box center [732, 306] width 1178 height 23
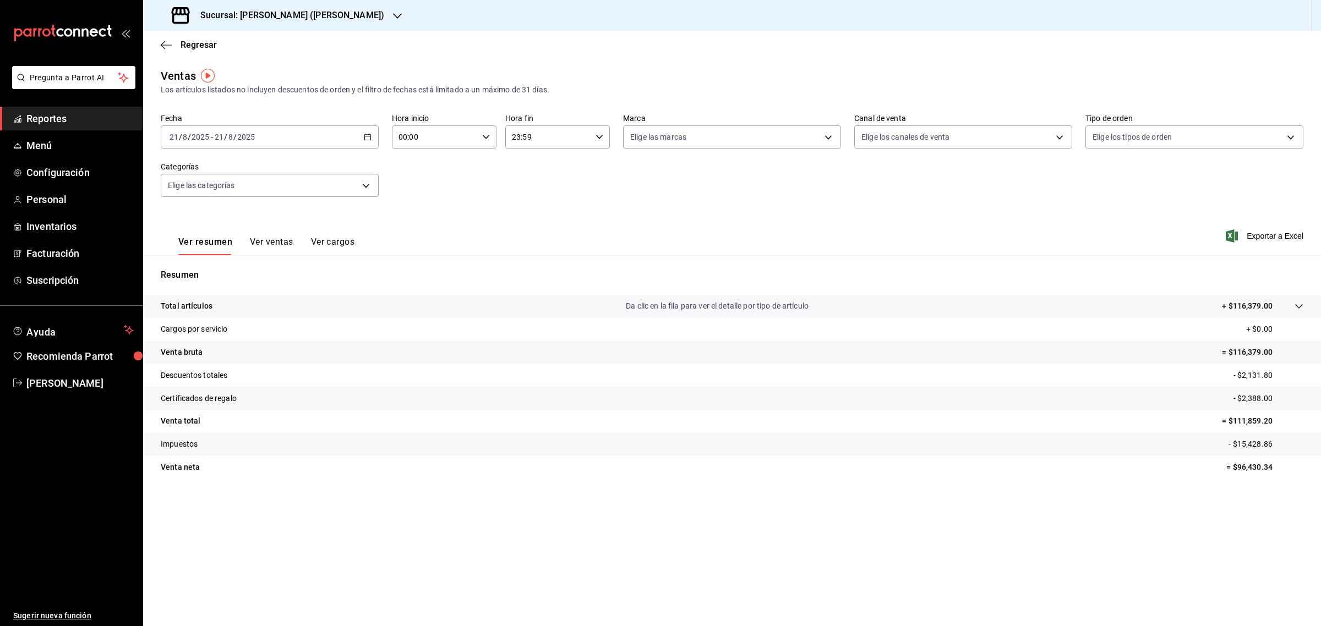
click at [1304, 308] on tr "Total artículos Da clic en la fila para ver el detalle por tipo de artículo + $…" at bounding box center [732, 306] width 1178 height 23
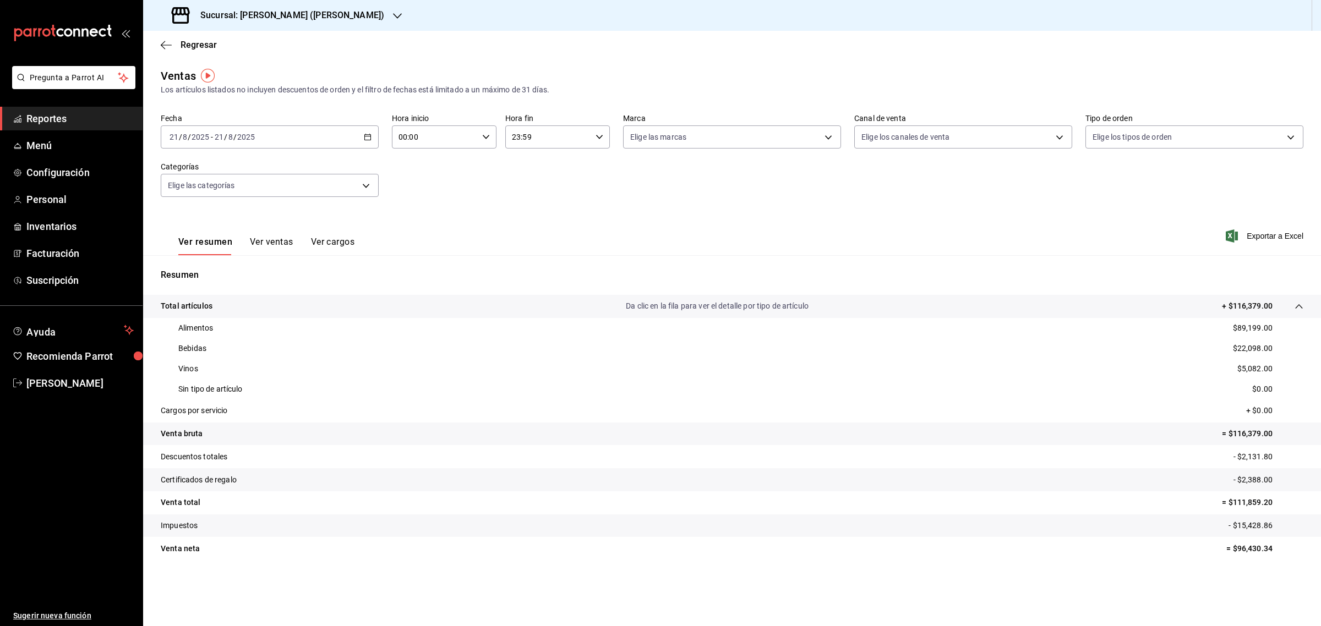
click at [576, 214] on div "Ver resumen Ver ventas Ver cargos Exportar a Excel" at bounding box center [732, 232] width 1178 height 45
click at [260, 303] on div "Total artículos Da clic en la fila para ver el detalle por tipo de artículo + $…" at bounding box center [717, 306] width 1112 height 12
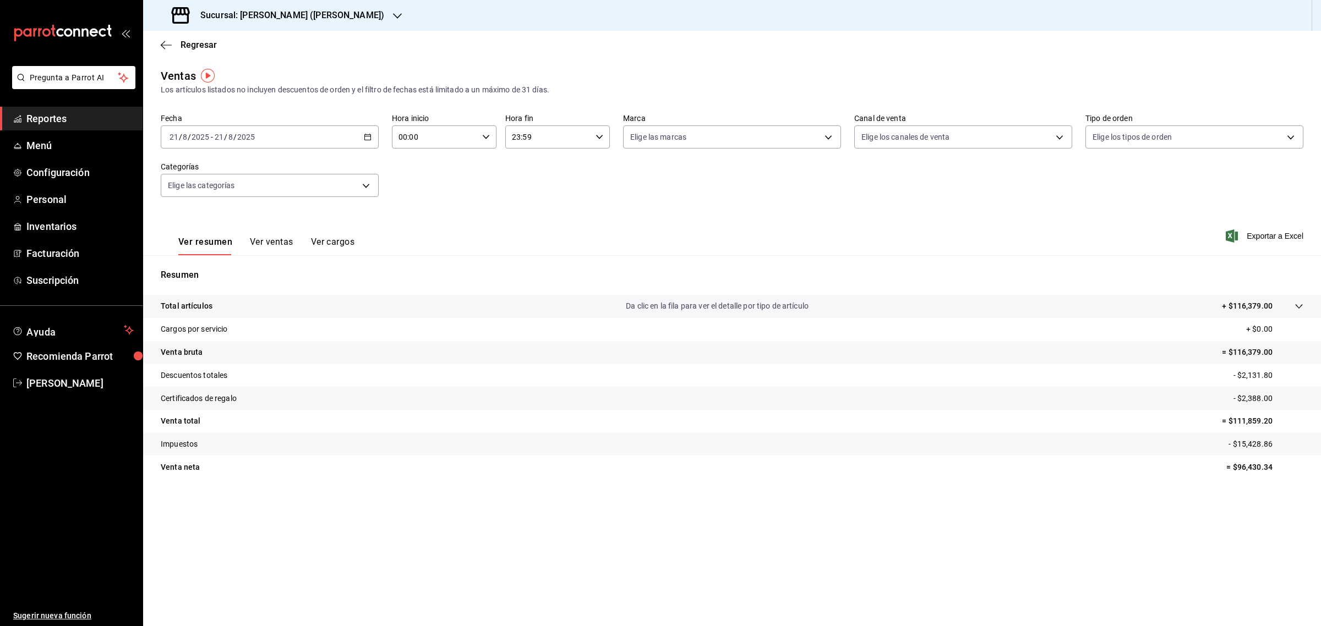
click at [262, 240] on button "Ver ventas" at bounding box center [271, 246] width 43 height 19
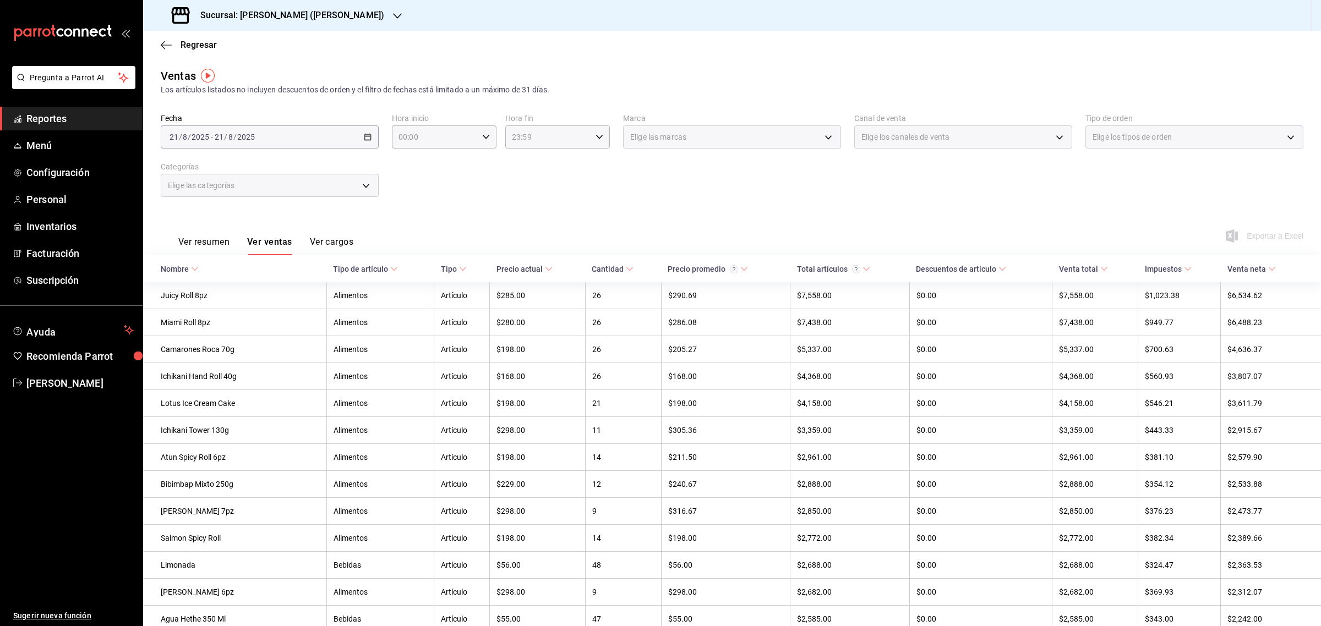
click at [209, 240] on button "Ver resumen" at bounding box center [203, 246] width 51 height 19
